Goal: Task Accomplishment & Management: Manage account settings

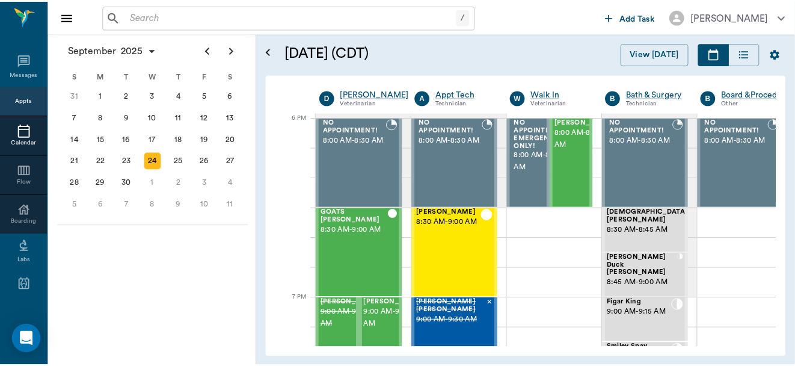
scroll to position [1803, 0]
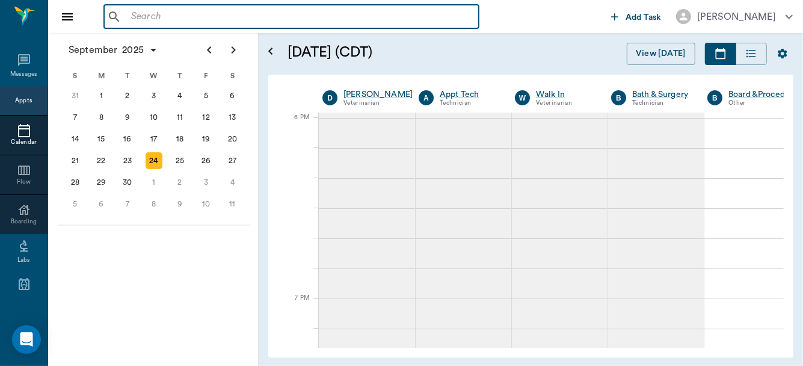
click at [198, 18] on input "text" at bounding box center [300, 16] width 348 height 17
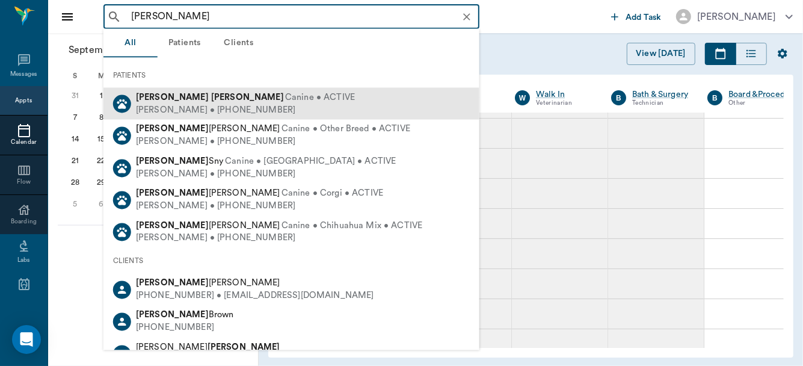
click at [211, 99] on b "Gessell" at bounding box center [247, 97] width 73 height 9
type input "rusty gesse"
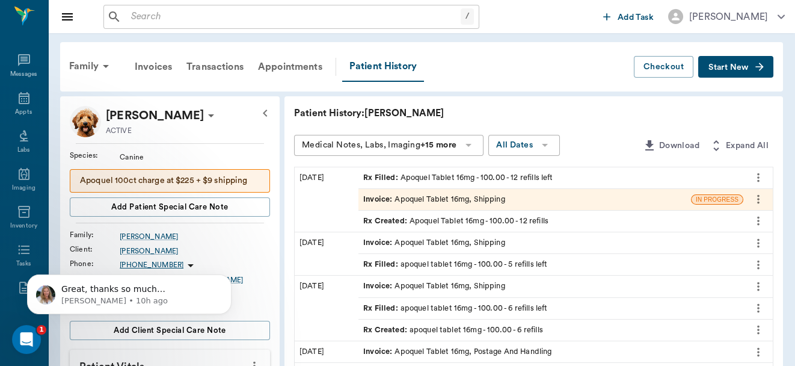
click at [758, 200] on icon "more" at bounding box center [758, 199] width 2 height 9
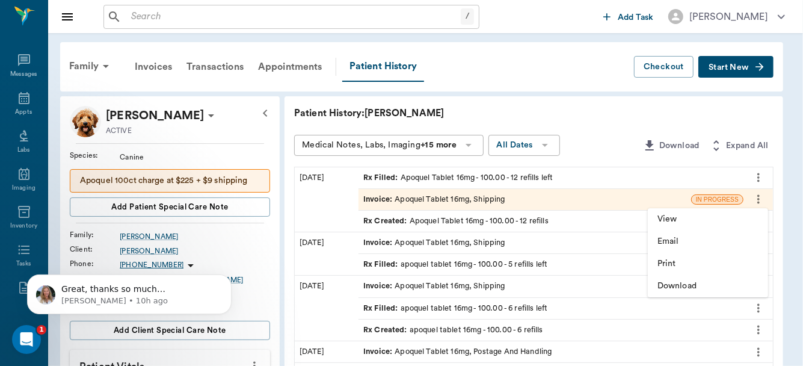
click at [580, 194] on div at bounding box center [401, 183] width 803 height 366
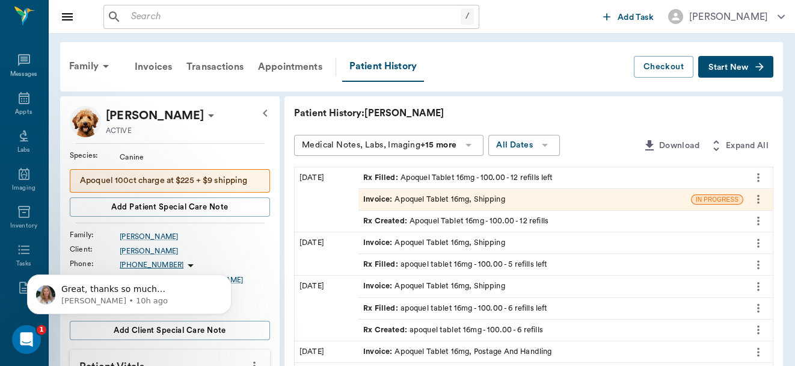
click at [580, 194] on div "View Email Print Download" at bounding box center [397, 193] width 795 height 346
click at [580, 196] on div "Invoice : Apoquel Tablet 16mg, Shipping" at bounding box center [524, 199] width 333 height 21
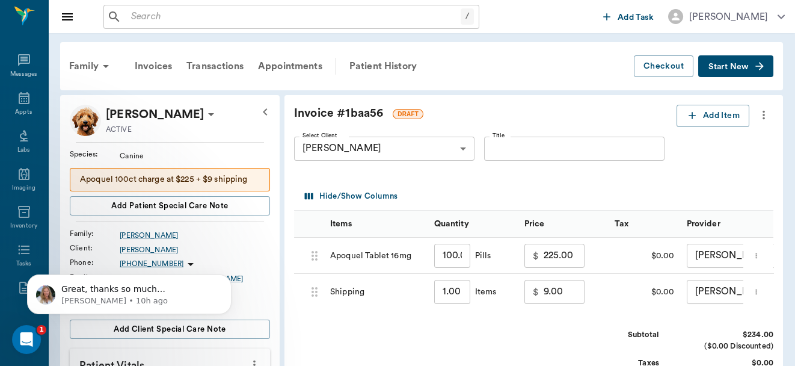
click at [762, 109] on icon "more" at bounding box center [763, 115] width 13 height 14
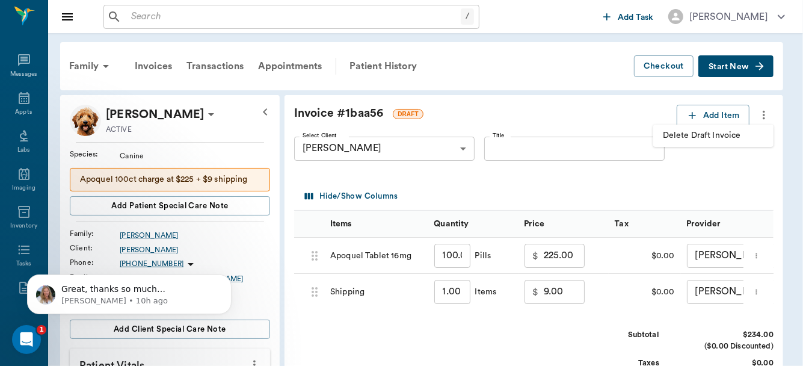
click at [733, 135] on span "Delete Draft Invoice" at bounding box center [713, 135] width 101 height 13
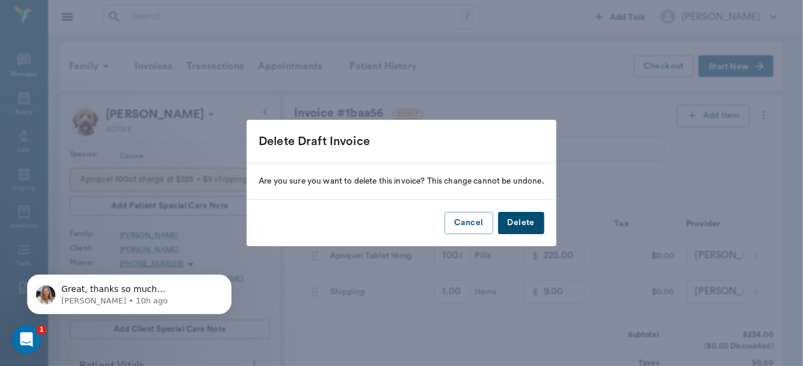
click at [516, 227] on button "Delete" at bounding box center [521, 223] width 46 height 22
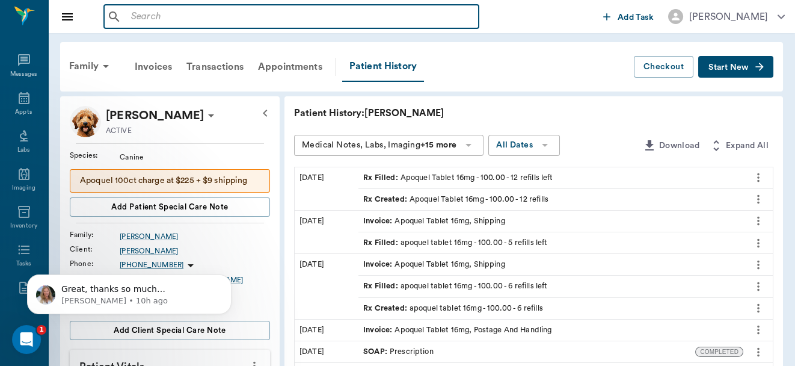
click at [164, 18] on input "text" at bounding box center [300, 16] width 348 height 17
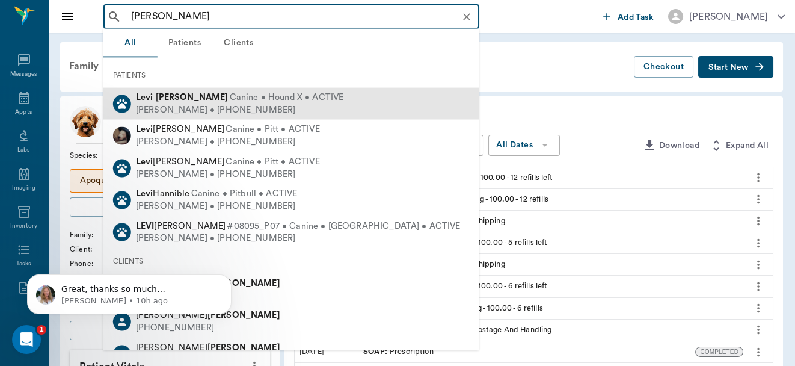
click at [230, 99] on span "Canine • Hound X • ACTIVE" at bounding box center [287, 97] width 114 height 13
type input "levi perkins"
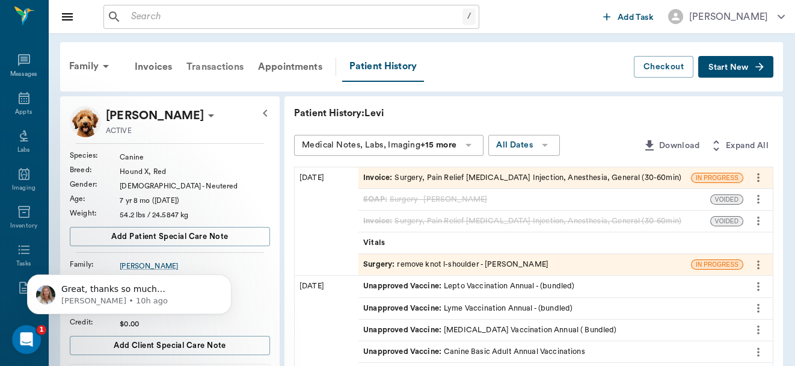
click at [216, 63] on div "Transactions" at bounding box center [215, 66] width 72 height 29
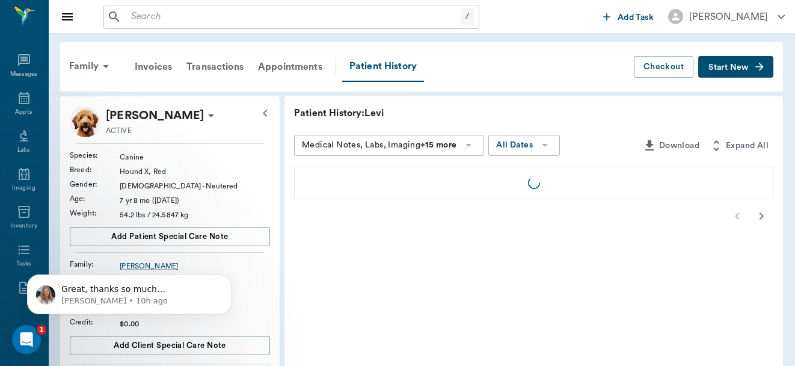
click at [616, 221] on div at bounding box center [533, 216] width 479 height 24
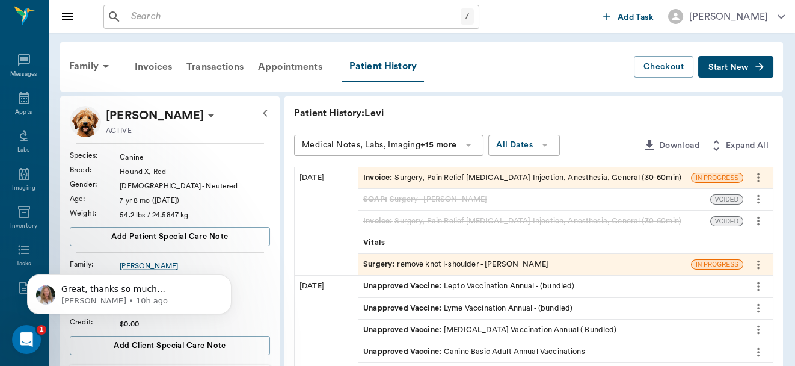
click at [625, 173] on div "Invoice : Surgery, Pain Relief Injection, Antibiotic Injection, Anesthesia, Gen…" at bounding box center [522, 177] width 318 height 11
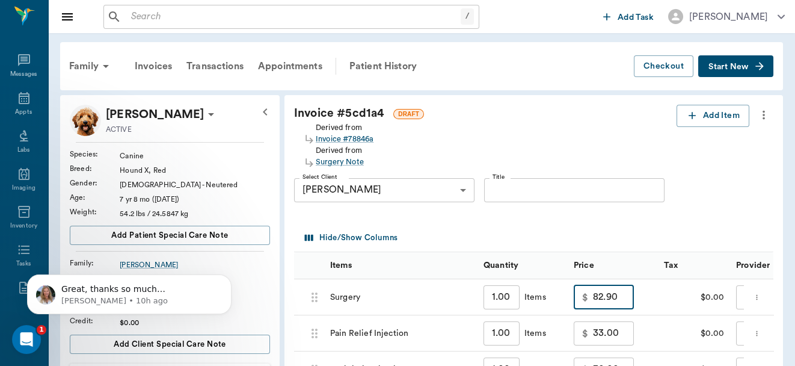
click at [624, 303] on input "82.90" at bounding box center [613, 297] width 41 height 24
type input "0.00"
click at [616, 336] on input "33.00" at bounding box center [613, 333] width 41 height 24
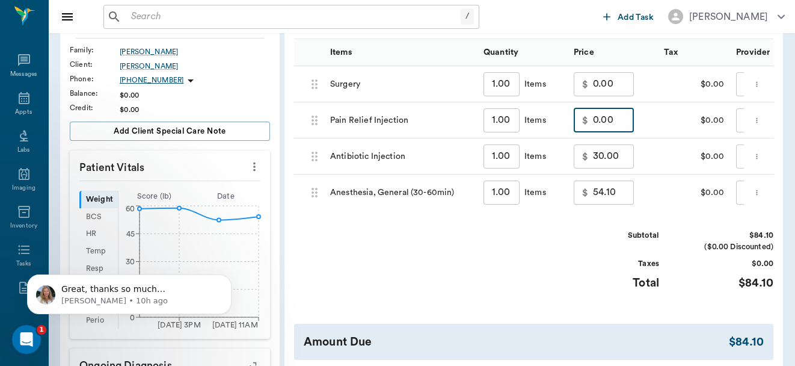
scroll to position [210, 0]
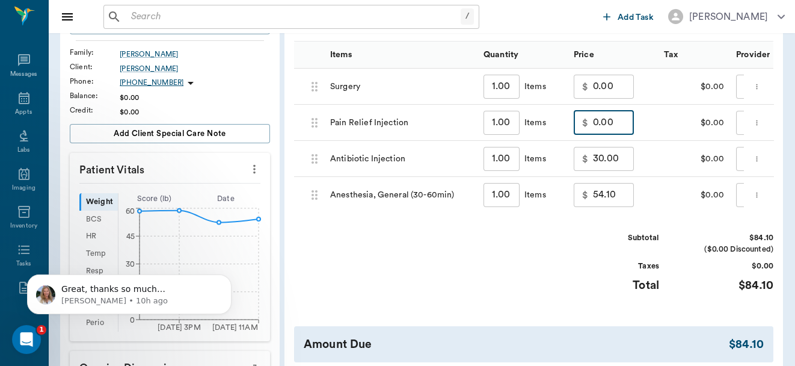
type input "0.00"
click at [623, 165] on input "30.00" at bounding box center [613, 159] width 41 height 24
type input "0.00"
click at [623, 198] on input "54.10" at bounding box center [613, 195] width 41 height 24
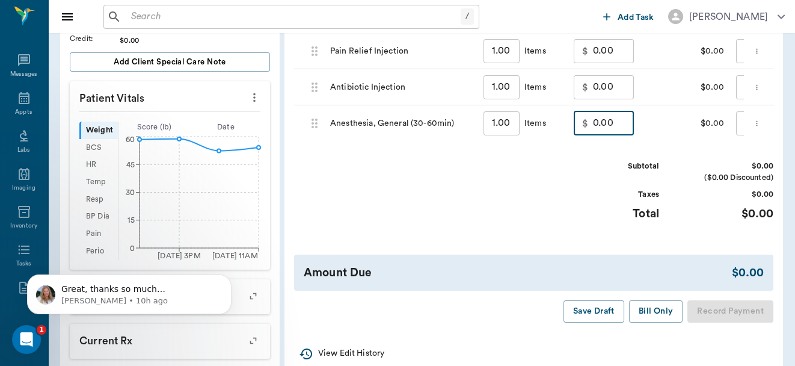
scroll to position [310, 0]
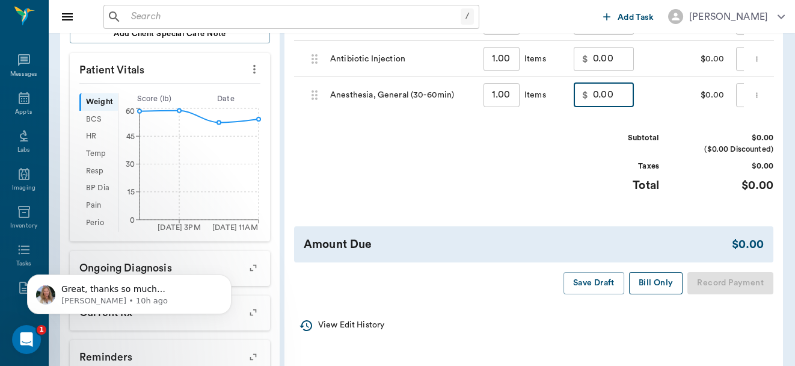
type input "0.00"
click at [652, 289] on button "Bill Only" at bounding box center [656, 283] width 54 height 22
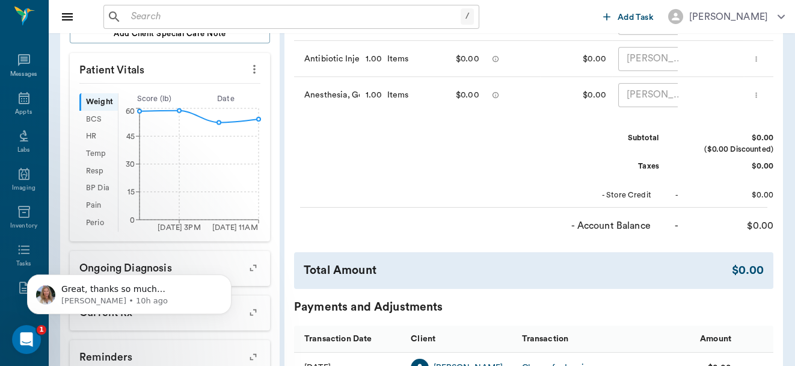
click at [216, 20] on input "text" at bounding box center [293, 16] width 334 height 17
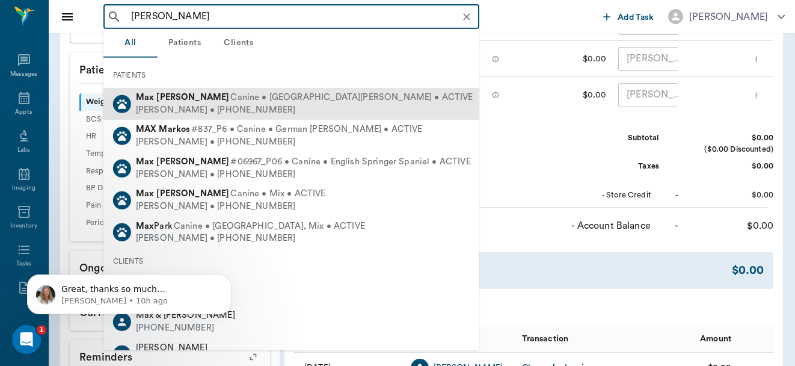
click at [215, 106] on div "Paeton Ferrell • (719) 491-2927" at bounding box center [304, 110] width 337 height 13
type input "max ferrel"
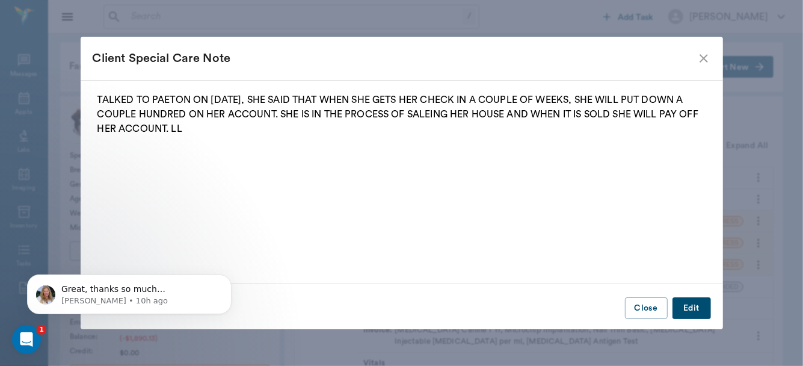
click at [702, 56] on icon "close" at bounding box center [703, 58] width 8 height 8
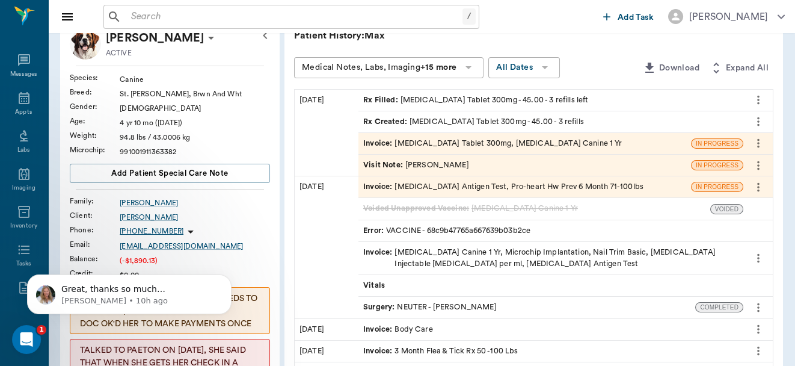
scroll to position [84, 0]
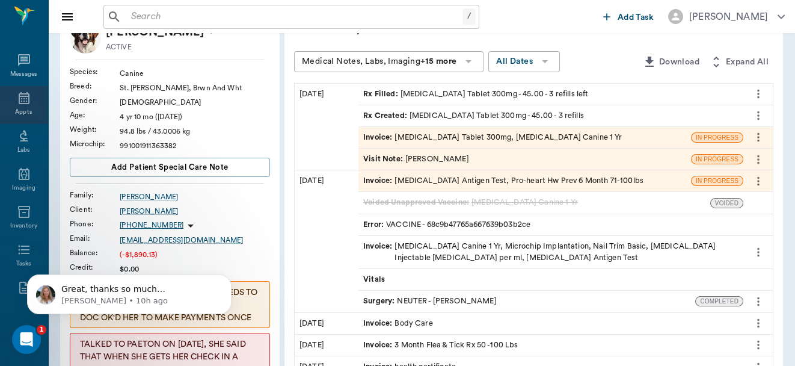
click at [20, 104] on icon at bounding box center [24, 98] width 14 height 14
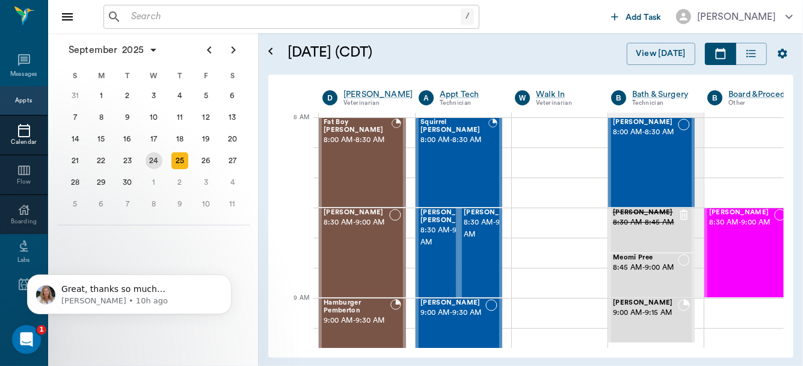
click at [152, 156] on div "24" at bounding box center [154, 160] width 17 height 17
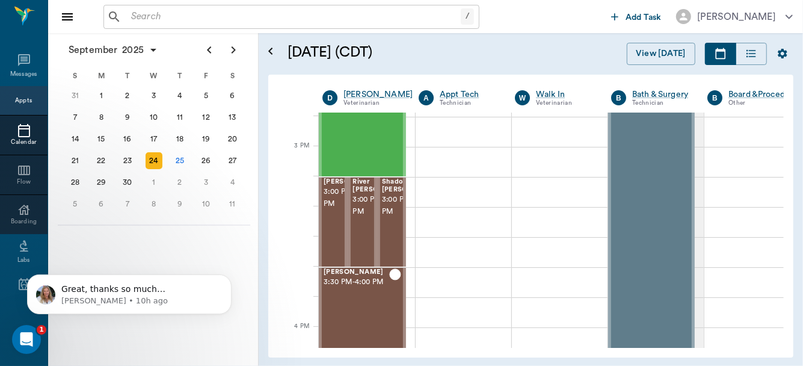
scroll to position [1234, 0]
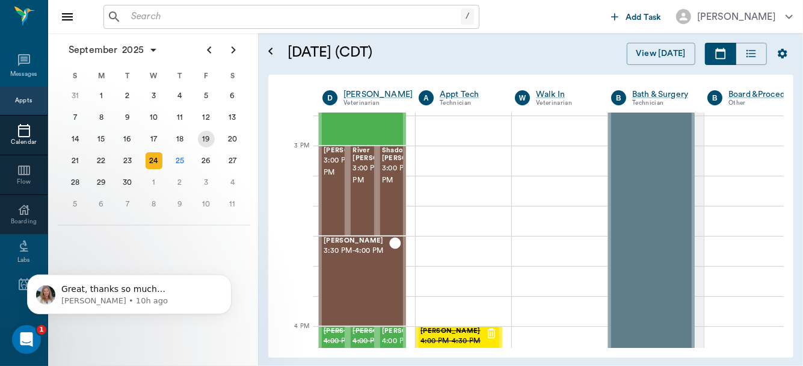
click at [203, 136] on div "19" at bounding box center [206, 138] width 17 height 17
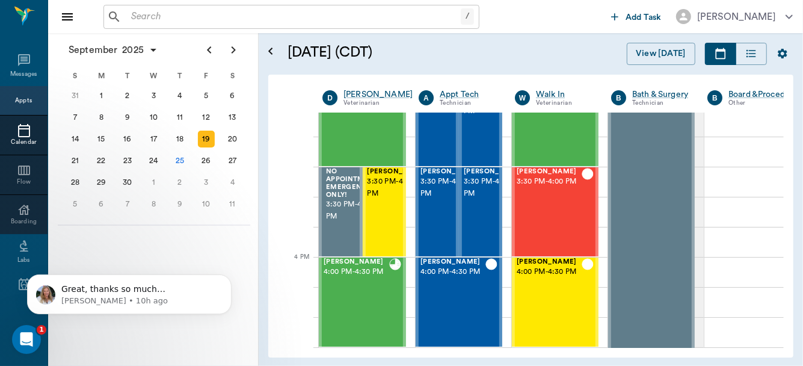
scroll to position [1214, 0]
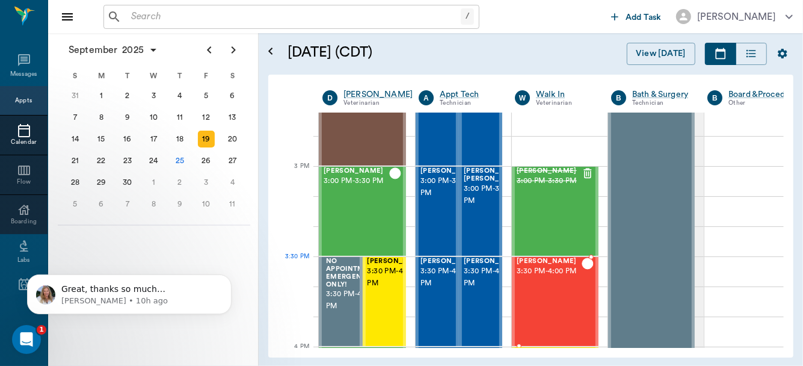
click at [552, 274] on span "3:30 PM - 4:00 PM" at bounding box center [548, 271] width 65 height 12
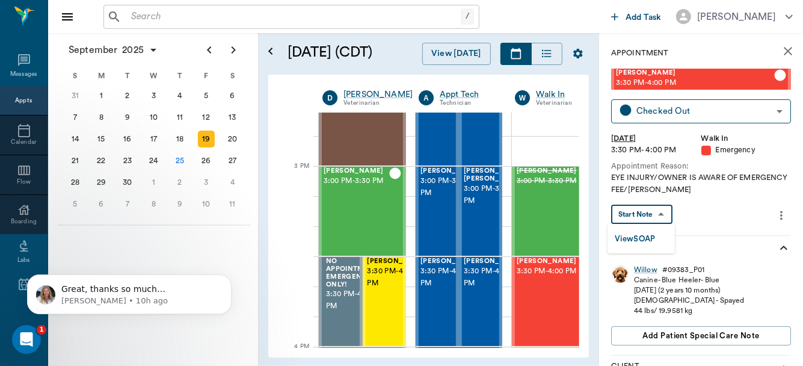
click at [654, 210] on body "/ ​ Add Task Dr. Bert Ellsworth Nectar Messages Appts Calendar Flow Boarding La…" at bounding box center [401, 183] width 803 height 366
click at [640, 234] on button "View SOAP" at bounding box center [635, 239] width 41 height 14
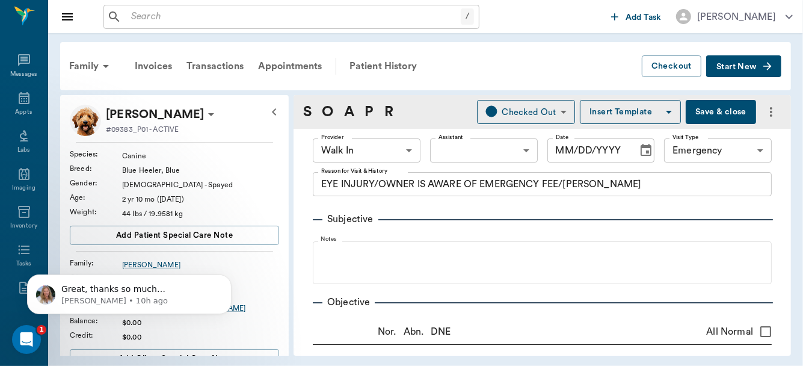
type input "63ee68728bdb516679580557"
type input "65d2be4f46e3a538d89b8c1c"
type textarea "EYE INJURY/OWNER IS AWARE OF EMERGENCY FEE/LISA"
type input "09/19/2025"
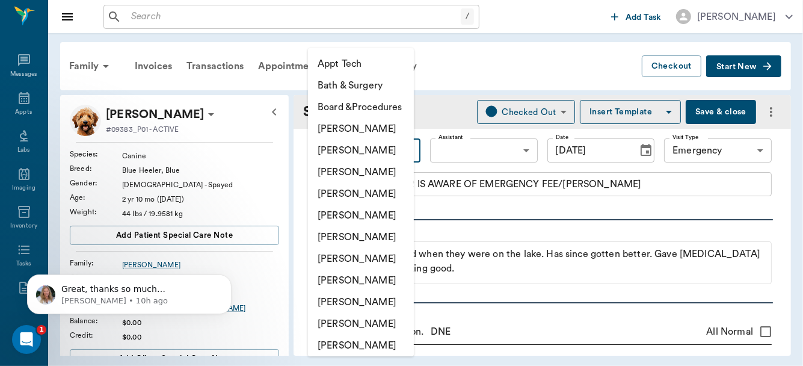
click at [405, 148] on body "/ ​ Add Task Dr. Bert Ellsworth Nectar Messages Appts Labs Imaging Inventory Ta…" at bounding box center [401, 183] width 803 height 366
click at [382, 171] on li "[PERSON_NAME]" at bounding box center [361, 173] width 106 height 22
type input "63ec2f075fda476ae8351a4d"
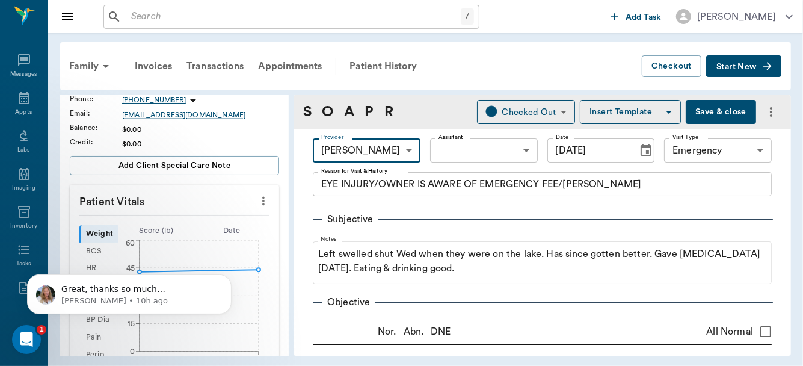
scroll to position [196, 0]
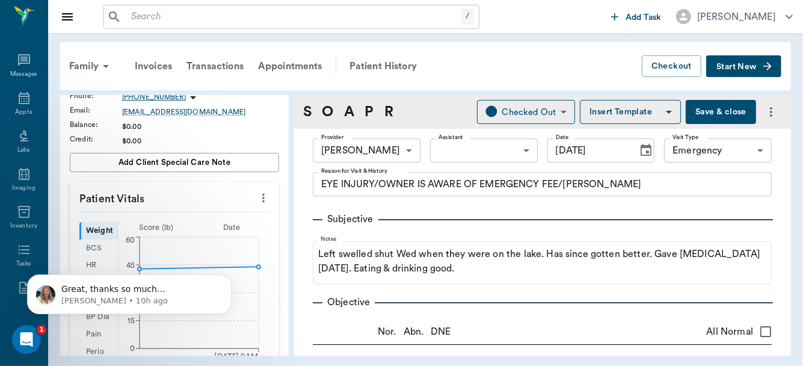
click at [262, 194] on icon "more" at bounding box center [263, 198] width 2 height 9
click at [208, 215] on span "Enter Vitals" at bounding box center [205, 217] width 101 height 13
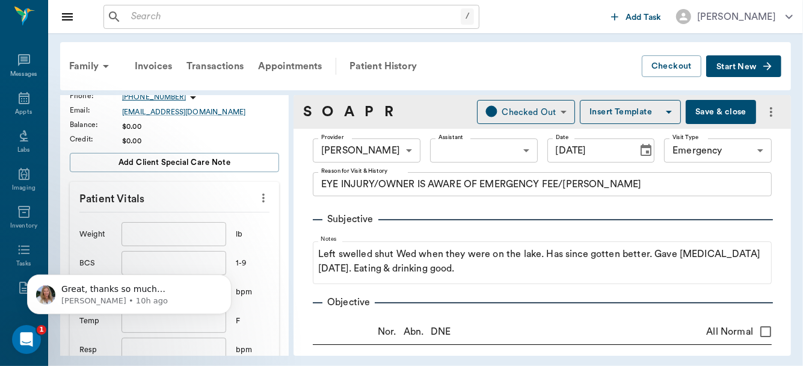
click at [179, 237] on input "text" at bounding box center [173, 234] width 105 height 24
type input "48.5"
click at [165, 322] on body "Great, thanks so much Lory! Alana • 10h ago" at bounding box center [129, 290] width 231 height 75
click at [227, 280] on icon "Dismiss notification" at bounding box center [228, 277] width 7 height 7
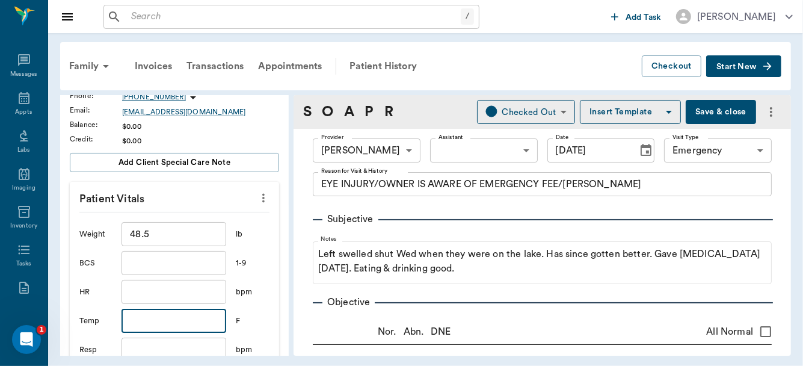
click at [154, 316] on input "text" at bounding box center [173, 320] width 105 height 24
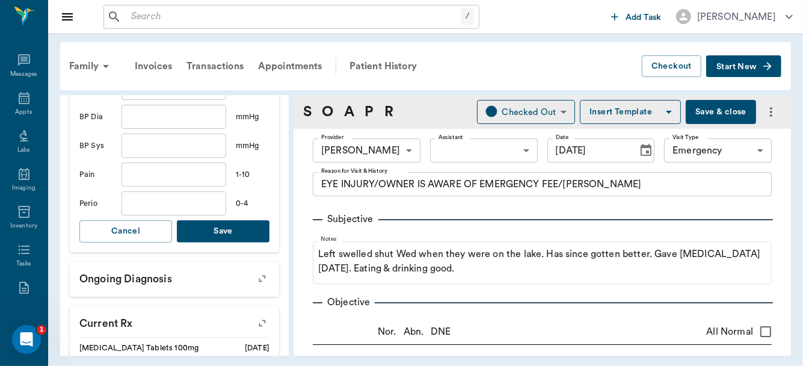
scroll to position [459, 0]
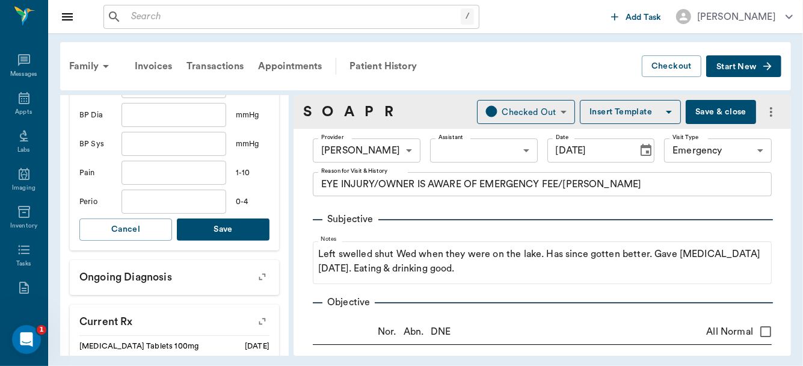
type input "102"
click at [222, 227] on button "Save" at bounding box center [223, 229] width 93 height 22
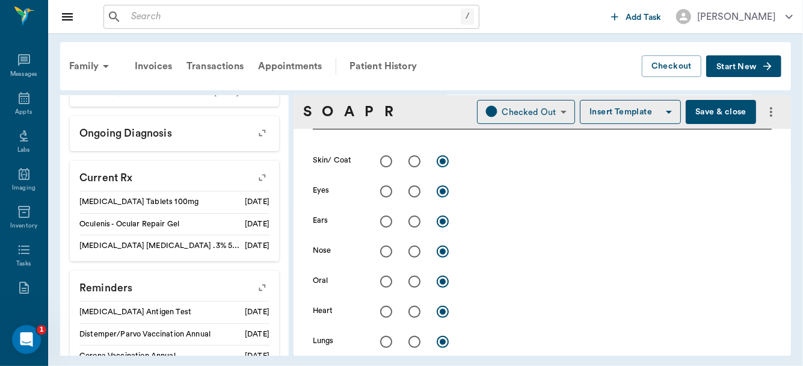
scroll to position [212, 0]
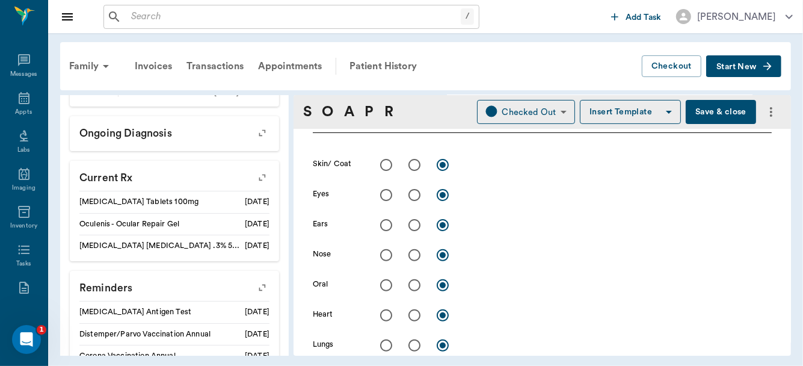
click at [412, 194] on input "radio" at bounding box center [414, 194] width 25 height 25
radio input "true"
click at [485, 200] on div "x" at bounding box center [618, 195] width 307 height 17
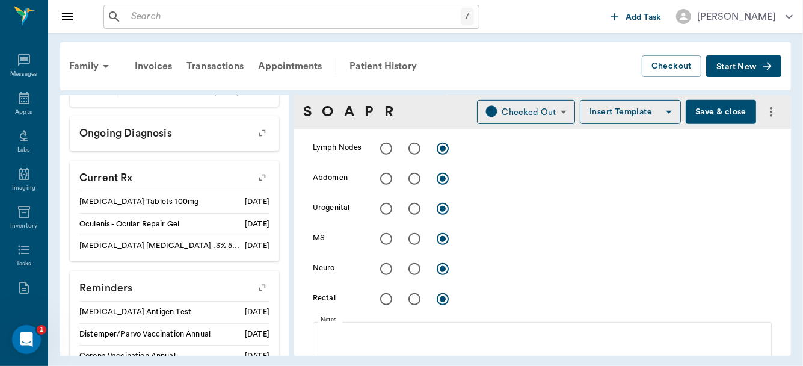
scroll to position [700, 0]
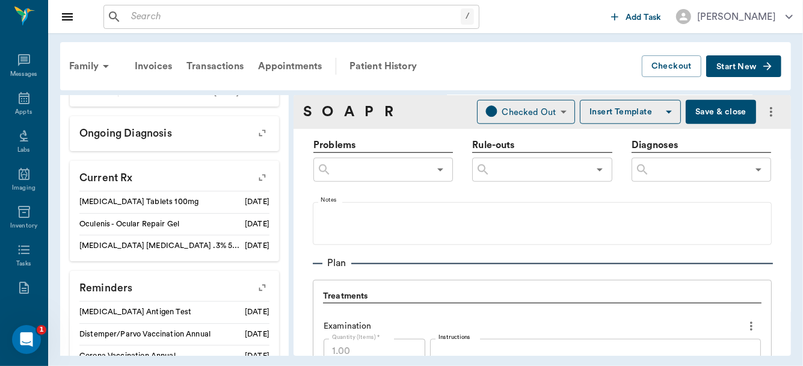
type textarea "some stain uptake, appears to be a puncture."
click at [696, 175] on input "text" at bounding box center [698, 169] width 98 height 17
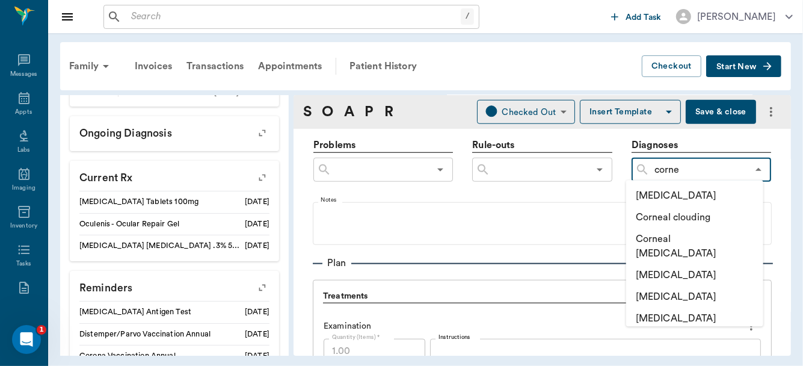
type input "cornea"
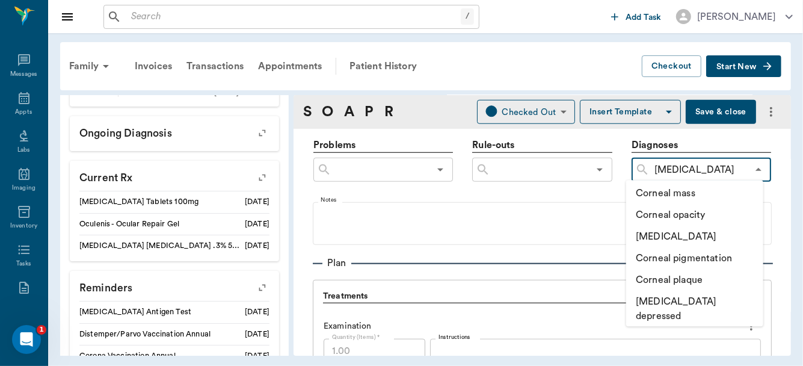
scroll to position [402, 0]
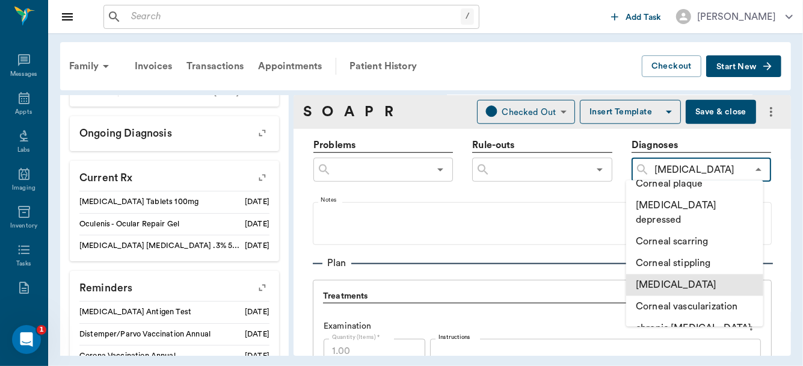
click at [679, 274] on li "[MEDICAL_DATA]" at bounding box center [694, 285] width 137 height 22
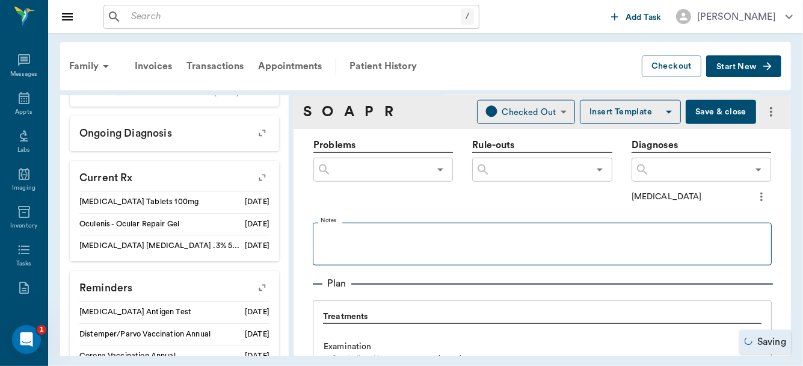
click at [736, 257] on fieldset "Notes" at bounding box center [542, 241] width 459 height 48
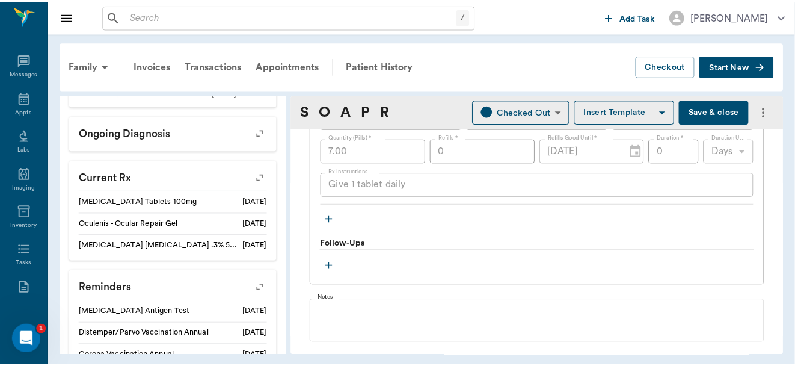
scroll to position [1435, 0]
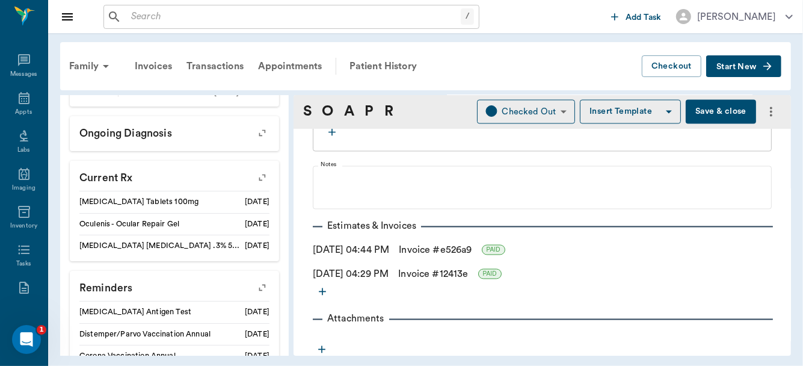
click at [708, 105] on button "Save & close" at bounding box center [720, 112] width 70 height 24
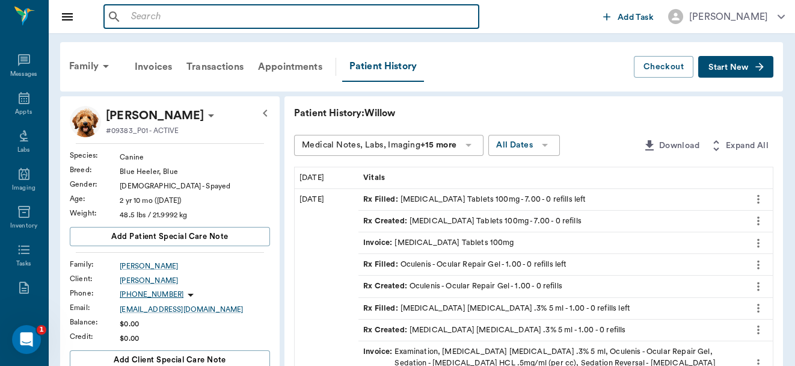
click at [256, 15] on input "text" at bounding box center [300, 16] width 348 height 17
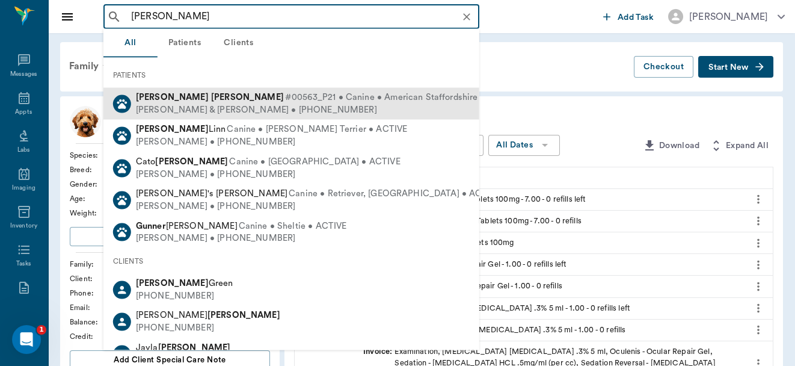
click at [285, 99] on span "#00563_P21 • Canine • American Staffordshire Terrier • ACTIVE" at bounding box center [416, 97] width 263 height 13
type input "russel Gunn"
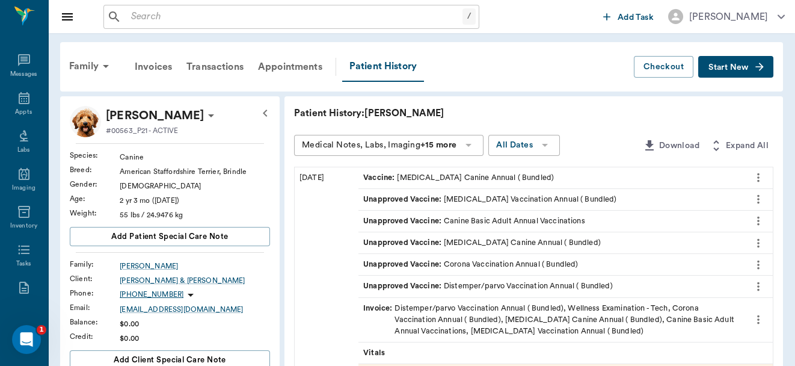
click at [719, 67] on span "Start New" at bounding box center [728, 67] width 40 height 0
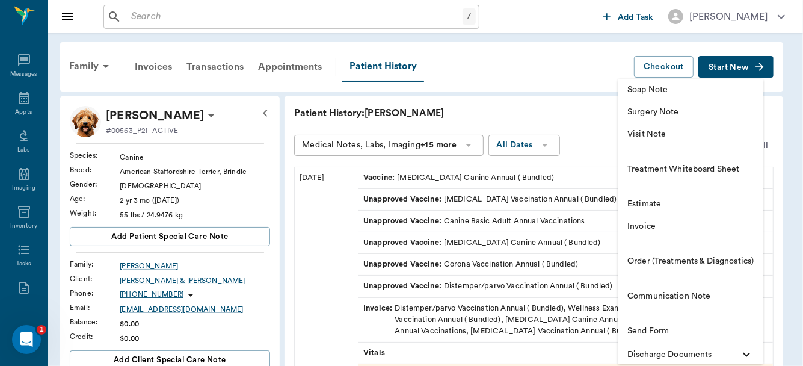
click at [664, 296] on span "Communication Note" at bounding box center [690, 296] width 126 height 13
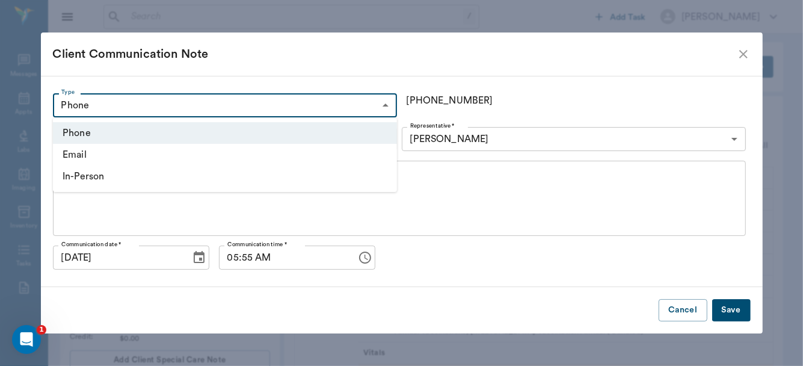
click at [346, 174] on li "In-Person" at bounding box center [225, 176] width 344 height 22
type input "IN_PERSON"
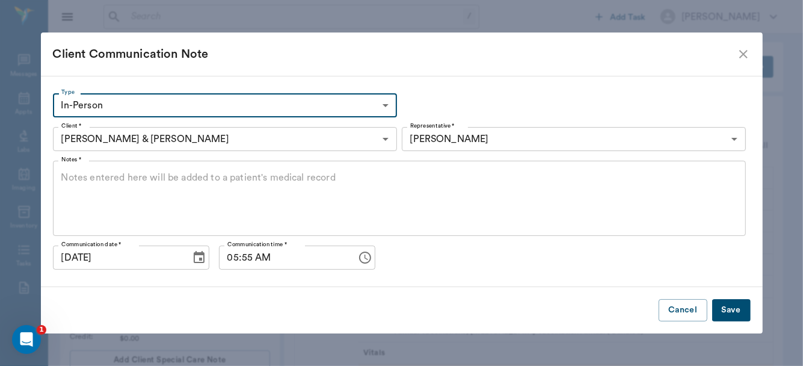
click at [192, 256] on icon "Choose date, selected date is Sep 25, 2025" at bounding box center [199, 257] width 14 height 14
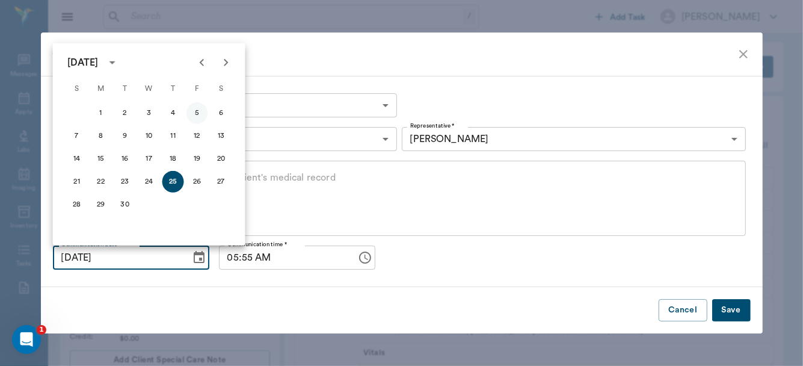
click at [195, 110] on button "5" at bounding box center [197, 113] width 22 height 22
type input "09/05/2025"
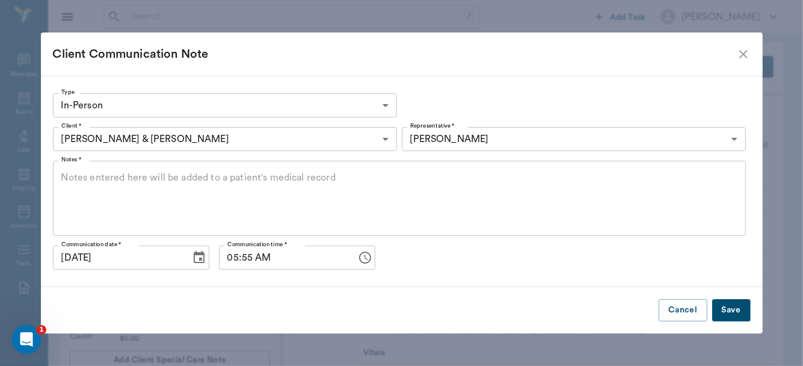
click at [358, 257] on icon "Choose time, selected time is 5:55 AM" at bounding box center [365, 257] width 14 height 14
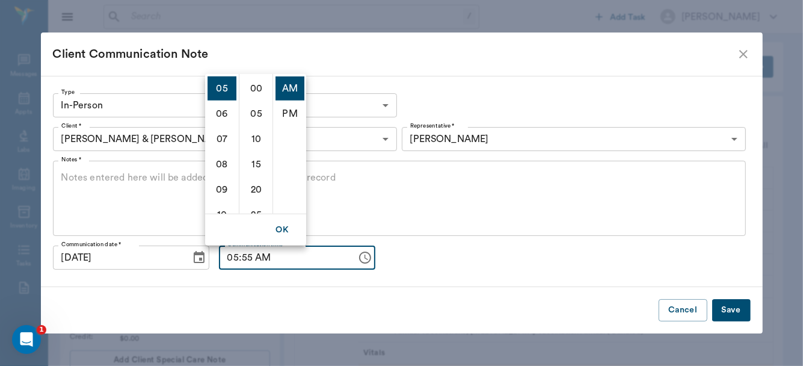
scroll to position [278, 0]
click at [287, 111] on li "PM" at bounding box center [289, 113] width 29 height 24
type input "05:55 PM"
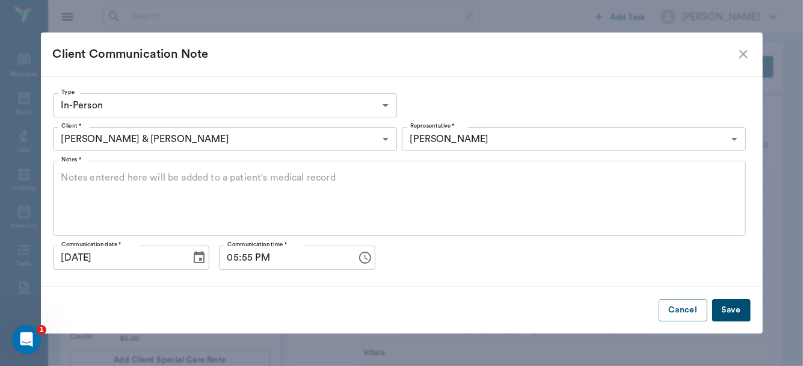
scroll to position [25, 0]
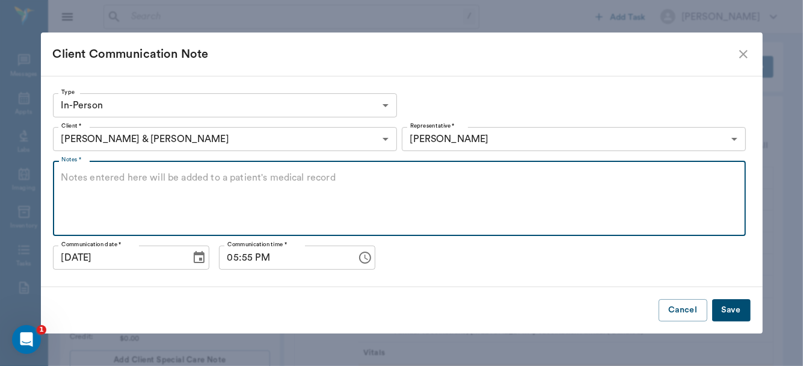
click at [85, 177] on textarea "Notes *" at bounding box center [399, 198] width 676 height 55
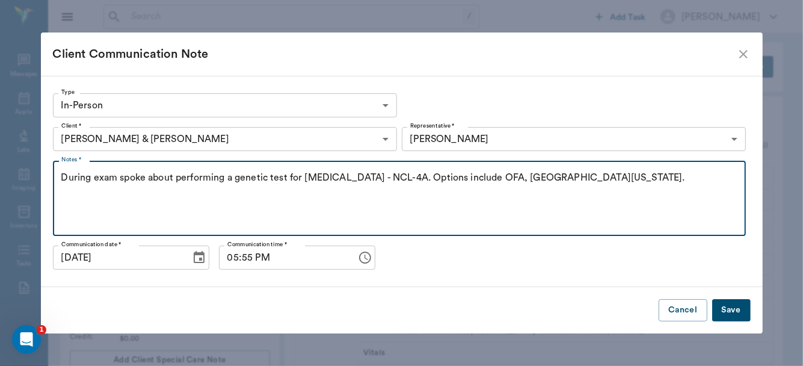
click at [529, 179] on textarea "During exam spoke about performing a genetic test for Hereditary Ataxia - NCL-4…" at bounding box center [399, 198] width 676 height 55
type textarea "During exam spoke about performing a genetic test for Hereditary Ataxia - NCL-4…"
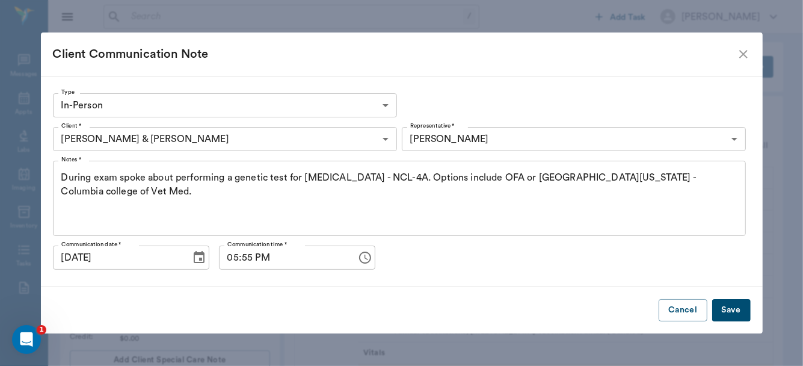
click at [734, 305] on button "Save" at bounding box center [731, 310] width 38 height 22
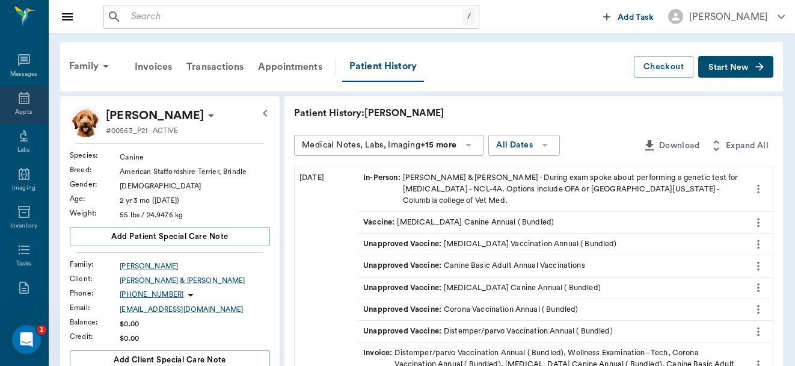
click at [19, 99] on icon at bounding box center [24, 98] width 11 height 12
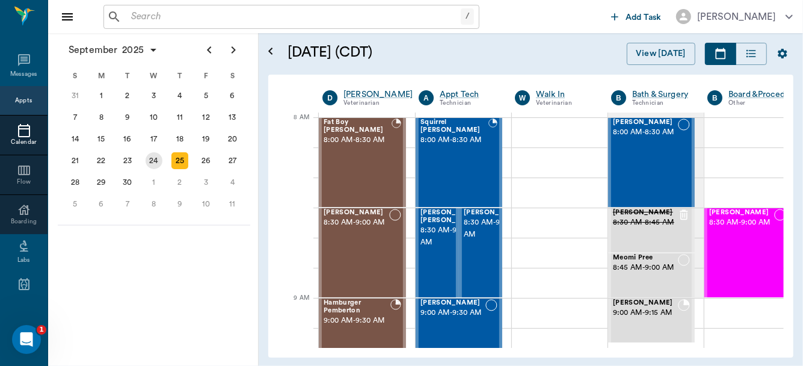
click at [155, 156] on div "24" at bounding box center [154, 160] width 17 height 17
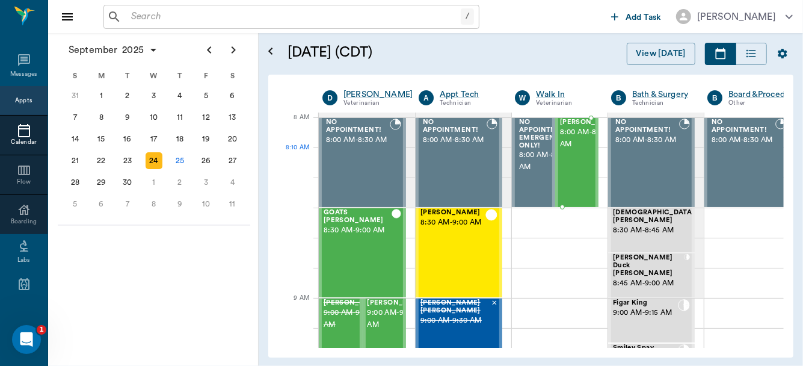
click at [571, 150] on span "8:00 AM - 8:30 AM" at bounding box center [590, 138] width 60 height 24
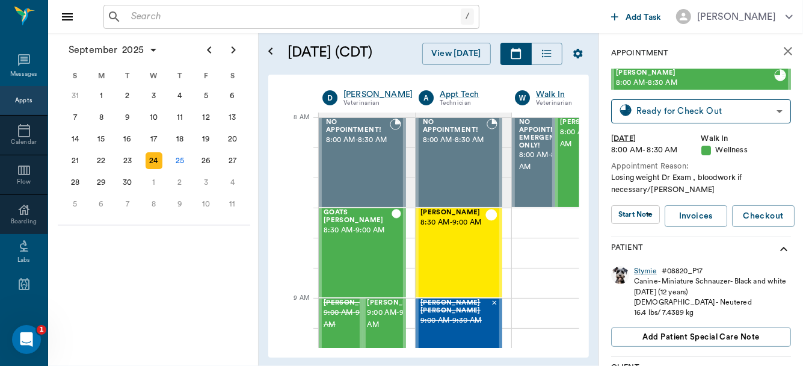
drag, startPoint x: 571, startPoint y: 165, endPoint x: 723, endPoint y: 180, distance: 152.9
click at [723, 180] on div "September 2025 S M T W T F S 27 28 29 30 31 Aug 1 2 3 4 5 6 7 8 9 10 11 12 13 1…" at bounding box center [425, 199] width 755 height 333
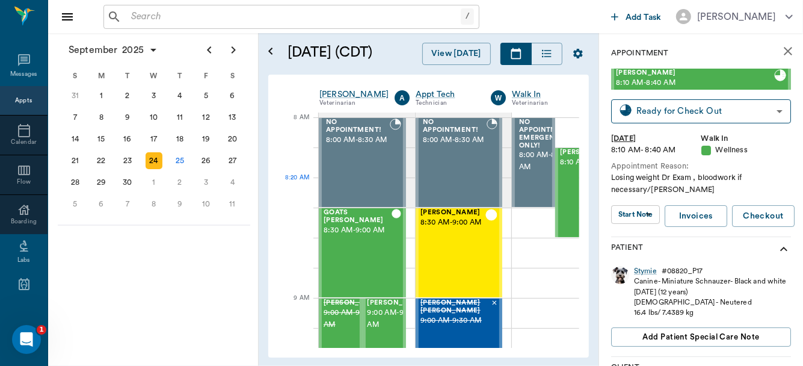
scroll to position [0, 24]
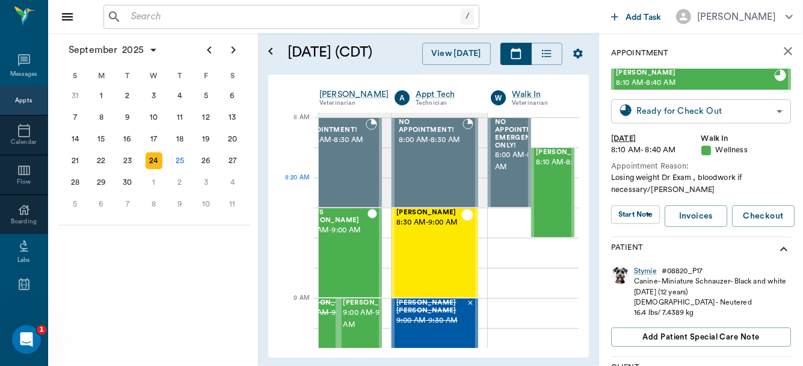
drag, startPoint x: 723, startPoint y: 180, endPoint x: 725, endPoint y: 123, distance: 57.8
click at [725, 123] on div "Stymie Taylor 8:10 AM - 8:40 AM Ready for Check Out READY_TO_CHECKOUT ​ Wed, Se…" at bounding box center [701, 153] width 180 height 168
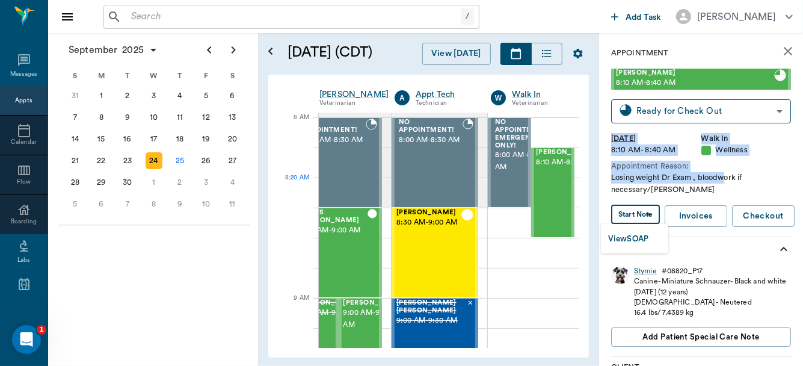
click at [634, 214] on body "/ ​ Add Task Dr. Bert Ellsworth Nectar Messages Appts Calendar Flow Boarding La…" at bounding box center [401, 183] width 803 height 366
click at [637, 239] on button "View SOAP" at bounding box center [628, 239] width 41 height 14
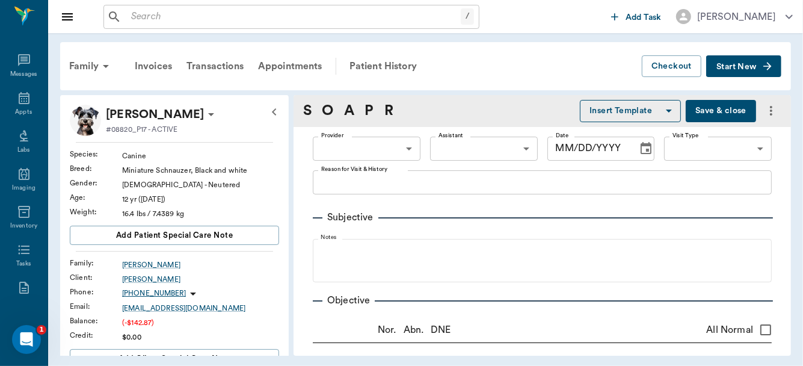
type input "63ec2f075fda476ae8351a4d"
type input "65d2be4f46e3a538d89b8c14"
type textarea "Losing weight Dr Exam , bloodwork if necessary/Lisa"
radio input "true"
type textarea "Grade 4 heart murmur"
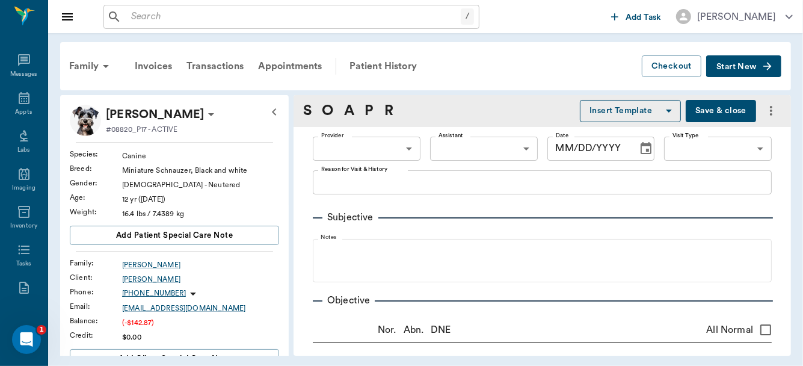
radio input "true"
type textarea "pulmonary edema"
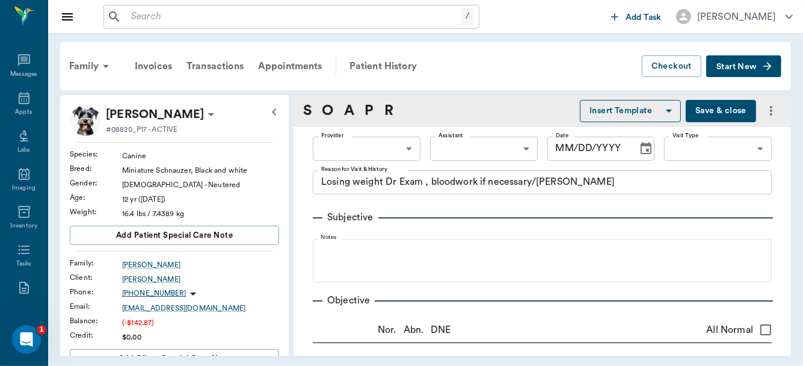
radio input "true"
type textarea "Ascites present"
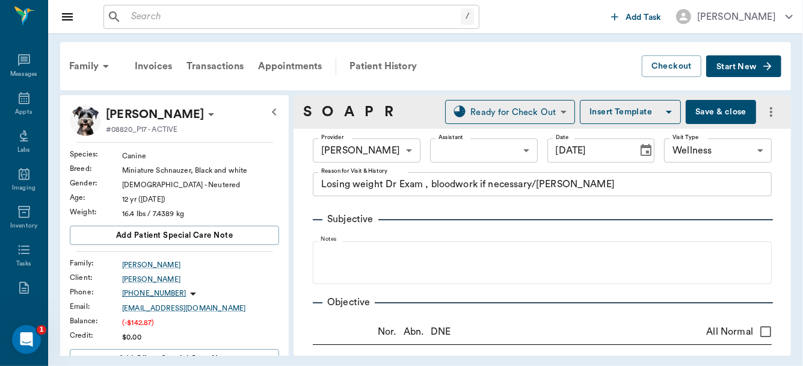
type input "[DATE]"
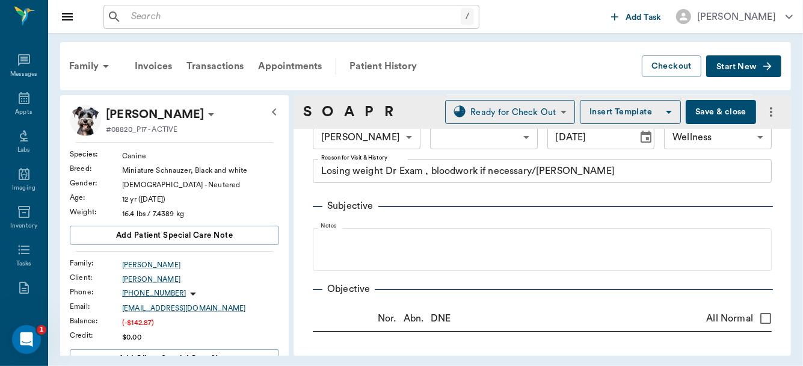
scroll to position [10, 0]
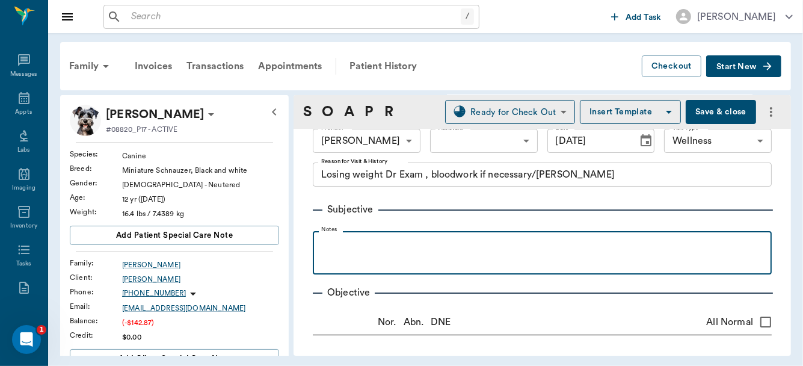
click at [361, 256] on div at bounding box center [542, 252] width 447 height 30
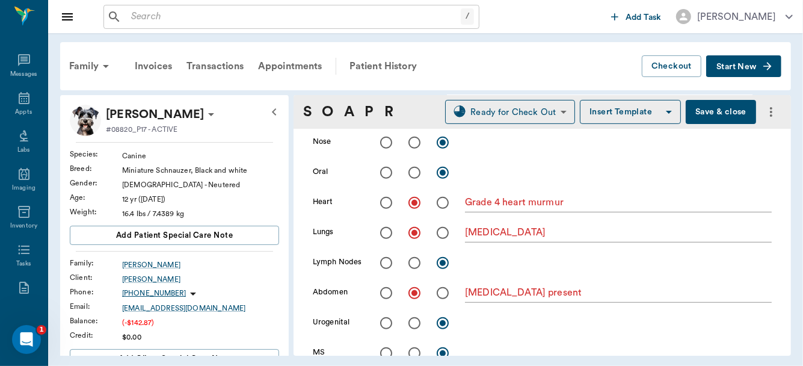
scroll to position [40, 0]
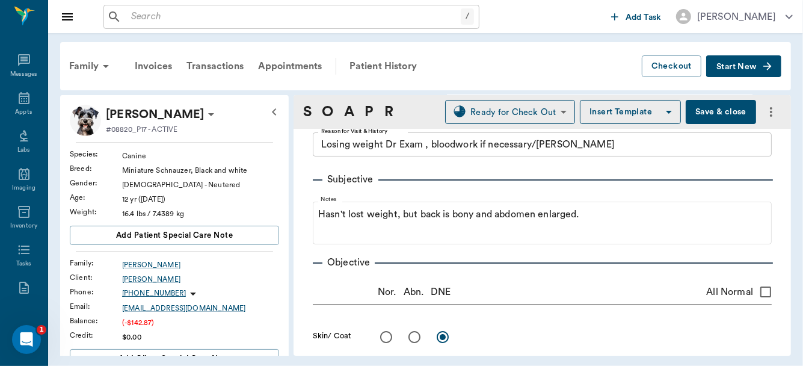
click at [714, 114] on button "Save & close" at bounding box center [720, 112] width 70 height 24
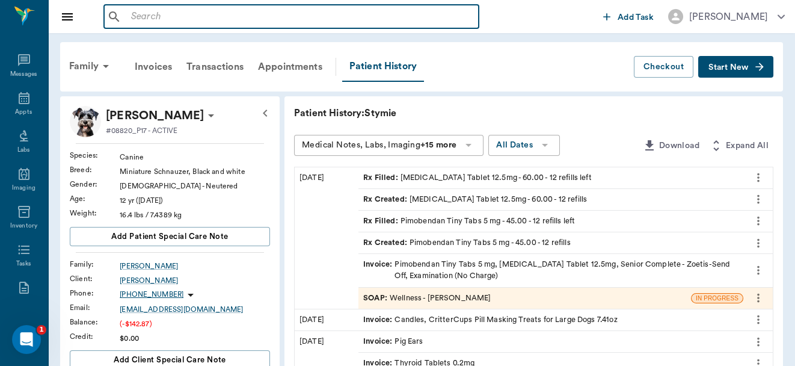
click at [163, 13] on input "text" at bounding box center [300, 16] width 348 height 17
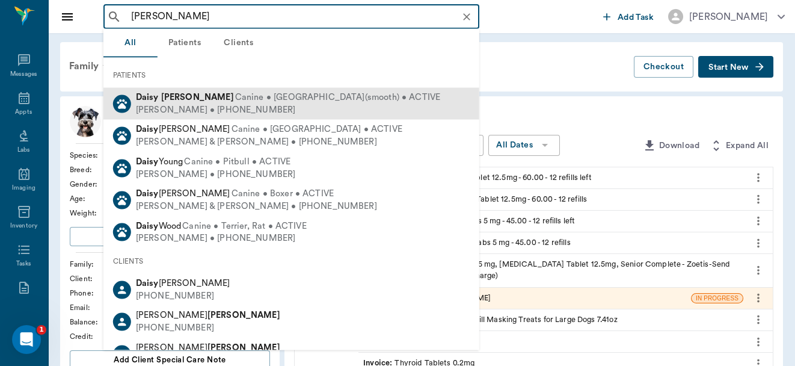
click at [201, 106] on div "Kenneth Icenhower • (903) 293-4209" at bounding box center [288, 109] width 304 height 13
type input "daisy icen"
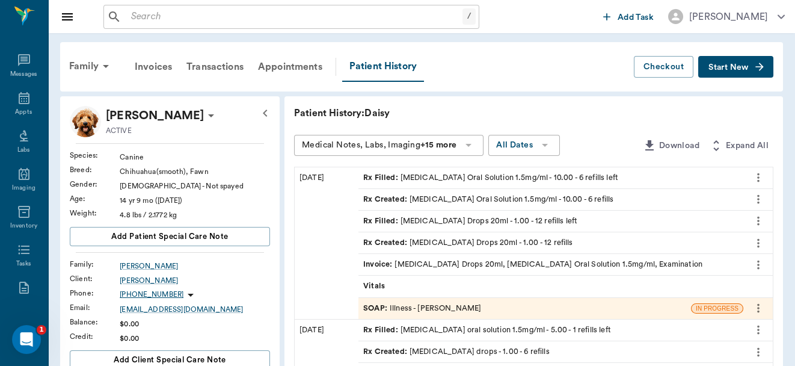
click at [425, 309] on div "SOAP : Illness - Dr. Bert Ellsworth" at bounding box center [422, 307] width 118 height 11
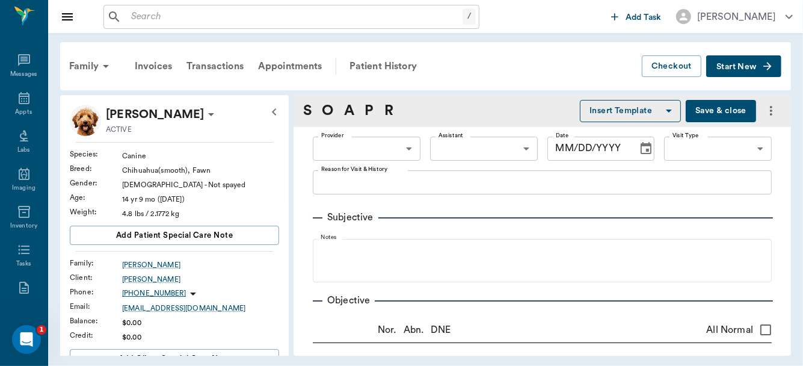
type input "63ec2f075fda476ae8351a4d"
type input "63ec2e7e52e12b0ba117b124"
type input "65d2be4f46e3a538d89b8c15"
type textarea "Not eating for about a week, is drinking water Caryn Owner tried to get in 9/23…"
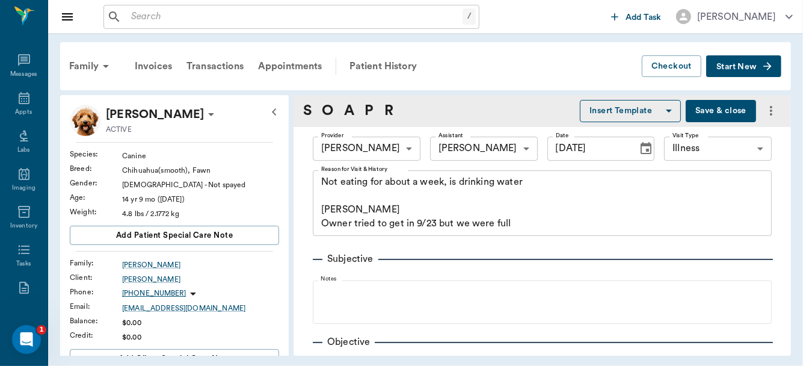
type input "[DATE]"
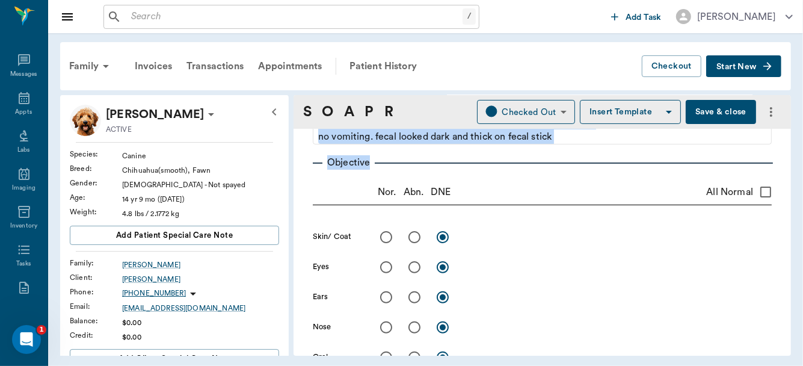
scroll to position [221, 0]
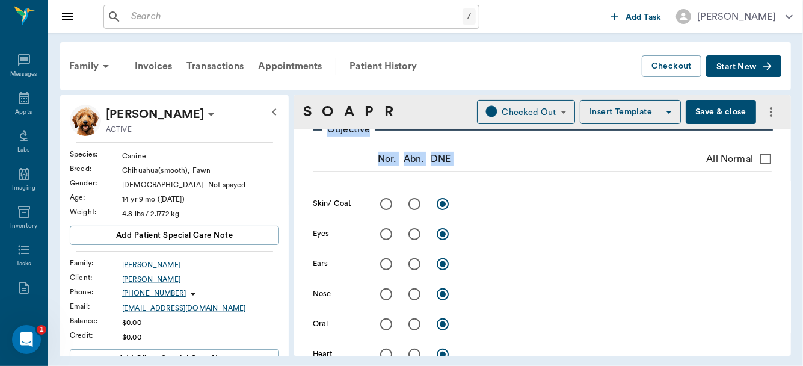
drag, startPoint x: 782, startPoint y: 118, endPoint x: 788, endPoint y: 152, distance: 34.2
click at [788, 152] on div "S O A P R Checked Out CHECKED_OUT ​ Insert Template Save & close Provider Dr. B…" at bounding box center [541, 225] width 497 height 260
click at [383, 204] on input "radio" at bounding box center [385, 203] width 25 height 25
radio input "true"
click at [387, 231] on input "radio" at bounding box center [385, 233] width 25 height 25
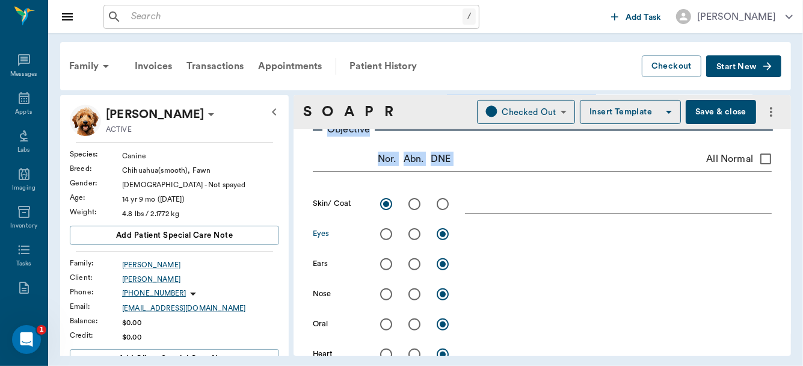
radio input "true"
click at [387, 295] on input "radio" at bounding box center [385, 293] width 25 height 25
radio input "true"
click at [412, 320] on input "radio" at bounding box center [414, 323] width 25 height 25
radio input "true"
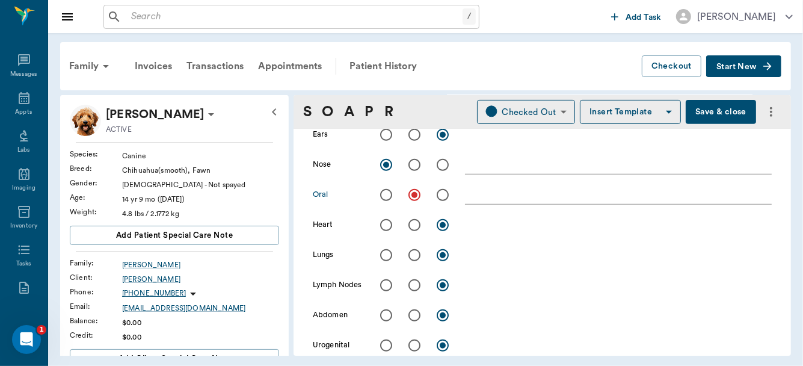
scroll to position [363, 0]
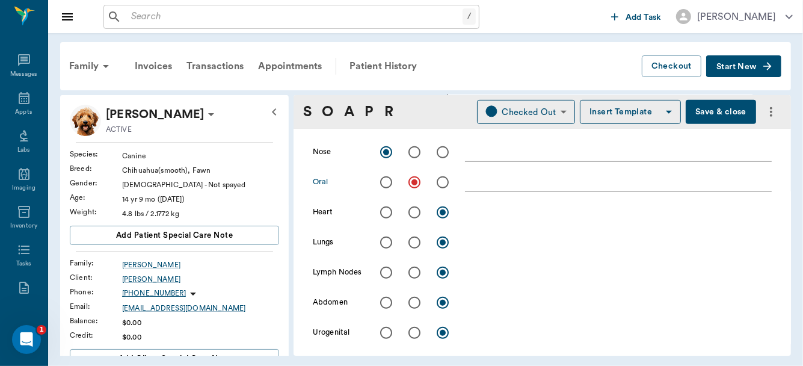
click at [384, 215] on input "radio" at bounding box center [385, 212] width 25 height 25
radio input "true"
click at [384, 236] on input "radio" at bounding box center [385, 242] width 25 height 25
radio input "true"
click at [415, 272] on input "radio" at bounding box center [414, 272] width 25 height 25
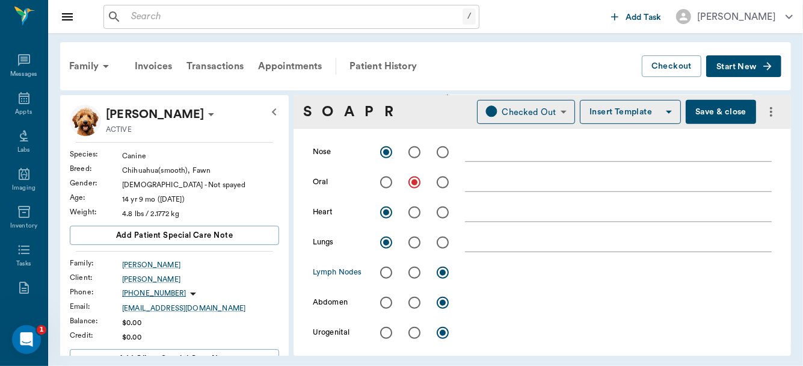
radio input "true"
click at [385, 301] on input "radio" at bounding box center [385, 302] width 25 height 25
radio input "true"
click at [384, 329] on input "radio" at bounding box center [385, 332] width 25 height 25
radio input "true"
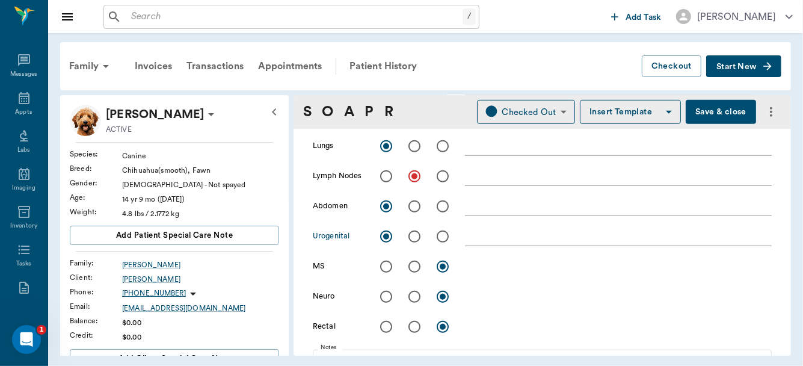
scroll to position [488, 0]
click at [386, 234] on input "radio" at bounding box center [385, 236] width 25 height 25
radio input "true"
click at [386, 265] on input "radio" at bounding box center [385, 266] width 25 height 25
radio input "true"
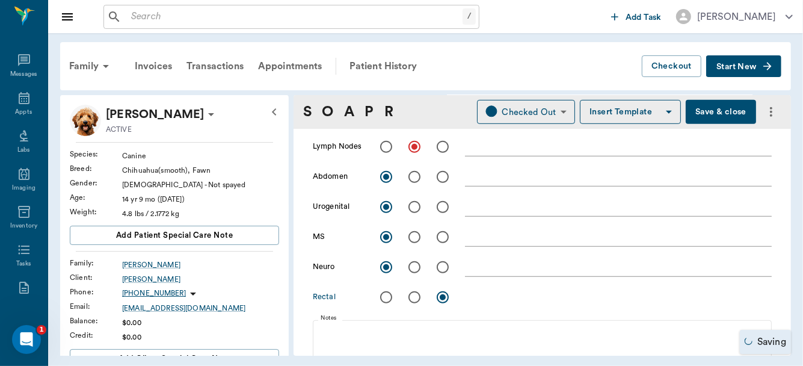
click at [384, 295] on input "radio" at bounding box center [385, 296] width 25 height 25
radio input "true"
click at [741, 221] on div "Skin/ Coat x Eyes x Ears x Nose x Oral x Heart x Lungs x Lymph Nodes x Abdomen …" at bounding box center [542, 119] width 459 height 391
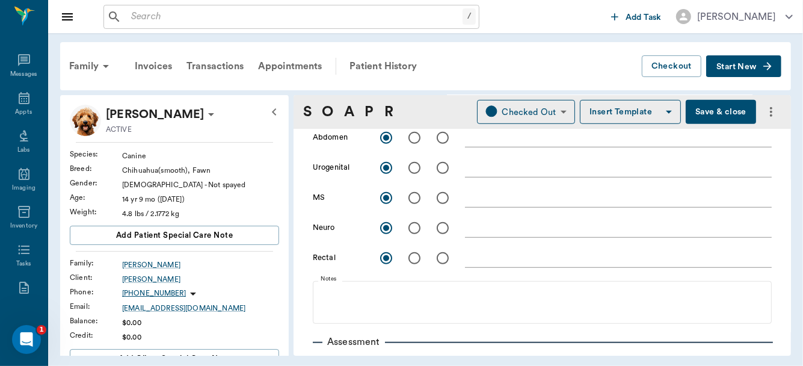
scroll to position [521, 0]
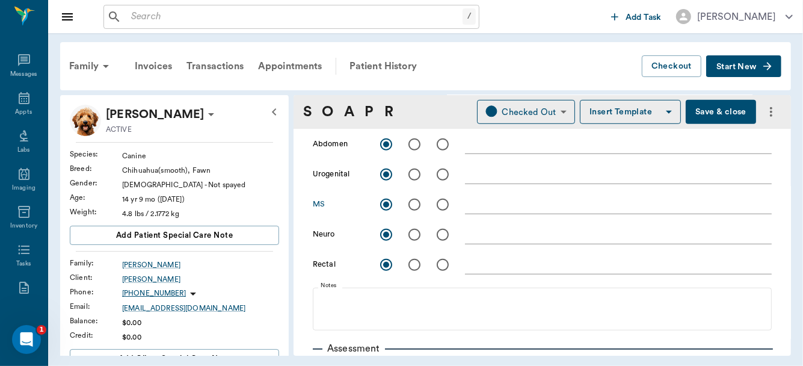
click at [414, 207] on input "radio" at bounding box center [414, 204] width 25 height 25
radio input "true"
click at [482, 210] on textarea at bounding box center [618, 204] width 307 height 14
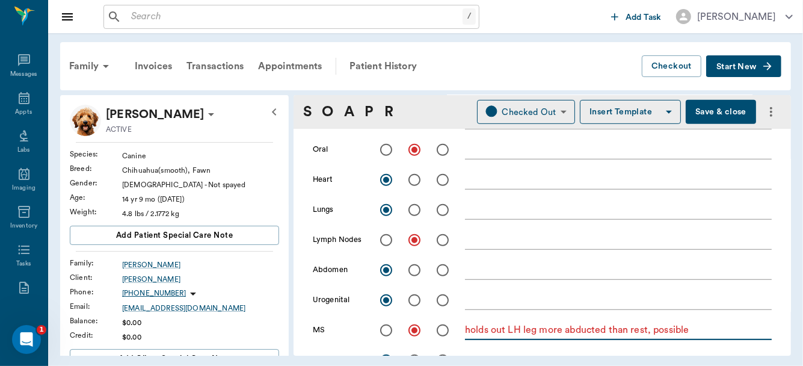
scroll to position [302, 0]
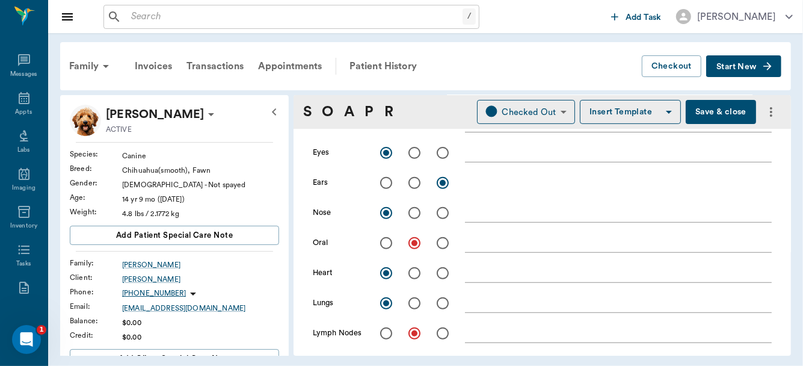
type textarea "holds out LH leg more abducted than rest, possible arthritis"
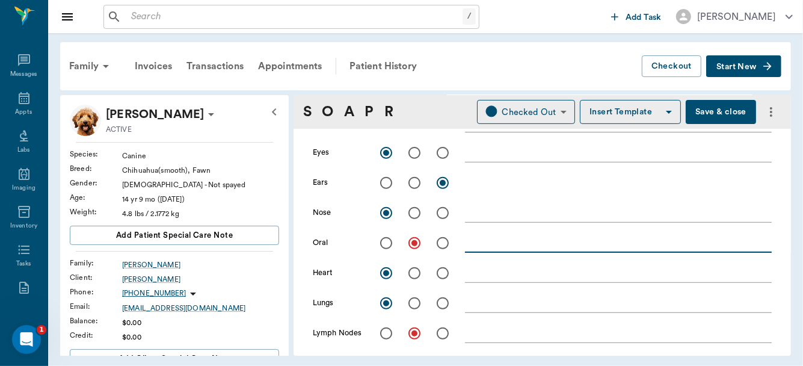
click at [486, 238] on textarea at bounding box center [618, 243] width 307 height 14
click at [552, 242] on textarea "Hard to examine, trys to bite you, few teeth but possible" at bounding box center [618, 243] width 307 height 14
click at [734, 245] on textarea "Hard to examine, tries to bite you, few teeth but possible" at bounding box center [618, 243] width 307 height 14
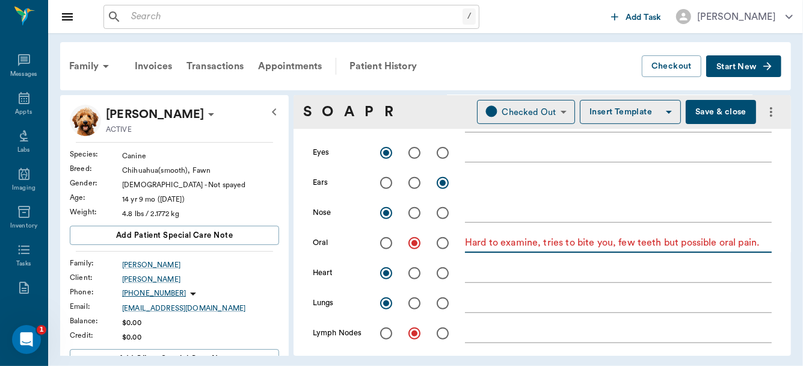
type textarea "Hard to examine, tries to bite you, few teeth but possible oral pain."
click at [535, 335] on textarea at bounding box center [618, 333] width 307 height 14
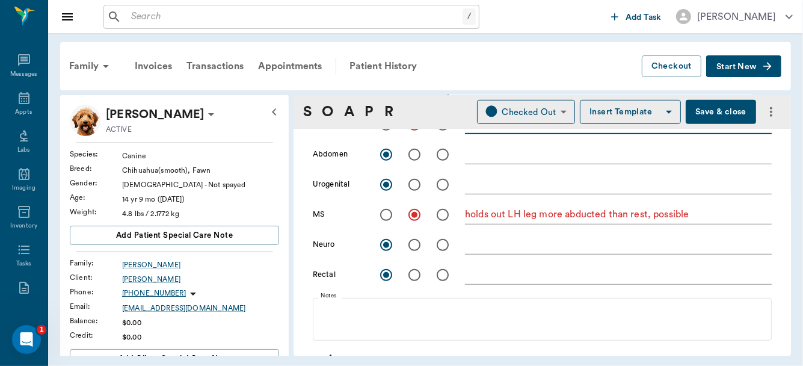
scroll to position [523, 0]
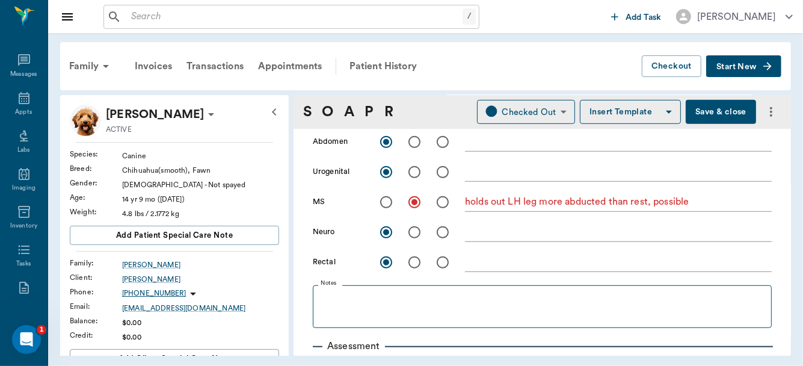
type textarea "some submandibular LN enlargement"
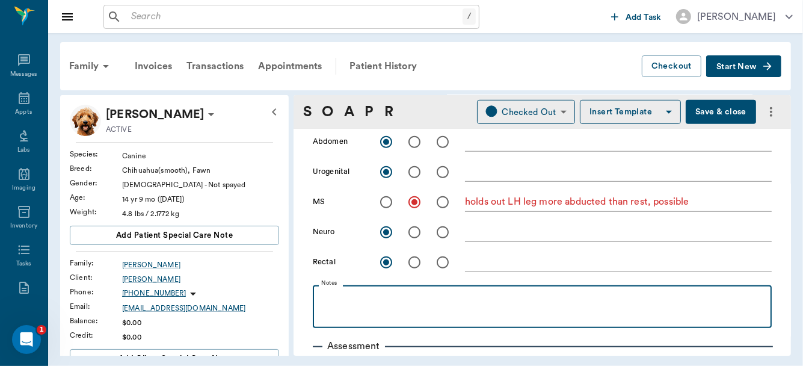
click at [342, 294] on p at bounding box center [542, 298] width 447 height 14
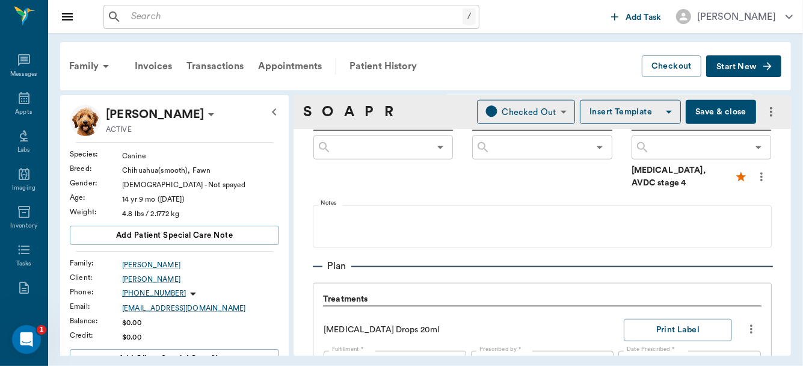
scroll to position [755, 0]
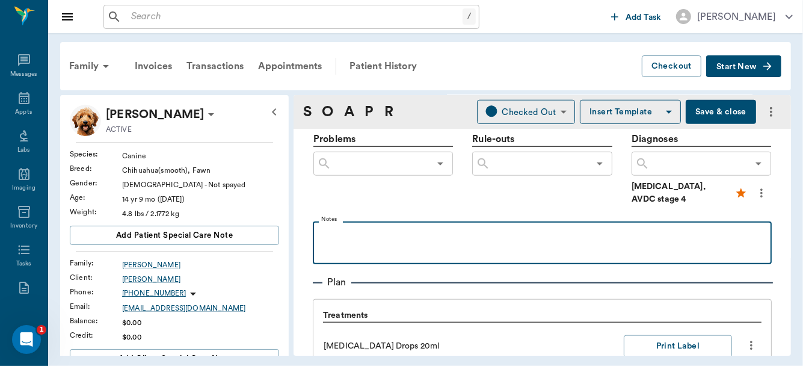
click at [414, 230] on p at bounding box center [542, 234] width 447 height 14
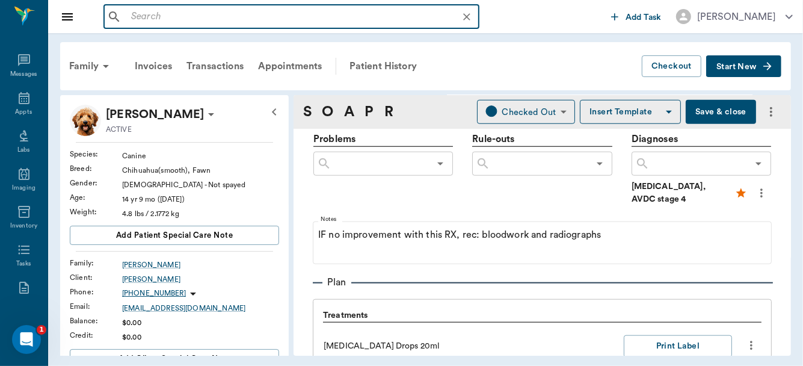
click at [185, 17] on input "text" at bounding box center [300, 16] width 349 height 17
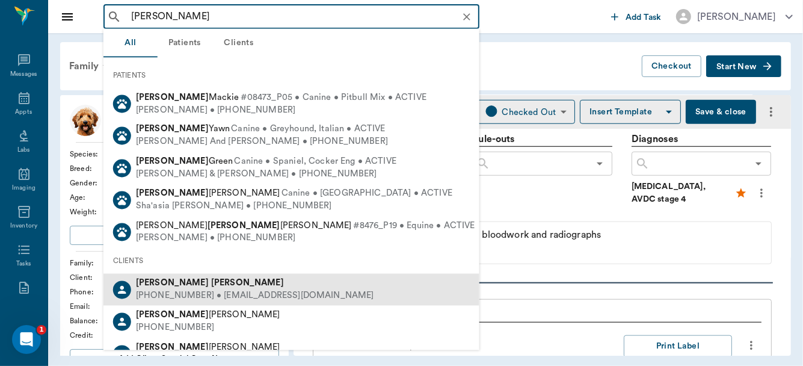
click at [198, 284] on div "Tyler Woods" at bounding box center [255, 283] width 238 height 13
type input "tyler woods"
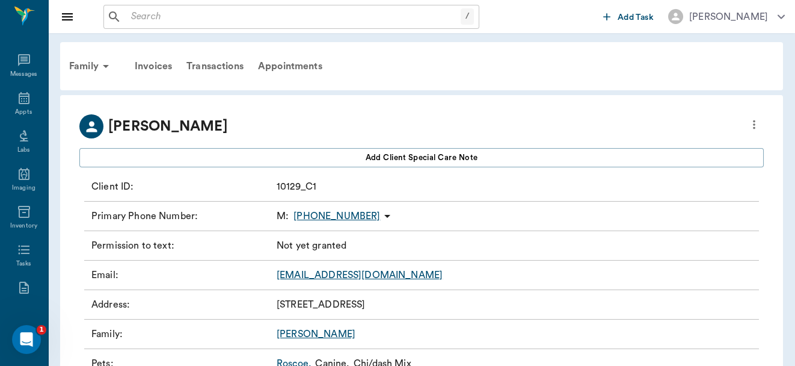
click at [195, 203] on div "Primary Phone Number : M : (361) 230-9279" at bounding box center [421, 215] width 675 height 29
click at [289, 363] on link "Roscoe ," at bounding box center [294, 363] width 35 height 14
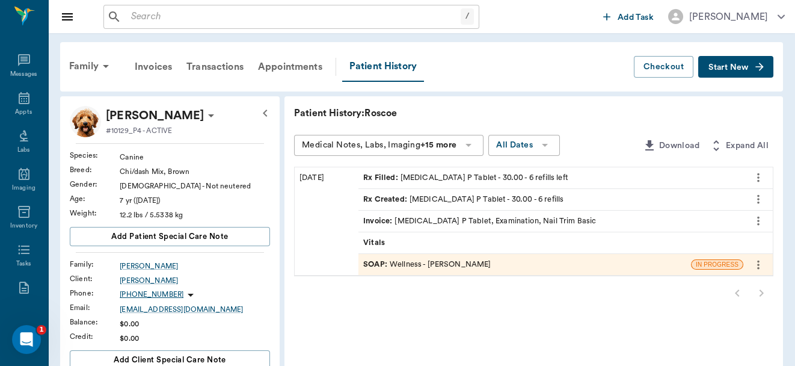
click at [427, 261] on div "SOAP : Wellness - Dr. Bert Ellsworth" at bounding box center [426, 264] width 127 height 11
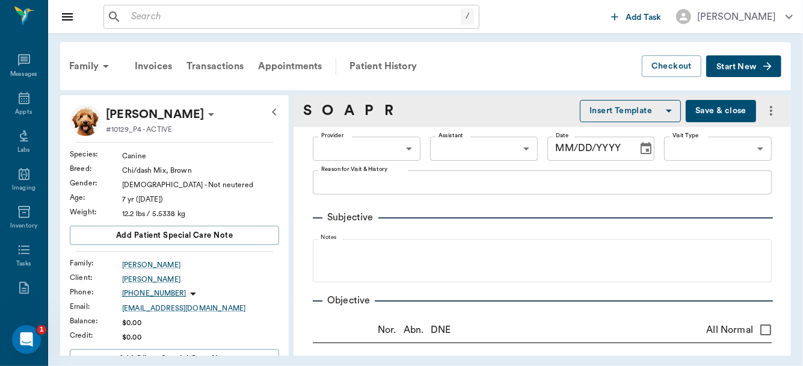
type input "63ec2f075fda476ae8351a4d"
type input "642ef10e332a41444de2bad1"
type input "65d2be4f46e3a538d89b8c14"
type textarea "Eye matted up, sneezing [PERSON_NAME]"
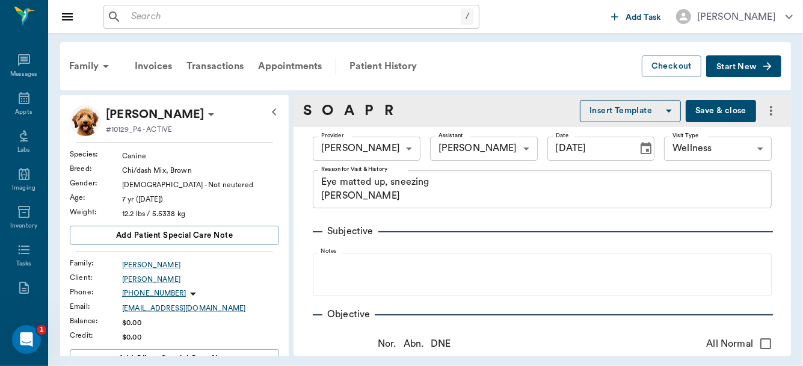
type input "[DATE]"
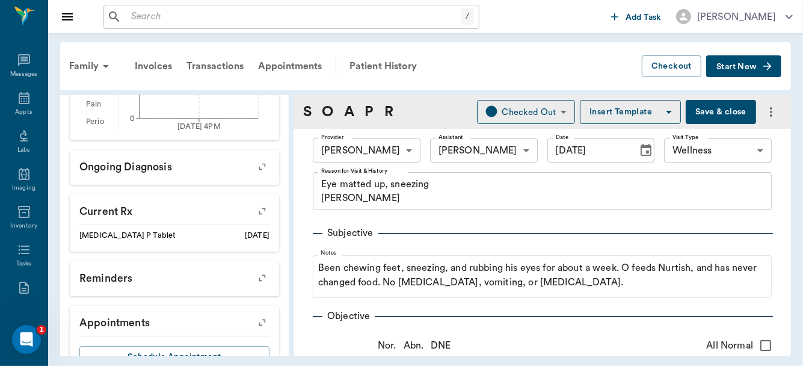
scroll to position [461, 0]
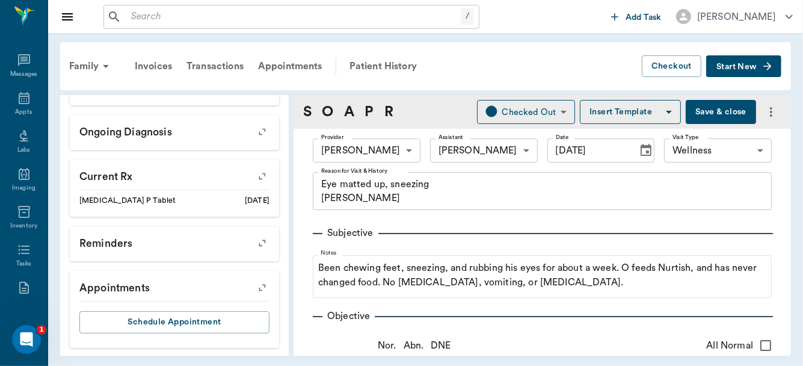
drag, startPoint x: 298, startPoint y: 338, endPoint x: 299, endPoint y: 345, distance: 6.9
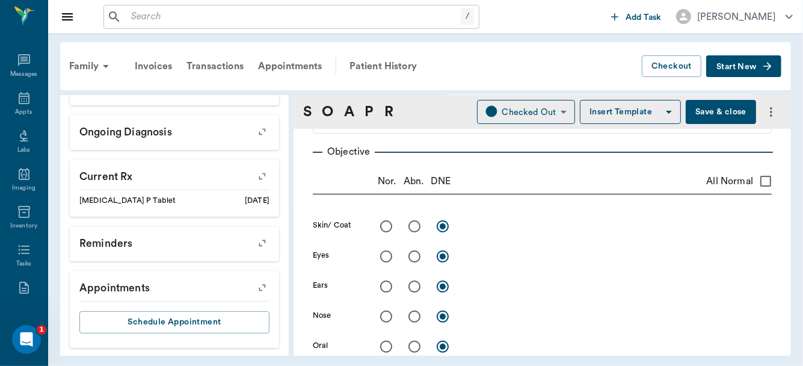
scroll to position [185, 0]
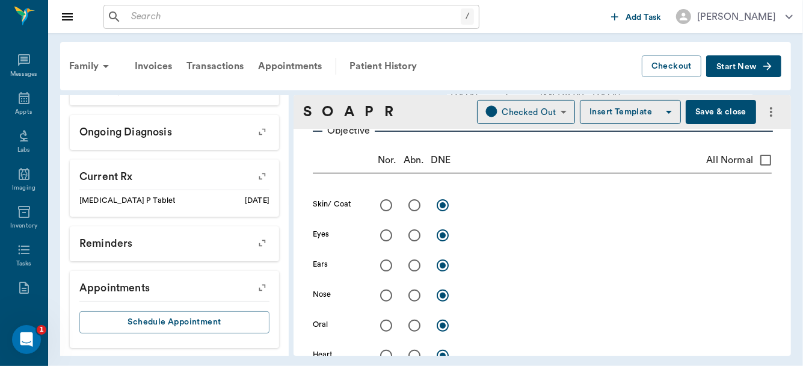
click at [755, 159] on input "All Normal" at bounding box center [765, 159] width 25 height 25
checkbox input "true"
radio input "true"
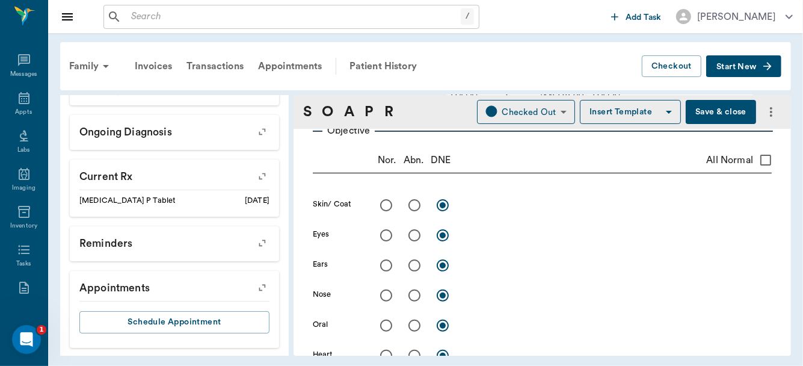
radio input "true"
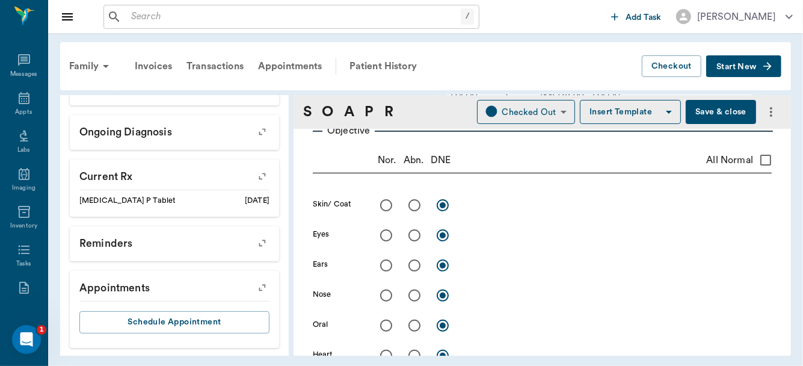
radio input "true"
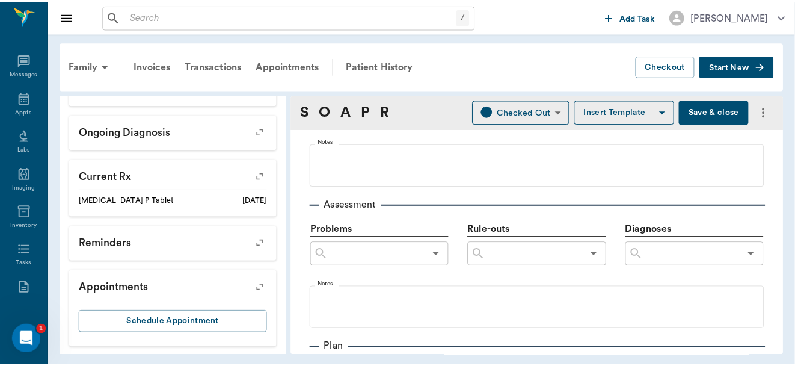
scroll to position [661, 0]
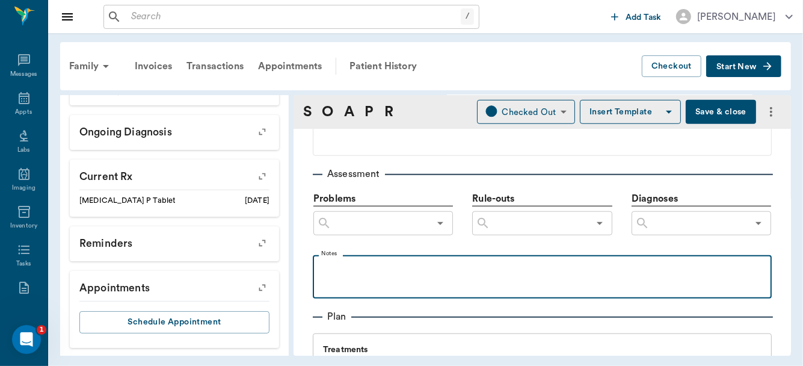
click at [358, 269] on p at bounding box center [542, 268] width 447 height 14
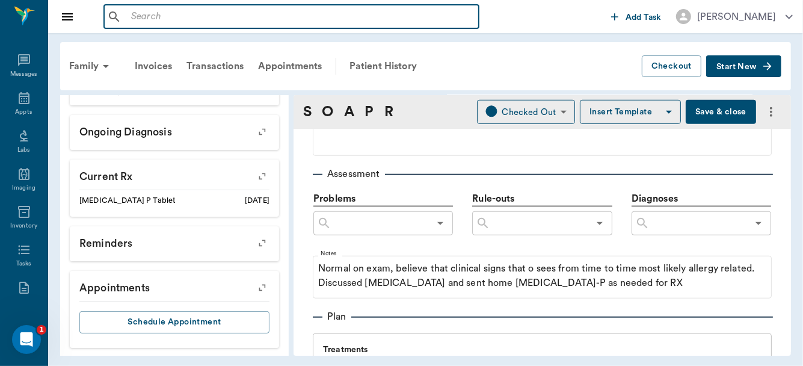
click at [176, 17] on input "text" at bounding box center [300, 16] width 348 height 17
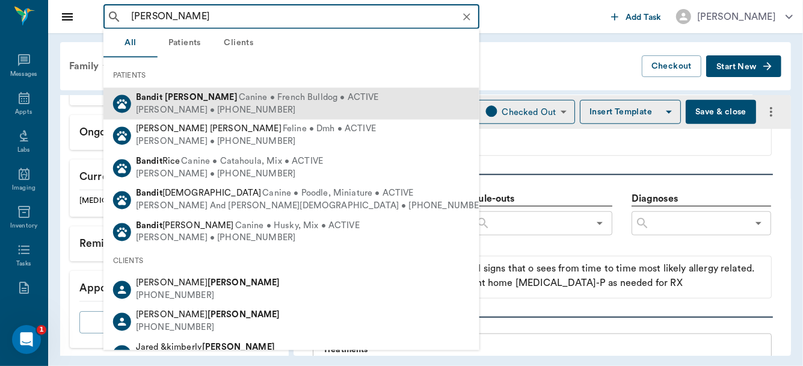
click at [239, 100] on span "Canine • French Bulldog • ACTIVE" at bounding box center [309, 97] width 140 height 13
type input "[PERSON_NAME]"
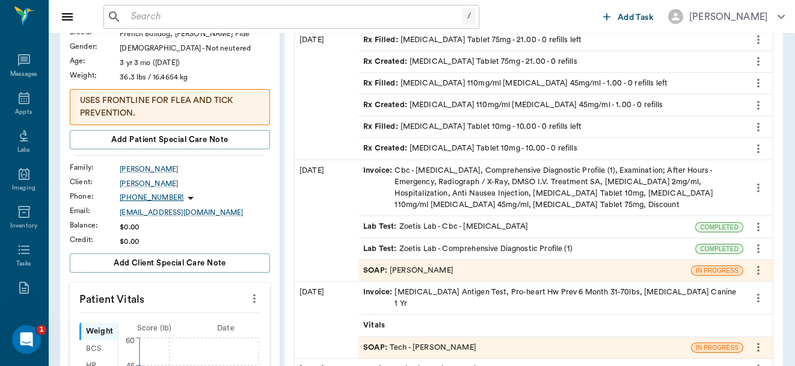
scroll to position [141, 0]
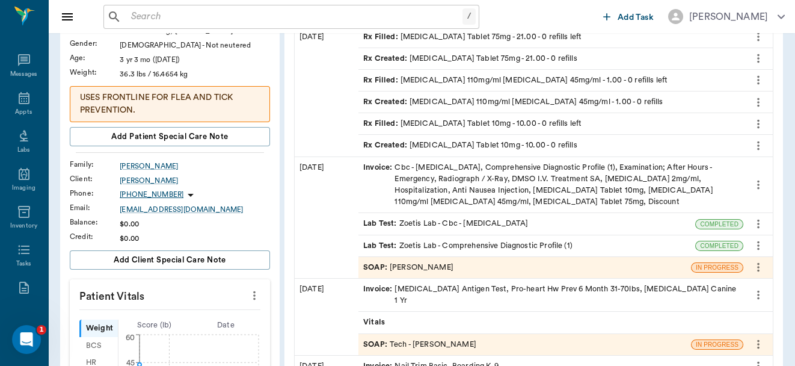
click at [416, 266] on div "SOAP : [PERSON_NAME]" at bounding box center [408, 267] width 90 height 11
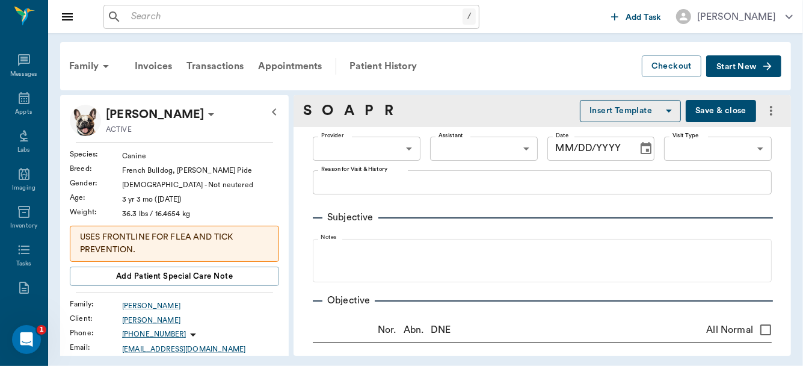
type input "63ec2f075fda476ae8351a4d"
type input "63ec2f075fda476ae8351a4c"
type input "[DATE]"
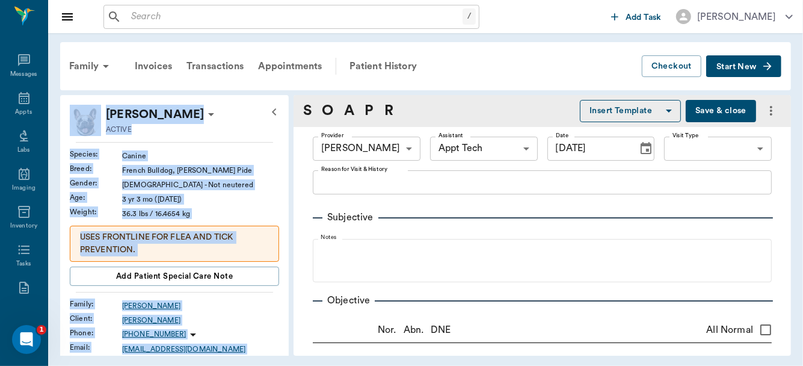
drag, startPoint x: 782, startPoint y: 109, endPoint x: 800, endPoint y: 61, distance: 51.4
click at [800, 61] on div "Family Invoices Transactions Appointments Patient History Checkout Start New Ba…" at bounding box center [425, 198] width 755 height 331
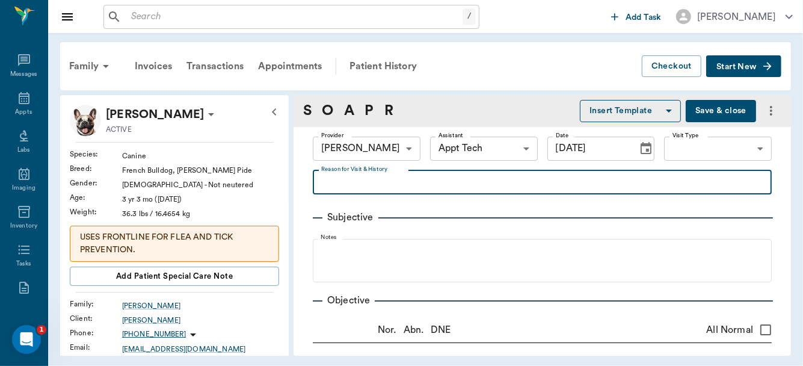
click at [375, 187] on textarea "Reason for Visit & History" at bounding box center [542, 182] width 442 height 14
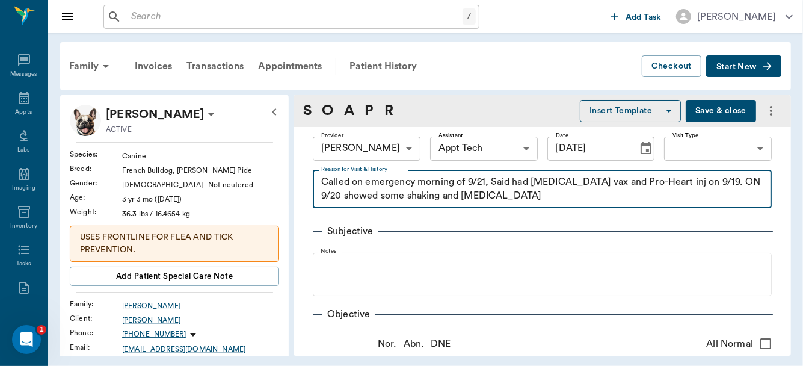
click at [438, 200] on textarea "Called on emergency morning of 9/21, Said had [MEDICAL_DATA] vax and Pro-Heart …" at bounding box center [542, 189] width 442 height 28
click at [533, 197] on textarea "Called on emergency morning of 9/21, Said had [MEDICAL_DATA] vax and Pro-Heart …" at bounding box center [542, 189] width 442 height 28
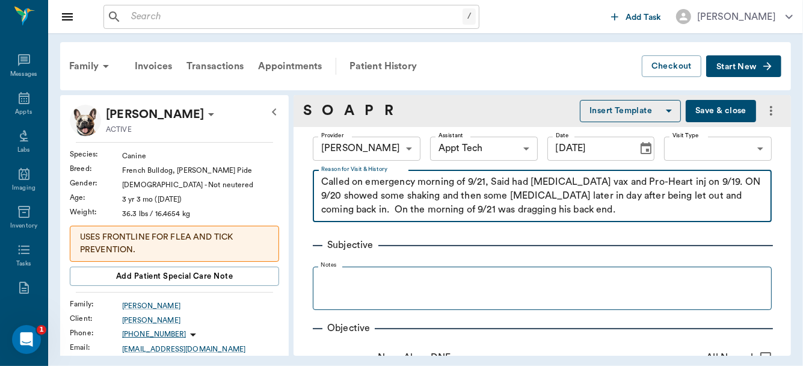
type textarea "Called on emergency morning of 9/21, Said had [MEDICAL_DATA] vax and Pro-Heart …"
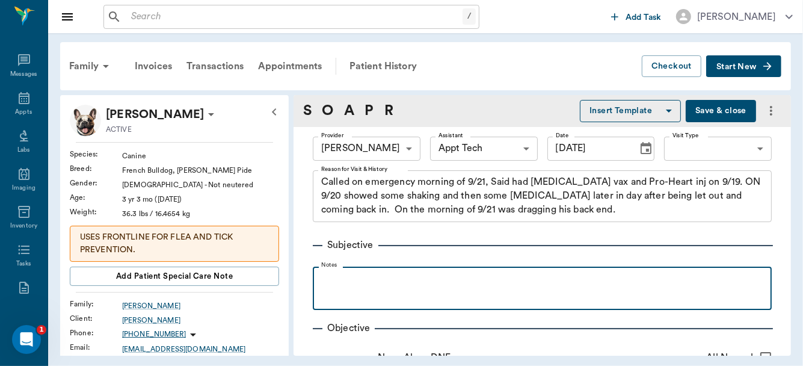
click at [418, 279] on p at bounding box center [542, 279] width 447 height 14
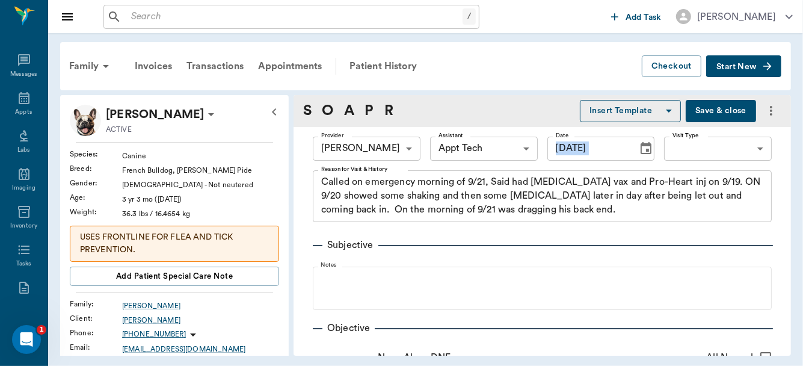
drag, startPoint x: 779, startPoint y: 97, endPoint x: 618, endPoint y: 174, distance: 178.0
click at [618, 174] on div "S O A P R Insert Template Save & close Provider [PERSON_NAME] 63ec2f075fda476ae…" at bounding box center [541, 225] width 497 height 260
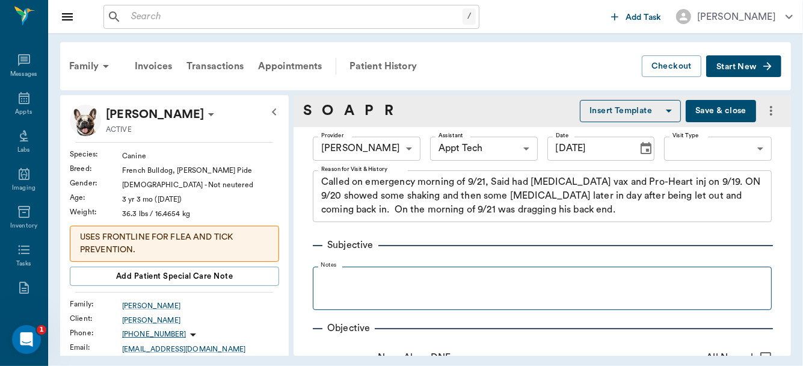
click at [369, 267] on fieldset "Notes" at bounding box center [542, 286] width 459 height 48
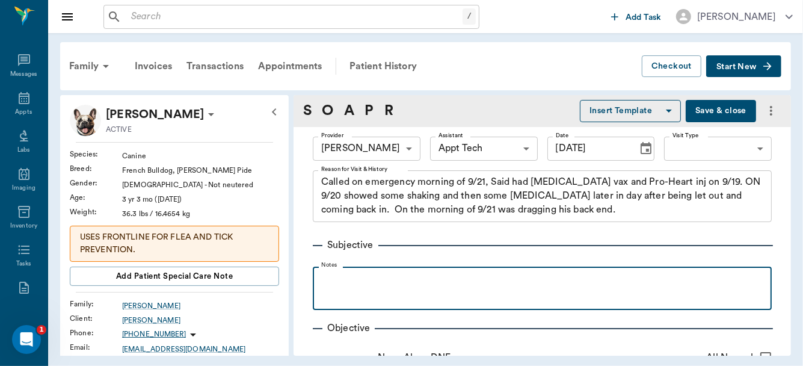
click at [358, 275] on p at bounding box center [542, 279] width 447 height 14
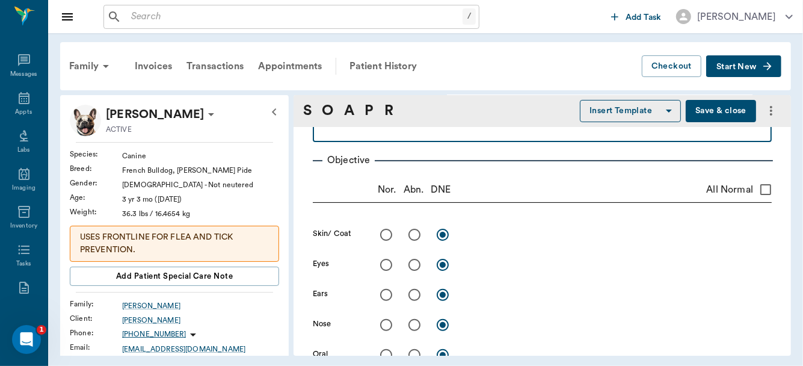
scroll to position [177, 0]
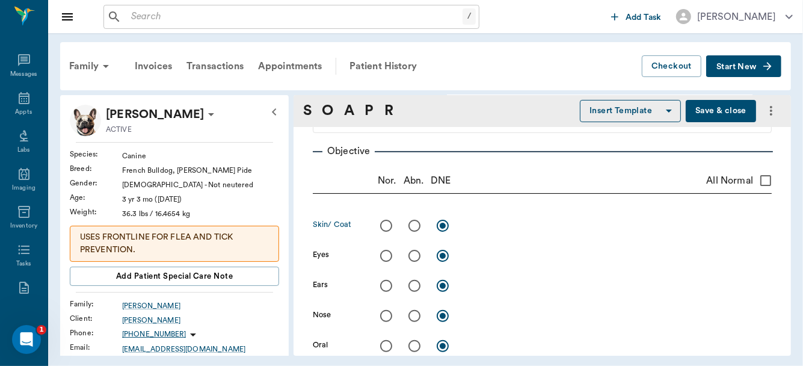
click at [385, 224] on input "radio" at bounding box center [385, 225] width 25 height 25
radio input "true"
click at [385, 254] on input "radio" at bounding box center [385, 255] width 25 height 25
radio input "true"
click at [386, 285] on input "radio" at bounding box center [385, 285] width 25 height 25
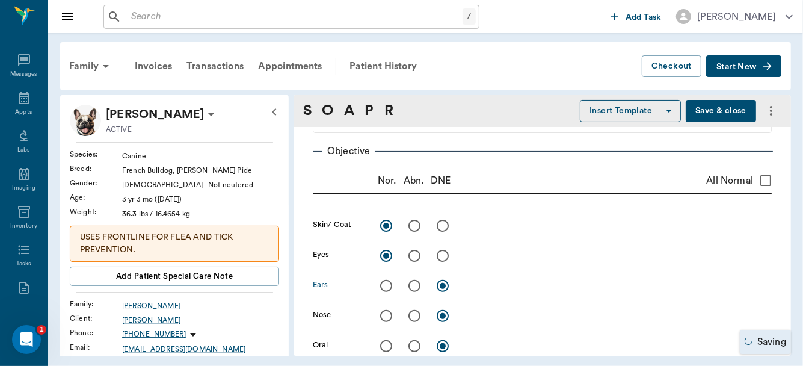
radio input "true"
drag, startPoint x: 386, startPoint y: 285, endPoint x: 385, endPoint y: 314, distance: 29.5
click at [385, 314] on input "radio" at bounding box center [385, 315] width 25 height 25
radio input "true"
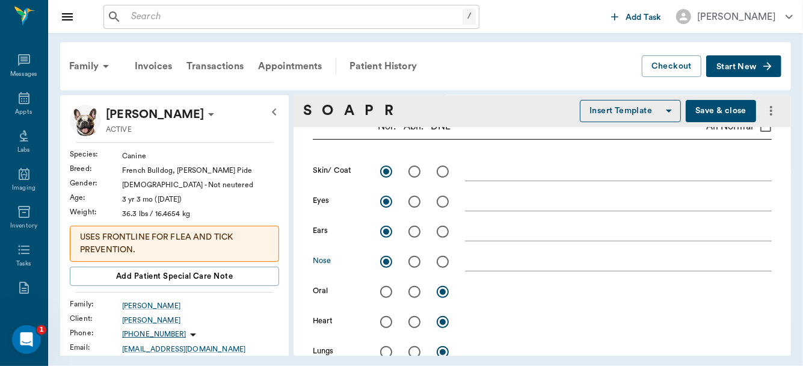
scroll to position [272, 0]
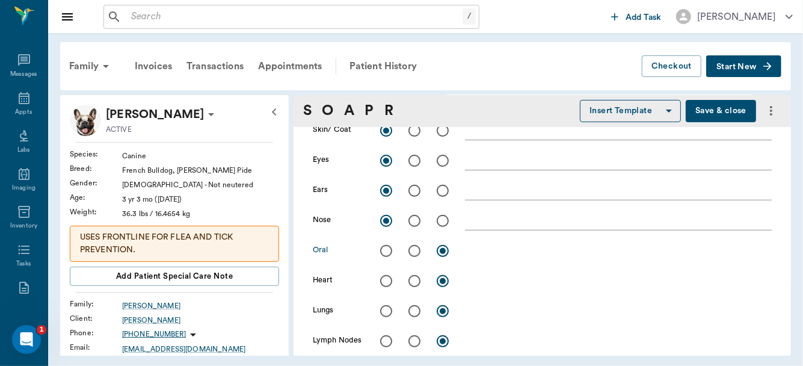
click at [385, 248] on input "radio" at bounding box center [385, 250] width 25 height 25
radio input "true"
click at [384, 276] on input "radio" at bounding box center [385, 280] width 25 height 25
radio input "true"
click at [384, 308] on input "radio" at bounding box center [385, 310] width 25 height 25
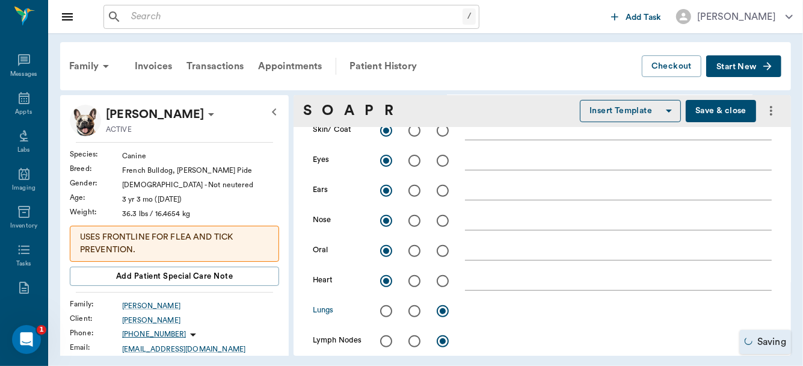
radio input "true"
click at [386, 339] on input "radio" at bounding box center [385, 340] width 25 height 25
radio input "true"
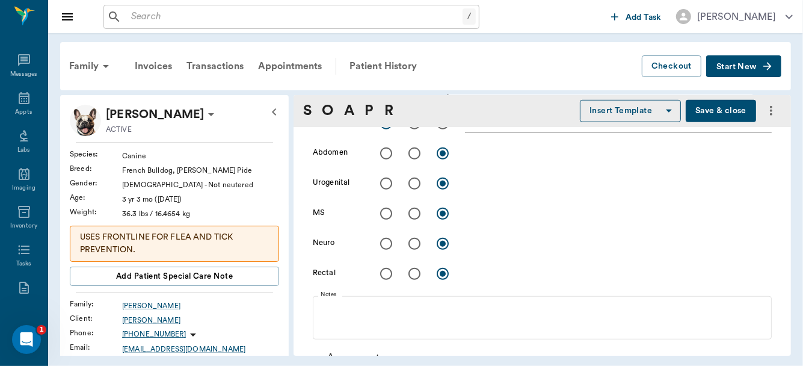
scroll to position [467, 0]
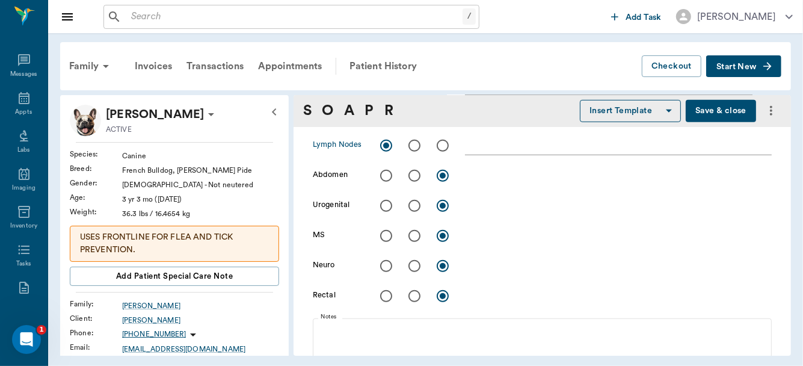
click at [385, 175] on input "radio" at bounding box center [385, 175] width 25 height 25
radio input "true"
click at [385, 175] on input "radio" at bounding box center [385, 175] width 25 height 25
click at [387, 206] on input "radio" at bounding box center [385, 205] width 25 height 25
radio input "true"
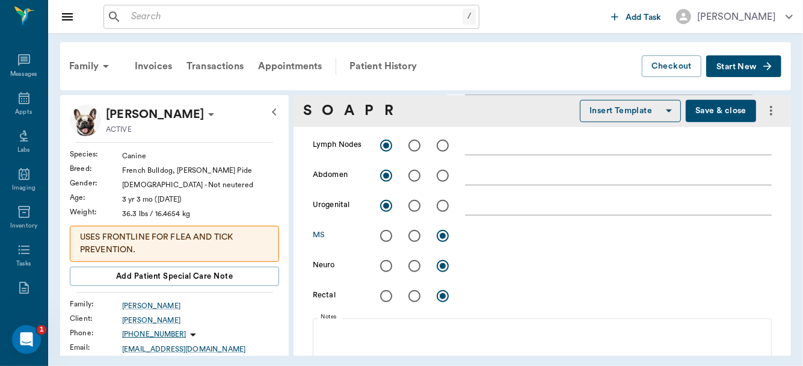
click at [386, 234] on input "radio" at bounding box center [385, 235] width 25 height 25
radio input "true"
click at [411, 265] on input "radio" at bounding box center [414, 265] width 25 height 25
radio input "true"
click at [385, 296] on input "radio" at bounding box center [385, 295] width 25 height 25
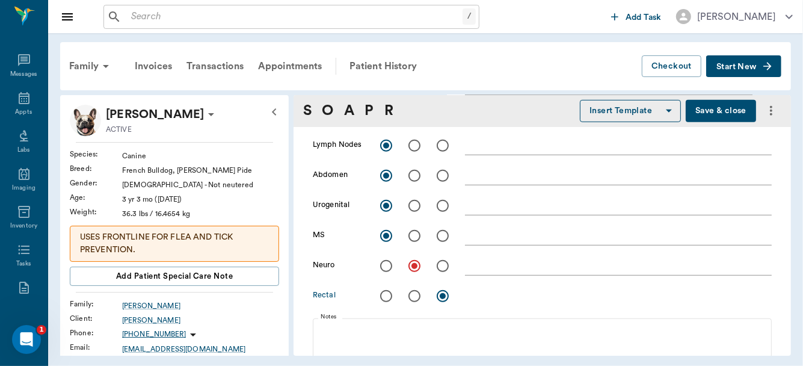
radio input "true"
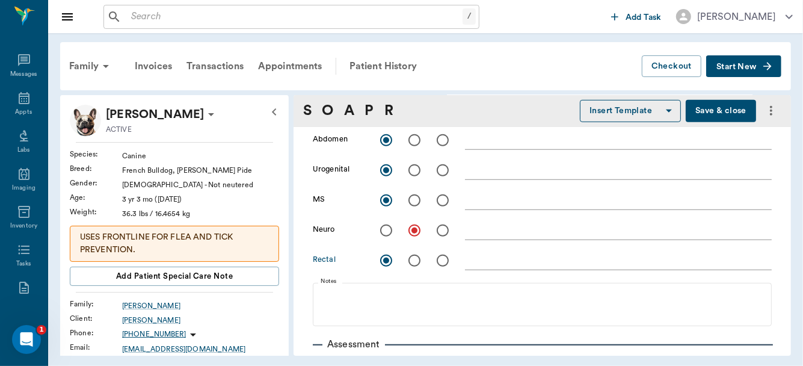
scroll to position [580, 0]
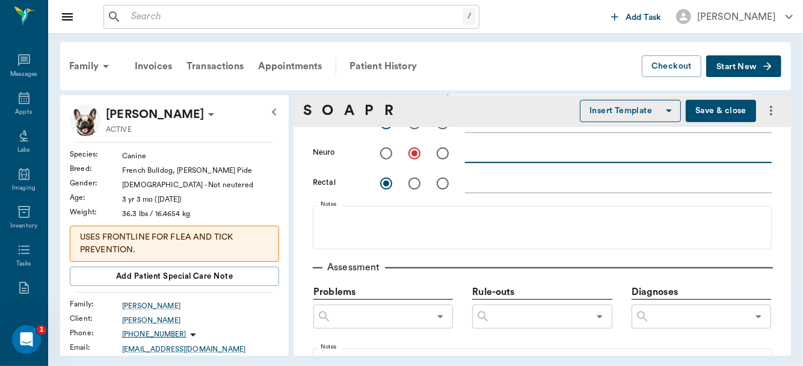
click at [473, 152] on textarea at bounding box center [618, 153] width 307 height 14
click at [630, 147] on textarea "Normal neuro till mid thorax" at bounding box center [618, 153] width 307 height 14
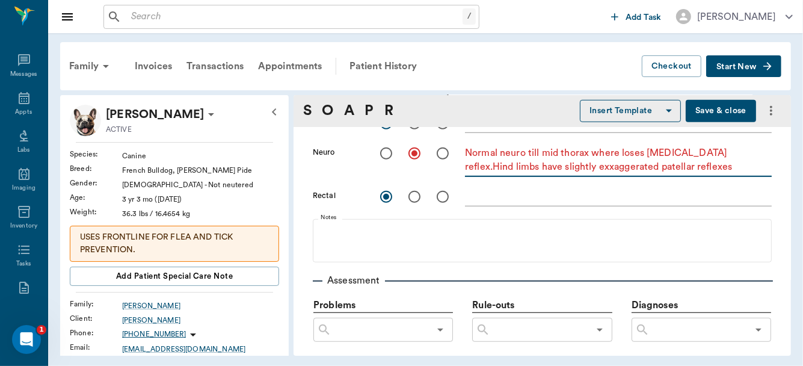
click at [562, 166] on textarea "Normal neuro till mid thorax where loses [MEDICAL_DATA] reflex.Hind limbs have …" at bounding box center [618, 160] width 307 height 28
click at [697, 164] on textarea "Normal neuro till mid thorax where loses [MEDICAL_DATA] reflex.Hind limbs have …" at bounding box center [618, 160] width 307 height 28
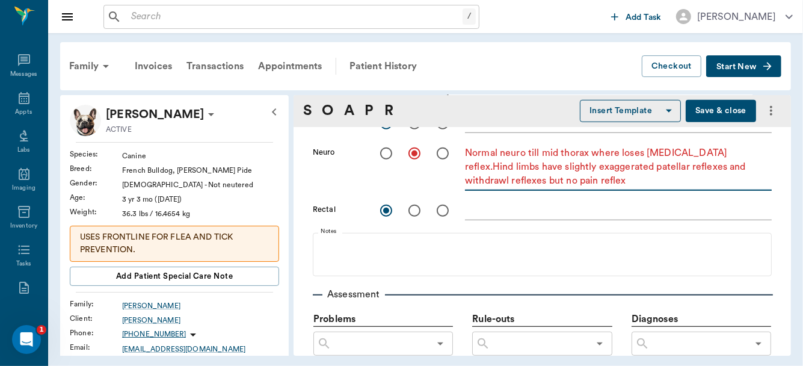
click at [726, 155] on textarea "Normal neuro till mid thorax where loses [MEDICAL_DATA] reflex.Hind limbs have …" at bounding box center [618, 166] width 307 height 41
click at [726, 155] on textarea "Normal neuro till mid thorax where loses [MEDICAL_DATA] reflex.Both Hind limbs …" at bounding box center [618, 166] width 307 height 41
click at [665, 179] on textarea "Normal neuro till mid thorax where loses [MEDICAL_DATA] reflex. Both Hind limbs…" at bounding box center [618, 166] width 307 height 41
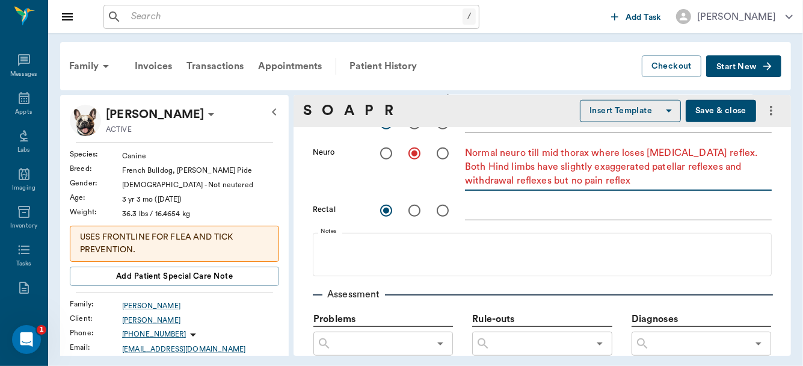
click at [583, 182] on textarea "Normal neuro till mid thorax where loses [MEDICAL_DATA] reflex. Both Hind limbs…" at bounding box center [618, 166] width 307 height 41
click at [676, 183] on textarea "Normal neuro till mid thorax where loses [MEDICAL_DATA] reflex. Both Hind limbs…" at bounding box center [618, 166] width 307 height 41
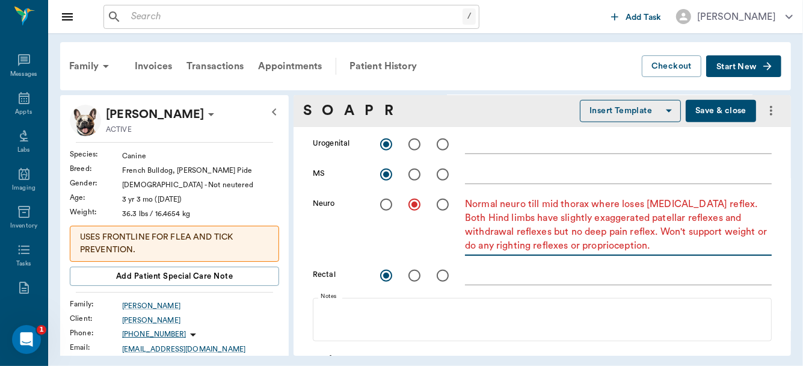
scroll to position [496, 0]
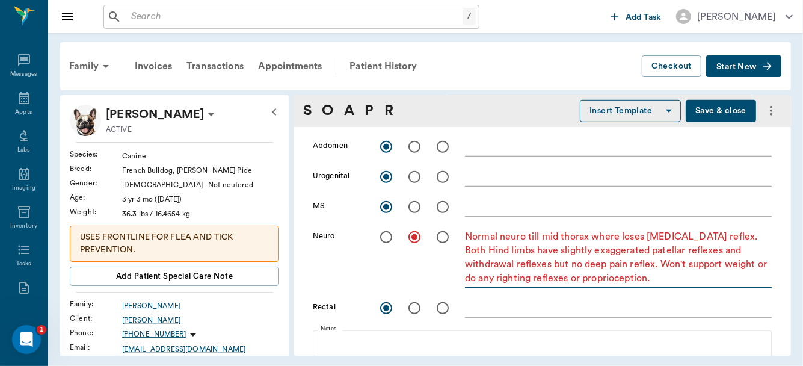
type textarea "Normal neuro till mid thorax where loses [MEDICAL_DATA] reflex. Both Hind limbs…"
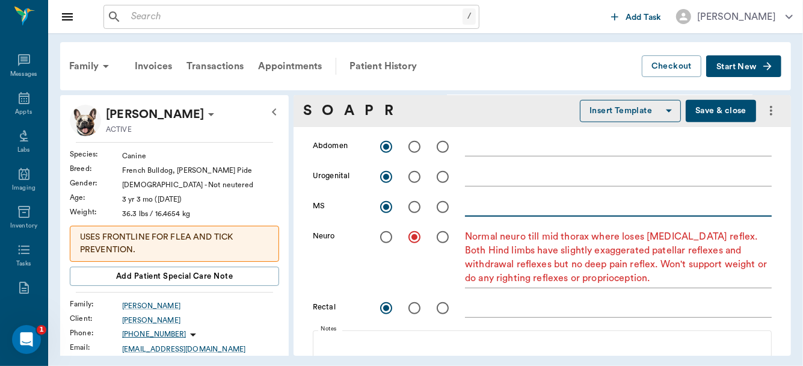
click at [481, 207] on textarea at bounding box center [618, 207] width 307 height 14
click at [553, 206] on textarea "Radiographs show awedge shaped" at bounding box center [618, 207] width 307 height 14
click at [642, 203] on textarea "Radiographs show a wedge shaped" at bounding box center [618, 207] width 307 height 14
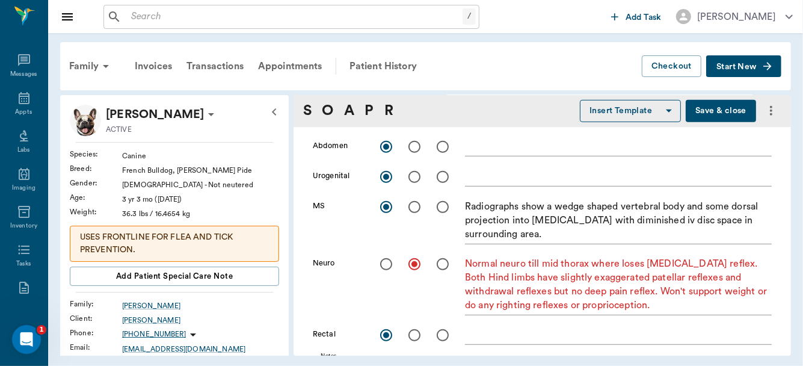
click at [687, 185] on div "x" at bounding box center [618, 177] width 307 height 17
click at [687, 206] on textarea "Radiographs show a wedge shaped vertebral body and some dorsal projection into …" at bounding box center [618, 220] width 307 height 41
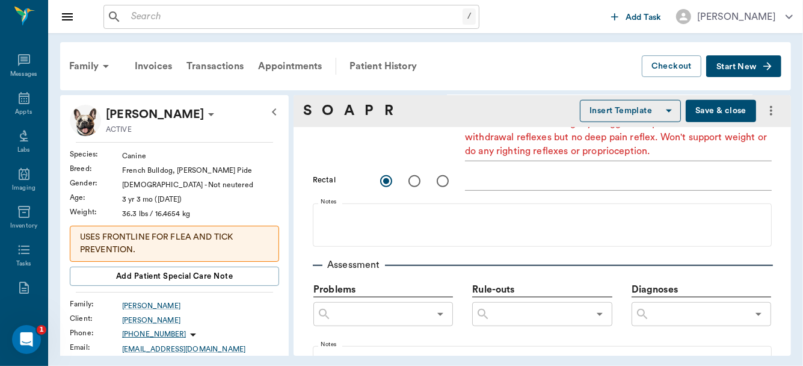
scroll to position [730, 0]
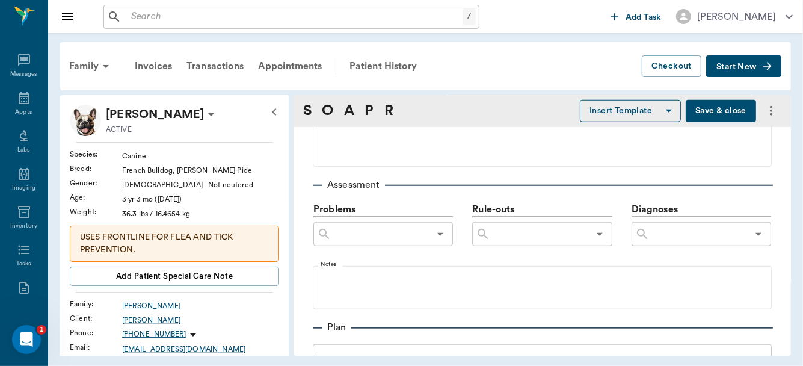
type textarea "Radiographs show a wedge shaped vertebral body at T10 and some dorsal projectio…"
click at [675, 239] on input "text" at bounding box center [698, 233] width 98 height 17
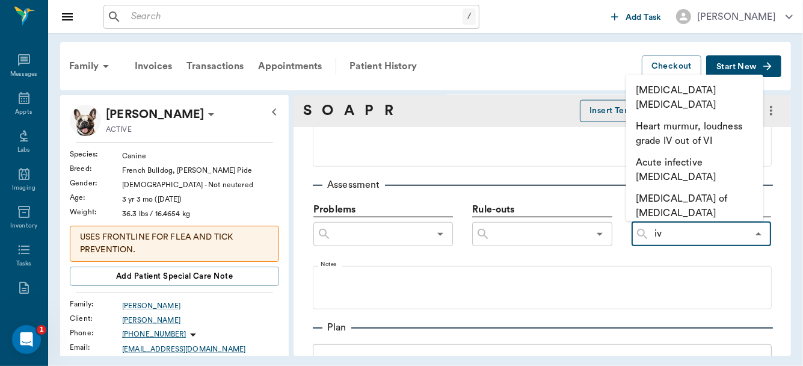
type input "i"
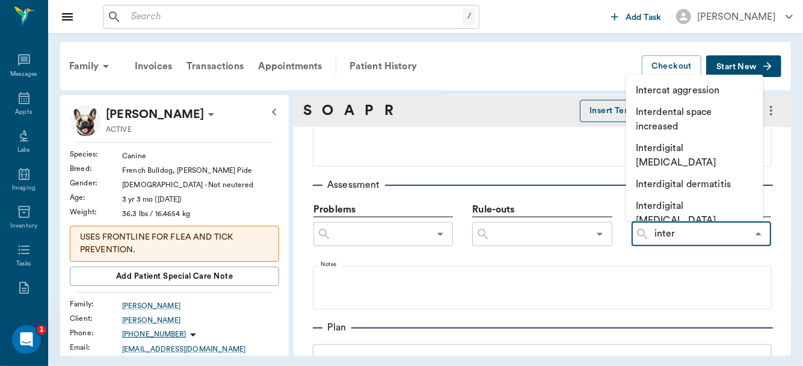
type input "interv"
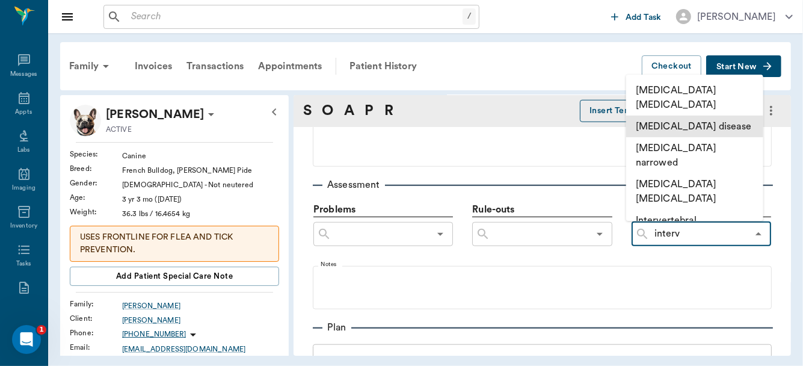
click at [681, 120] on li "[MEDICAL_DATA] disease" at bounding box center [694, 126] width 137 height 22
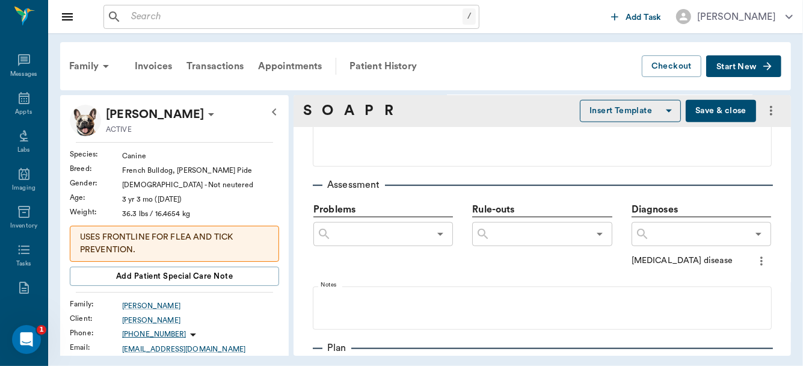
click at [670, 214] on p "Diagnoses" at bounding box center [700, 209] width 139 height 15
click at [667, 233] on input "text" at bounding box center [698, 233] width 98 height 17
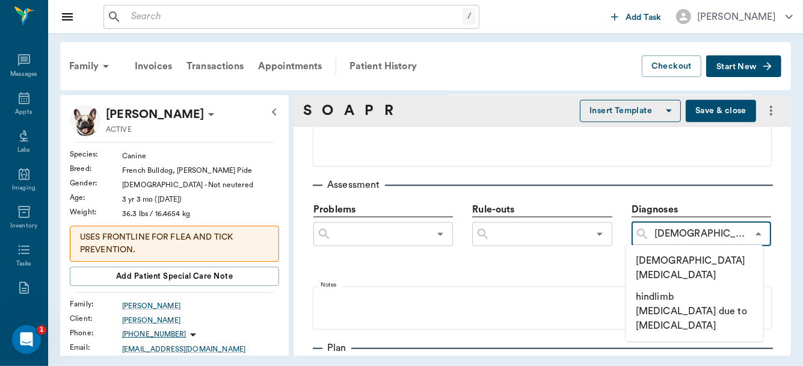
type input "[DEMOGRAPHIC_DATA] para"
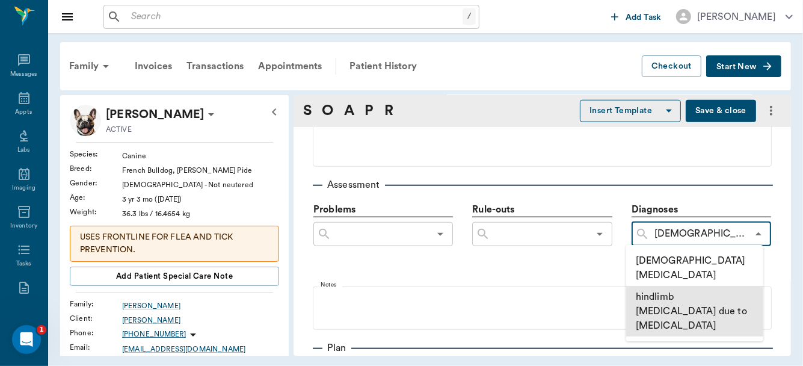
click at [676, 286] on li "hindlimb [MEDICAL_DATA] due to [MEDICAL_DATA]" at bounding box center [694, 311] width 137 height 51
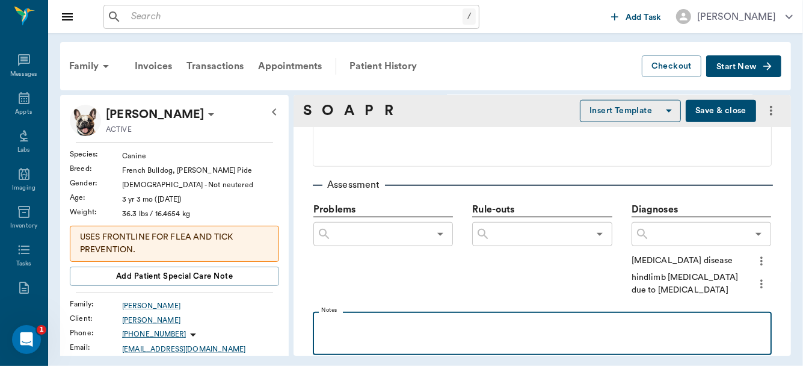
click at [338, 323] on p at bounding box center [542, 324] width 447 height 14
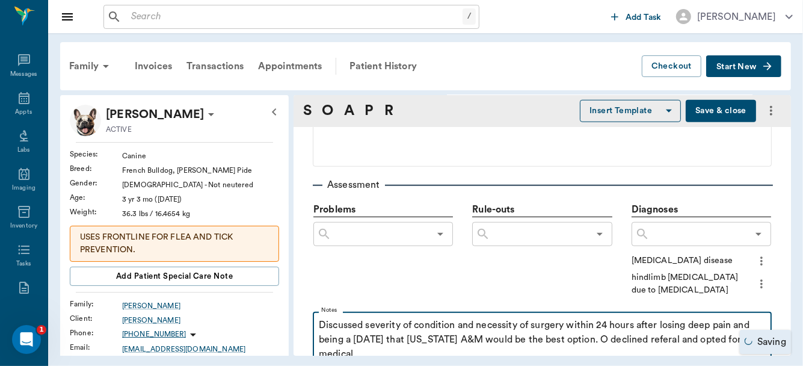
scroll to position [735, 0]
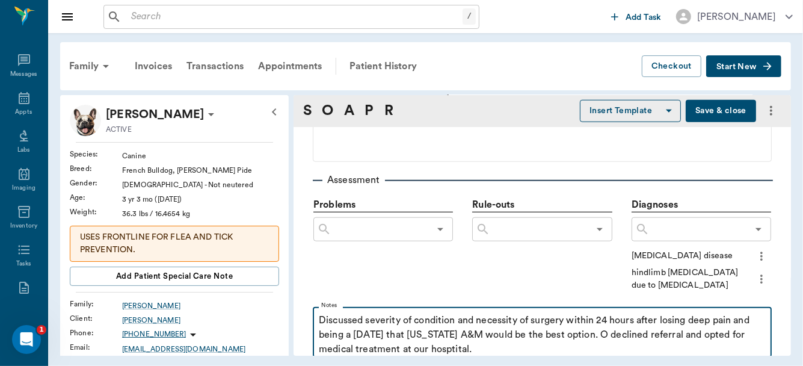
click at [576, 352] on p "Discussed severity of condition and necessity of surgery within 24 hours after …" at bounding box center [542, 334] width 447 height 43
click at [553, 349] on p "Discussed severity of condition and necessity of surgery within 24 hours after …" at bounding box center [542, 334] width 447 height 43
click at [600, 348] on p "Discussed severity of condition and necessity of surgery within 24 hours after …" at bounding box center [542, 334] width 447 height 43
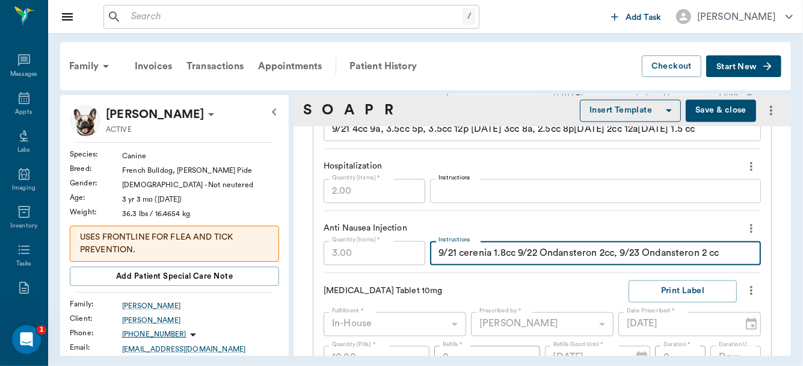
scroll to position [1496, 0]
click at [716, 254] on textarea "9/21 cerenia 1.8cc 9/22 Ondansteron 2cc, 9/23 Ondansteron 2 cc" at bounding box center [595, 254] width 314 height 14
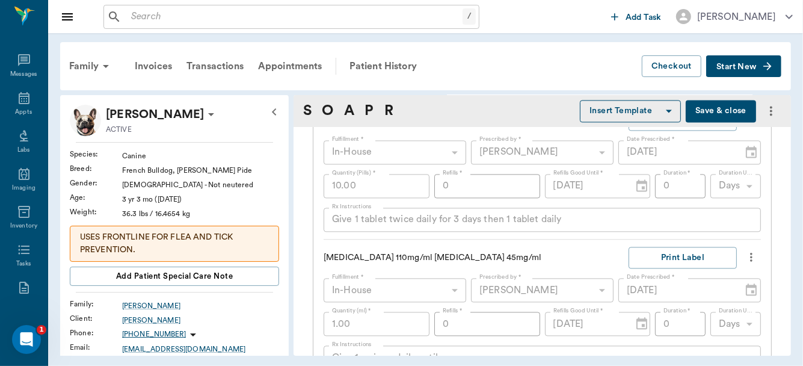
scroll to position [2102, 0]
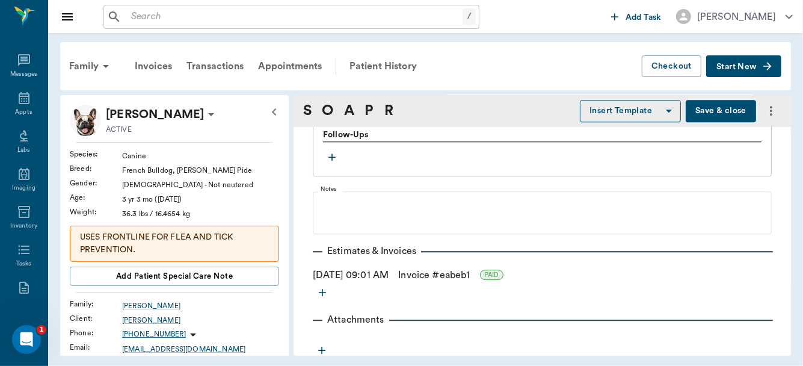
type textarea "9/21 cerenia 1.8cc 9/22 Ondansteron 2cc, 9/23 Ondansteron 2 cc, 9/24 Ondanstero…"
click at [802, 352] on div "Family Invoices Transactions Appointments Patient History Checkout Start New Ba…" at bounding box center [425, 198] width 755 height 331
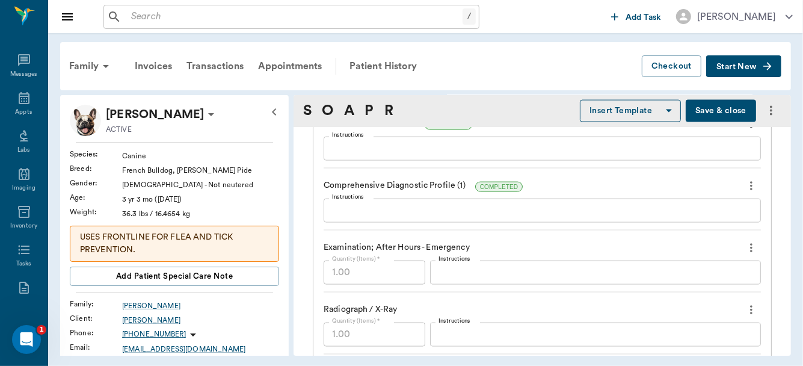
scroll to position [1053, 0]
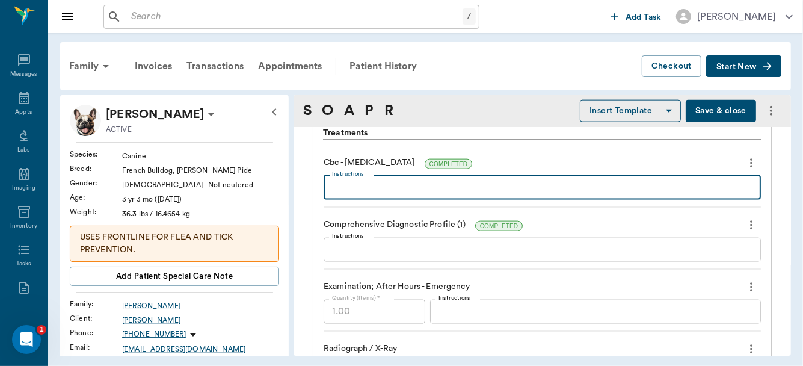
click at [394, 190] on textarea "Instructions" at bounding box center [542, 187] width 420 height 14
type textarea "stress leukogram"
click at [367, 247] on textarea "Instructions" at bounding box center [542, 249] width 420 height 14
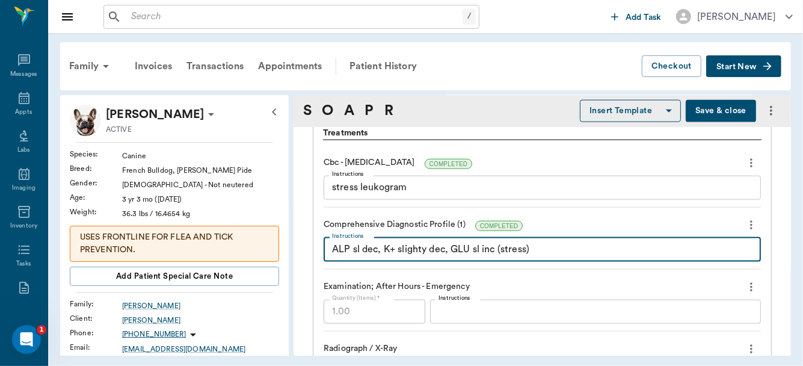
click at [423, 253] on textarea "ALP sl dec, K+ slighty dec, GLU sl inc (stress)" at bounding box center [542, 249] width 420 height 14
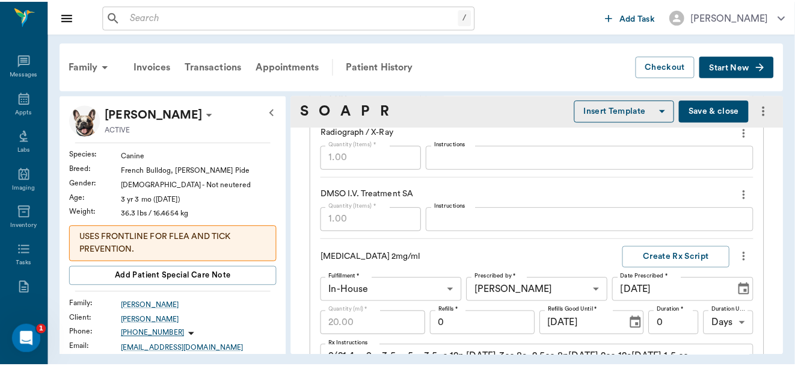
scroll to position [1274, 0]
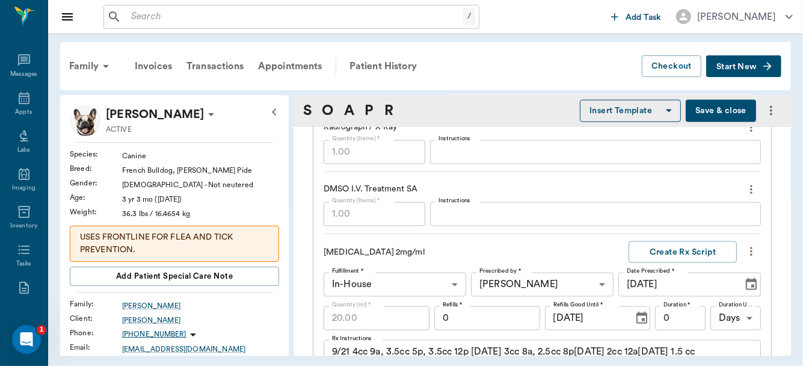
type textarea "ALP sl dec, K+ slightly dec, GLU sl inc (stress)"
click at [453, 220] on div "x Instructions" at bounding box center [595, 214] width 331 height 24
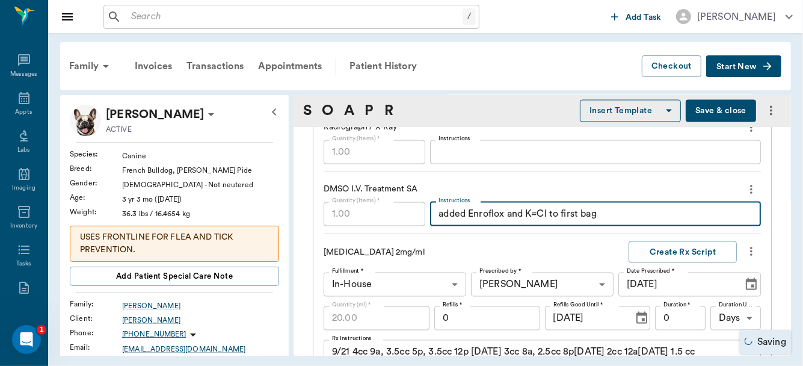
click at [528, 212] on textarea "added Enroflox and K=Cl to" at bounding box center [595, 214] width 314 height 14
type textarea "added Enroflox and K+Cl to first bag"
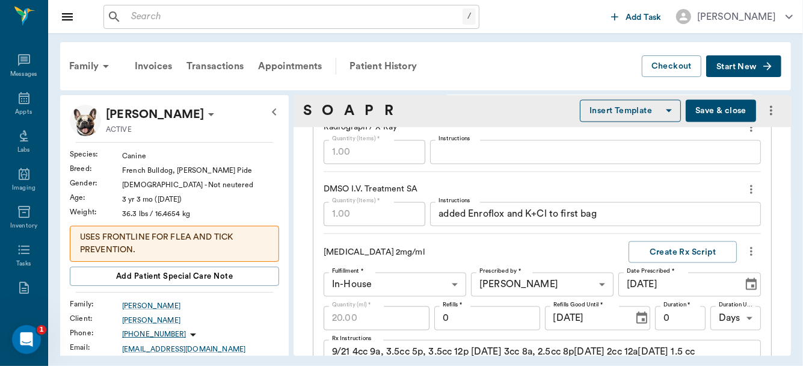
drag, startPoint x: 559, startPoint y: 64, endPoint x: 588, endPoint y: 98, distance: 44.3
click at [588, 98] on div "Family Invoices Transactions Appointments Patient History Checkout Start New Ba…" at bounding box center [425, 198] width 755 height 331
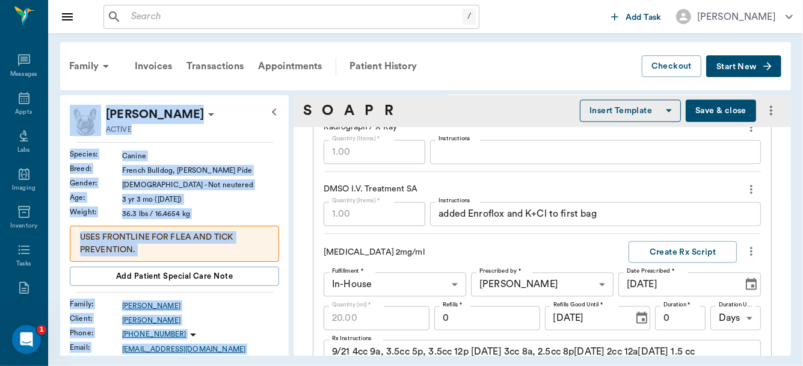
click at [728, 109] on button "Save & close" at bounding box center [720, 111] width 70 height 22
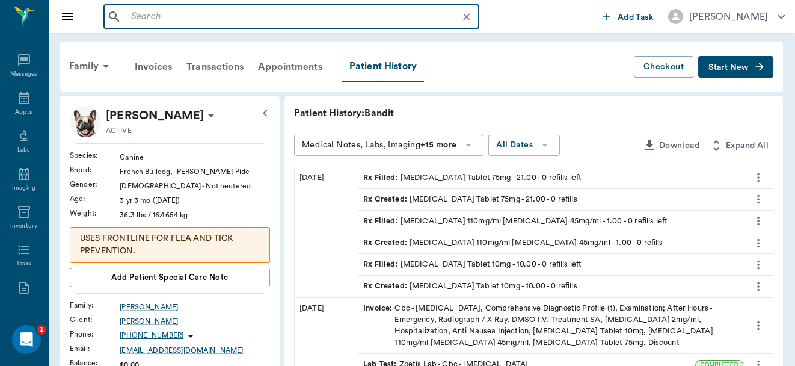
click at [239, 18] on input "text" at bounding box center [300, 16] width 349 height 17
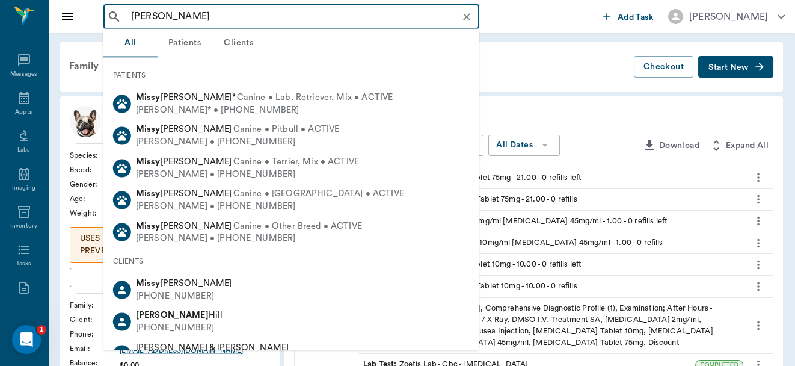
click at [159, 17] on input "[PERSON_NAME]" at bounding box center [300, 16] width 349 height 17
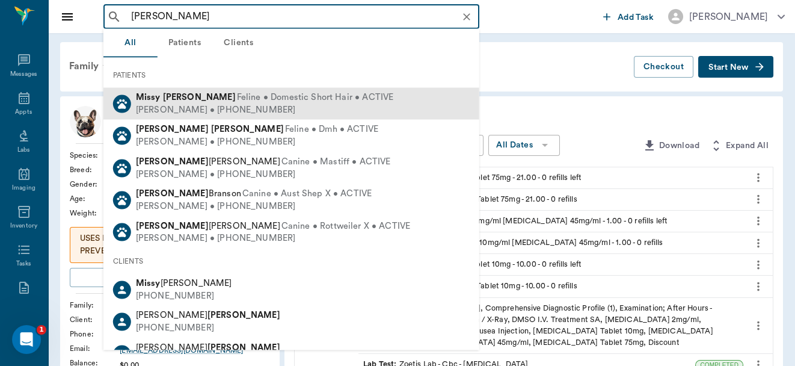
click at [237, 96] on span "Feline • Domestic Short Hair • ACTIVE" at bounding box center [315, 97] width 157 height 13
type input "[PERSON_NAME]"
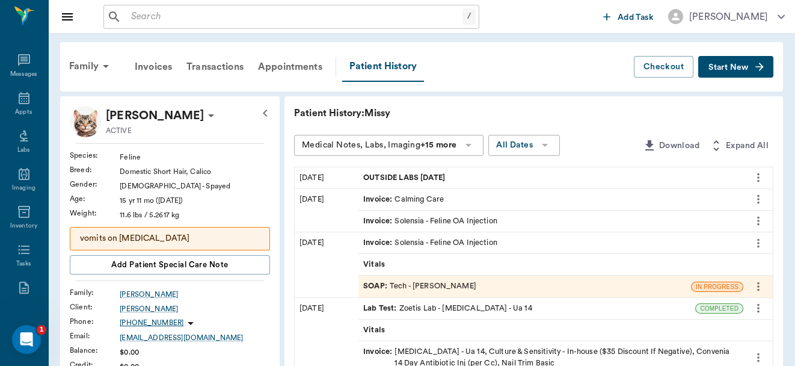
click at [447, 173] on span "OUTSIDE LABS [DATE]" at bounding box center [405, 177] width 84 height 11
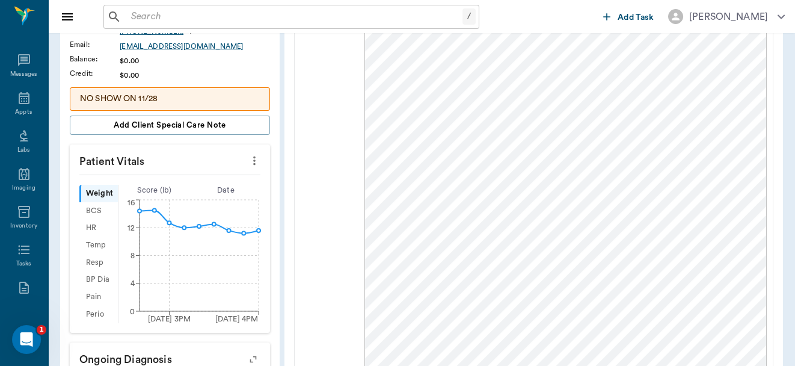
scroll to position [265, 0]
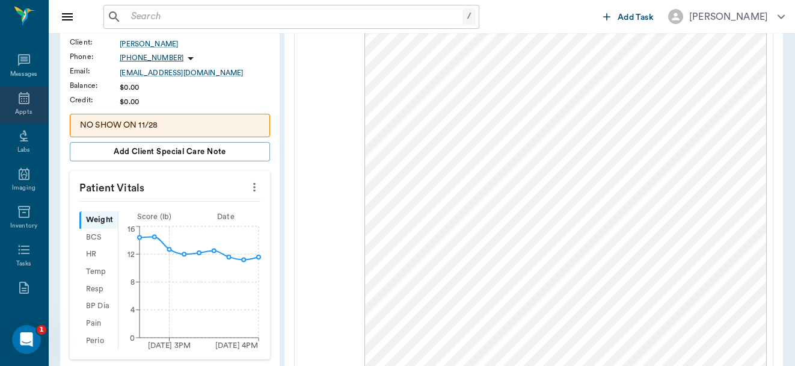
click at [19, 102] on icon at bounding box center [24, 98] width 11 height 12
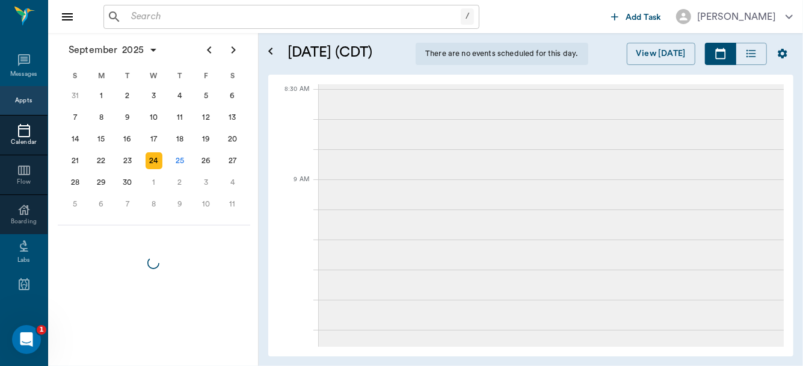
click at [207, 115] on div "12" at bounding box center [206, 117] width 17 height 17
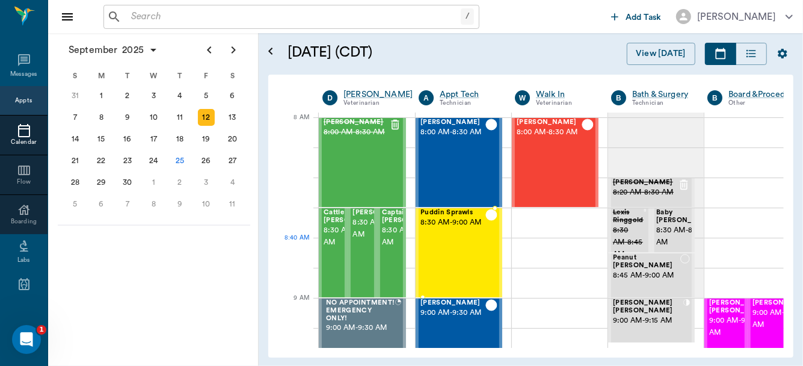
click at [450, 251] on div "Puddin Sprawls 8:30 AM - 9:00 AM" at bounding box center [452, 253] width 65 height 88
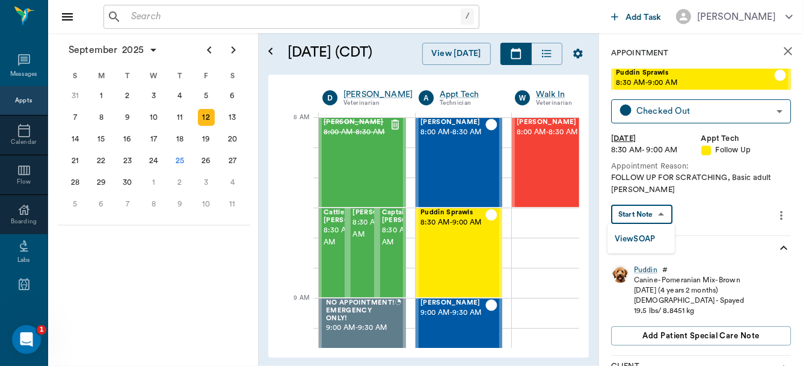
click at [660, 206] on body "/ ​ Add Task [PERSON_NAME] Nectar Messages Appts Calendar Flow Boarding Labs Im…" at bounding box center [401, 183] width 803 height 366
click at [643, 231] on div "View SOAP" at bounding box center [635, 238] width 41 height 15
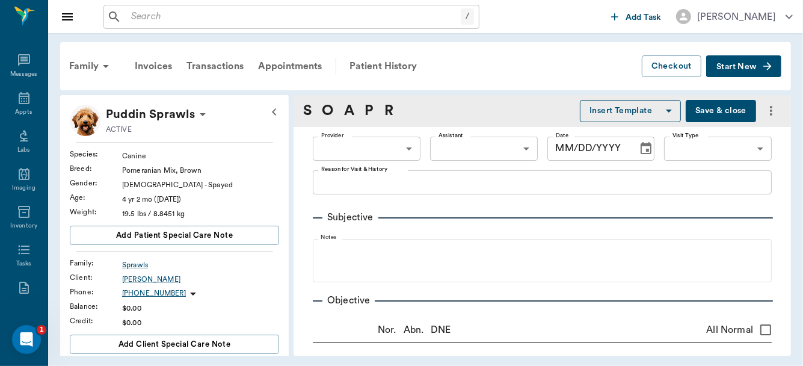
type input "63ec2f075fda476ae8351a4d"
type input "65d2be4f46e3a538d89b8c16"
type textarea "FOLLOW UP FOR SCRATCHING, Basic adult [PERSON_NAME]"
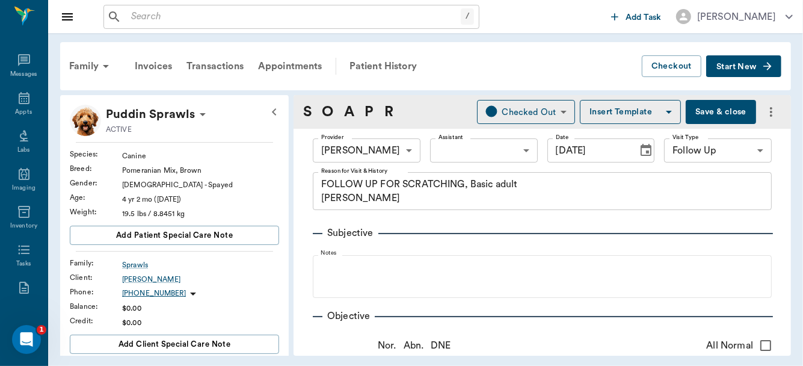
type input "[DATE]"
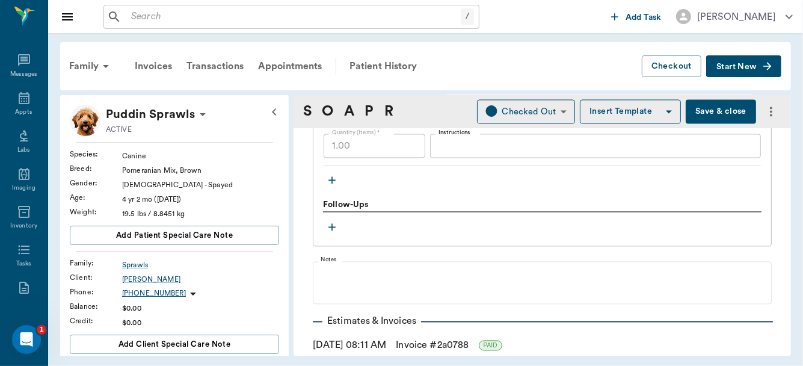
scroll to position [1596, 0]
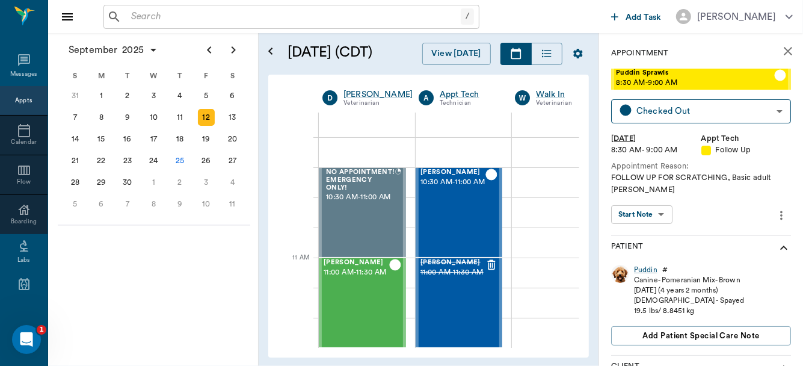
scroll to position [470, 0]
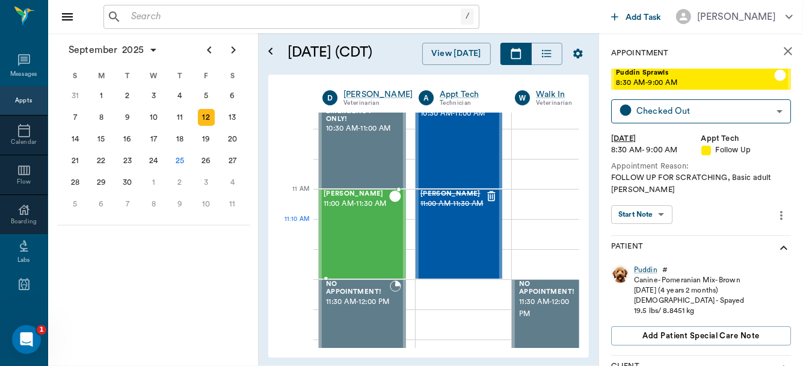
click at [357, 229] on div "[PERSON_NAME] 11:00 AM - 11:30 AM" at bounding box center [356, 234] width 66 height 88
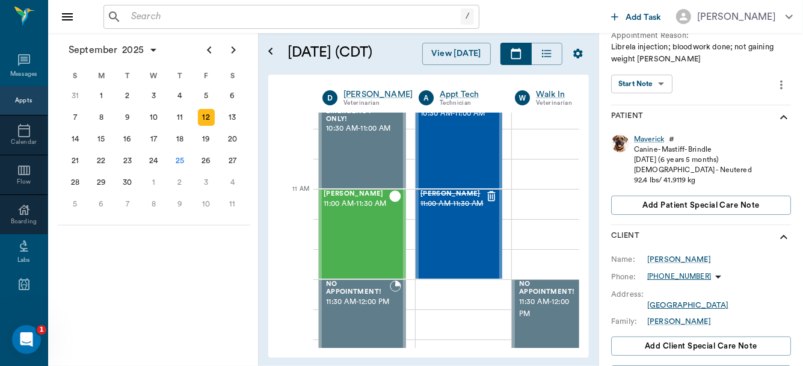
scroll to position [121, 0]
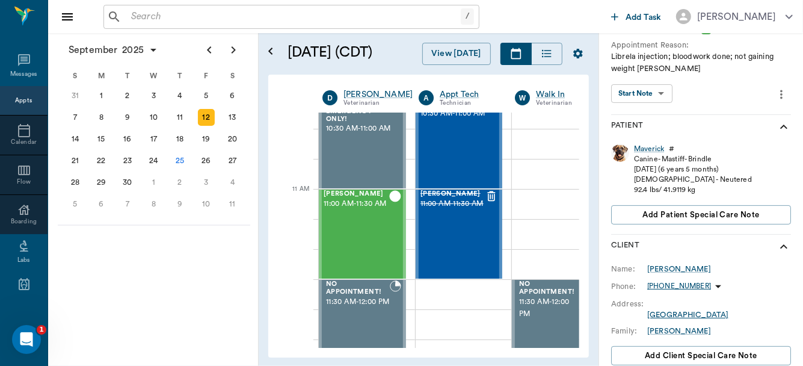
click at [652, 94] on body "/ ​ Add Task [PERSON_NAME] Nectar Messages Appts Calendar Flow Boarding Labs Im…" at bounding box center [401, 183] width 803 height 366
click at [642, 113] on button "View SOAP" at bounding box center [635, 118] width 41 height 14
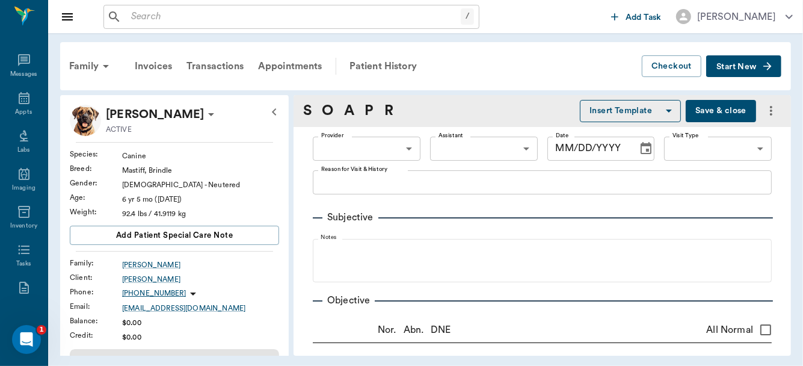
type input "63ec2f075fda476ae8351a4d"
type input "642ef10e332a41444de2bad1"
type input "65d2be4f46e3a538d89b8c14"
type textarea "Librela injection; bloodwork done; not gaining weight [PERSON_NAME]"
radio input "true"
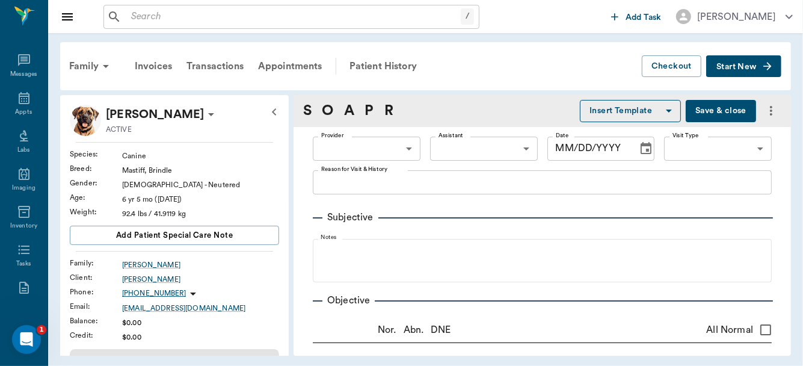
type textarea "some of intestines palpated feel thickened"
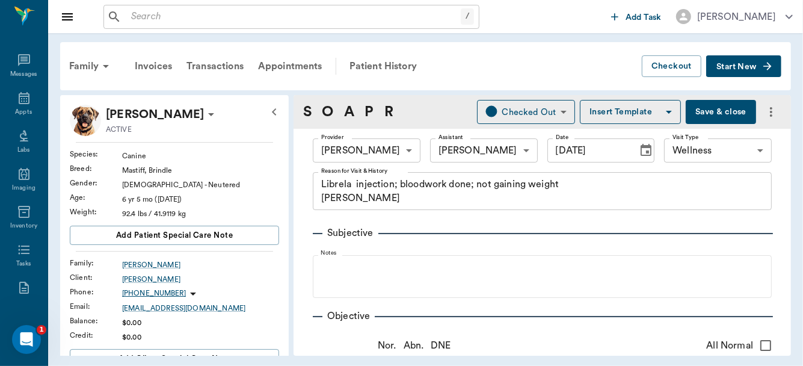
type input "[DATE]"
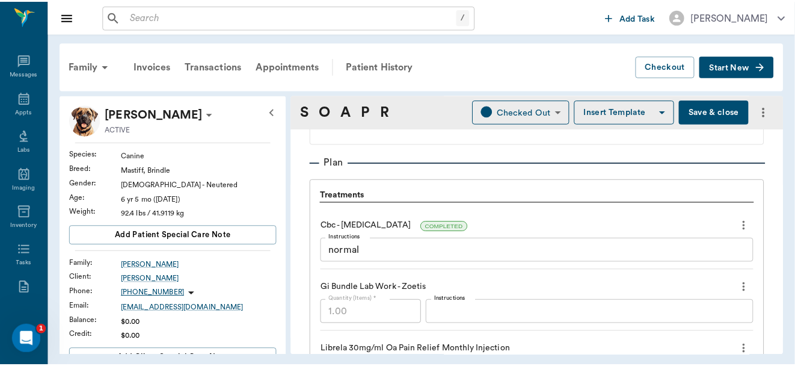
scroll to position [851, 0]
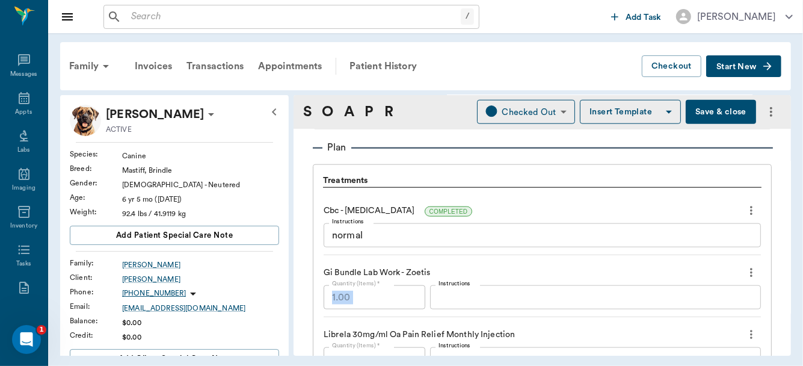
drag, startPoint x: 791, startPoint y: 281, endPoint x: 785, endPoint y: 277, distance: 7.3
click at [785, 277] on div "Family Invoices Transactions Appointments Patient History Checkout Start New Ma…" at bounding box center [425, 198] width 755 height 331
click at [702, 111] on button "Save & close" at bounding box center [720, 112] width 70 height 24
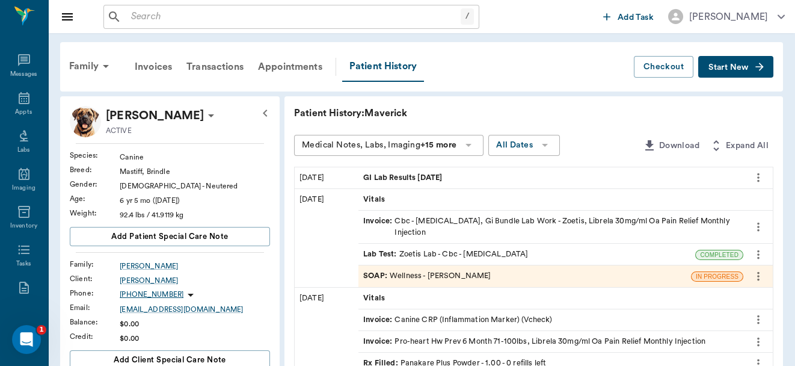
click at [408, 174] on span "GI Lab Results [DATE]" at bounding box center [403, 177] width 81 height 11
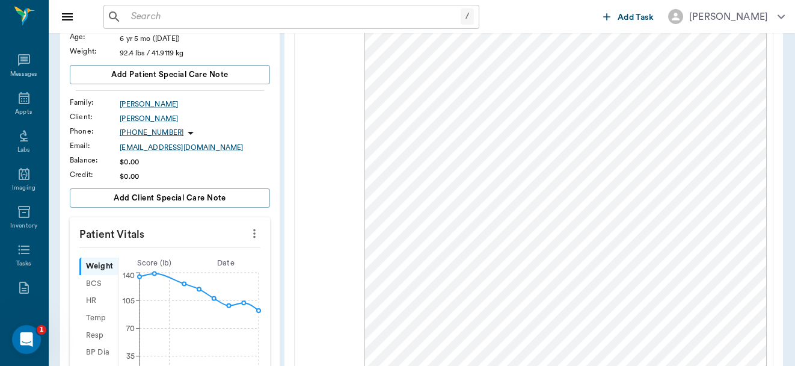
scroll to position [174, 0]
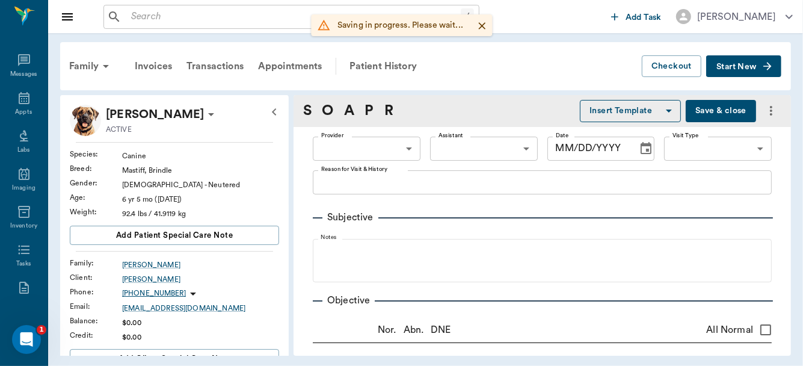
type input "63ec2f075fda476ae8351a4d"
type input "642ef10e332a41444de2bad1"
type input "65d2be4f46e3a538d89b8c14"
type textarea "Librela injection; bloodwork done; not gaining weight [PERSON_NAME]"
radio input "true"
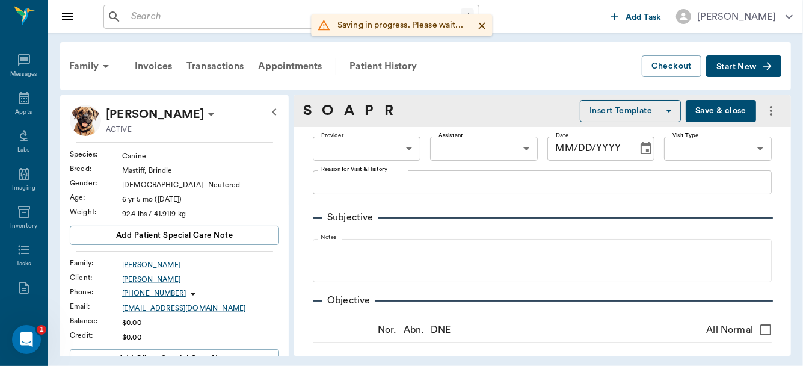
type textarea "some of intestines palpated feel thickened"
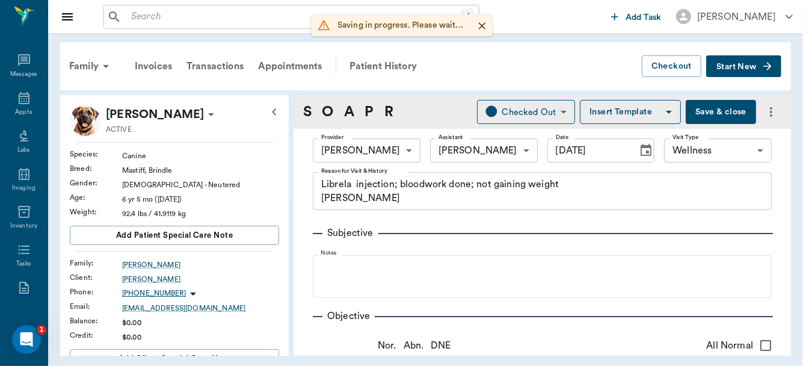
type input "[DATE]"
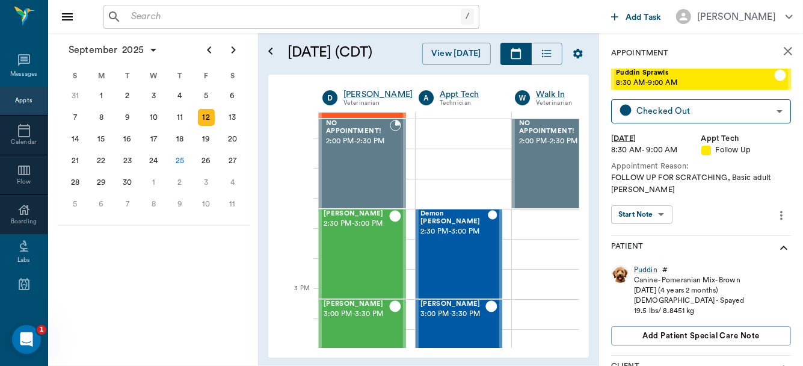
scroll to position [1093, 0]
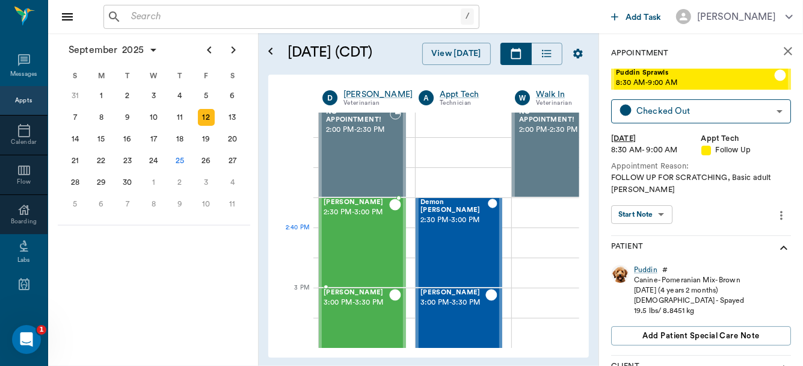
click at [349, 254] on div "[PERSON_NAME] 2:30 PM - 3:00 PM" at bounding box center [356, 242] width 66 height 88
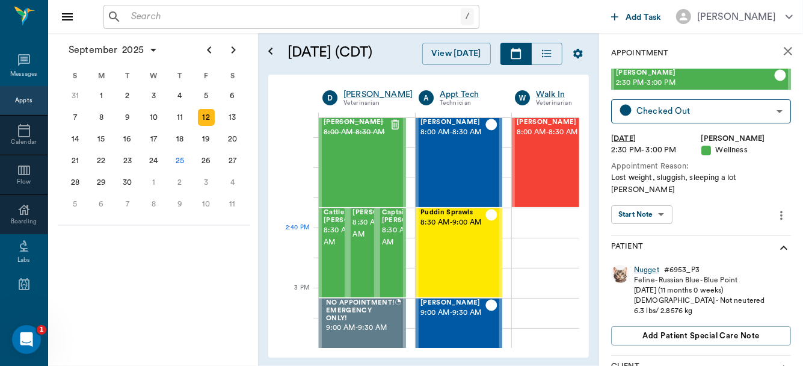
scroll to position [1093, 0]
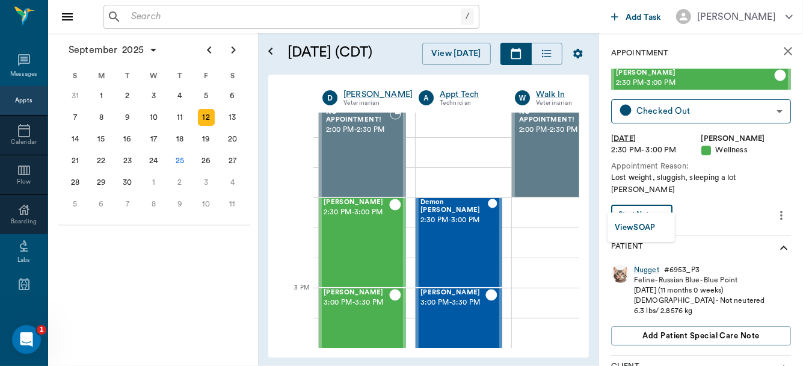
click at [652, 199] on body "/ ​ Add Task [PERSON_NAME] Nectar Messages Appts Calendar Flow Boarding Labs Im…" at bounding box center [401, 183] width 803 height 366
click at [643, 227] on button "View SOAP" at bounding box center [635, 228] width 41 height 14
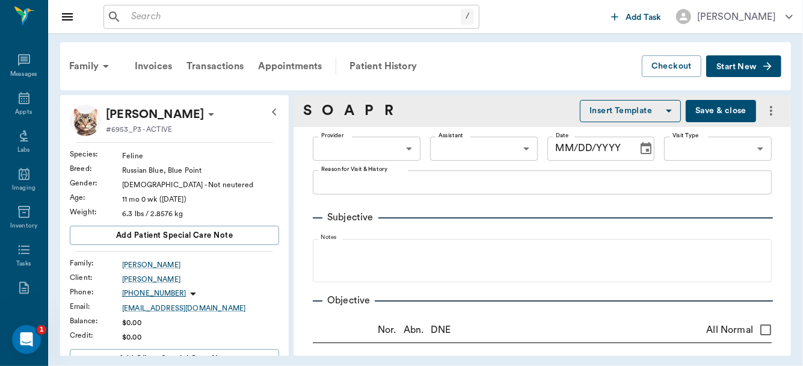
type input "63ec2f075fda476ae8351a4d"
type input "65d2be4f46e3a538d89b8c14"
type textarea "Lost weight, sluggish, sleeping a lot [PERSON_NAME]"
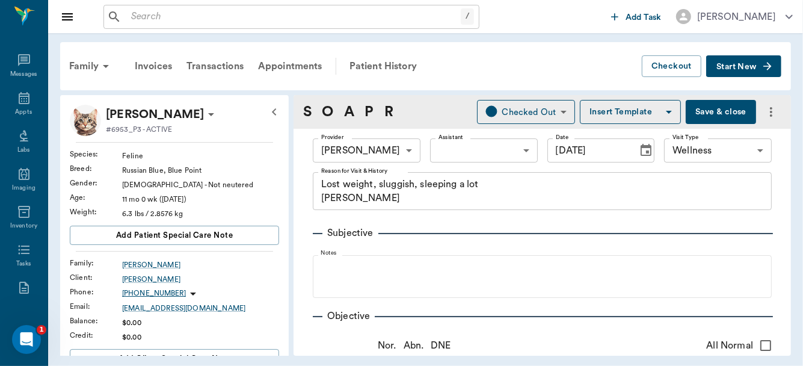
type input "[DATE]"
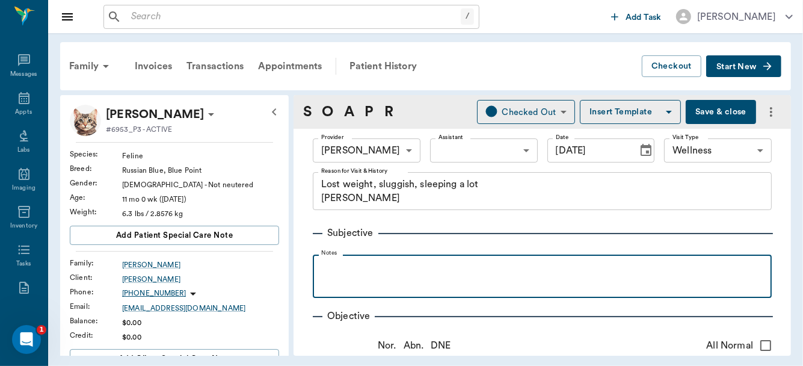
click at [317, 265] on fieldset "Notes" at bounding box center [542, 274] width 459 height 48
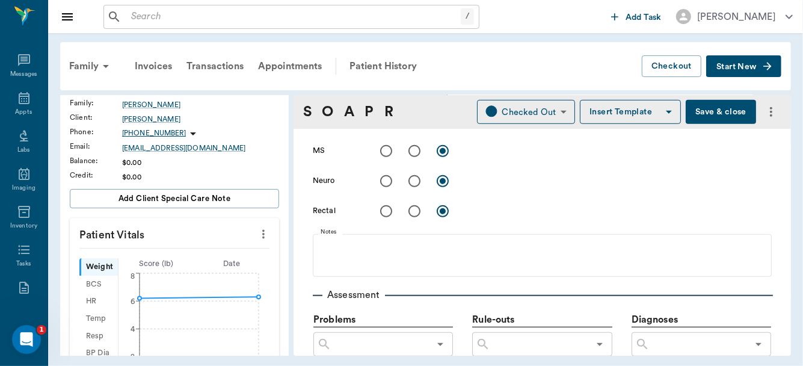
scroll to position [916, 0]
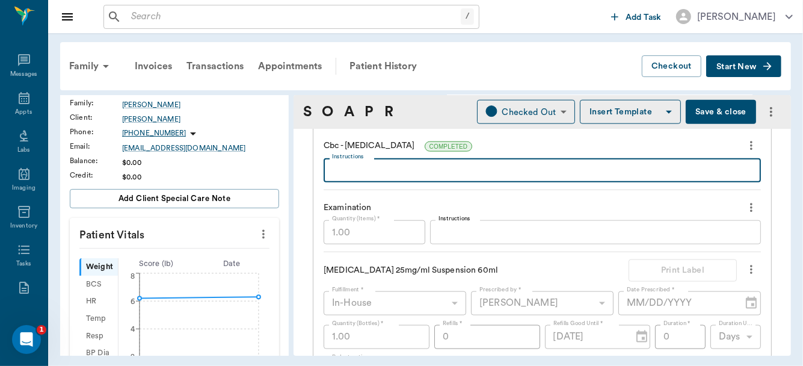
click at [399, 170] on textarea "Instructions" at bounding box center [542, 171] width 420 height 14
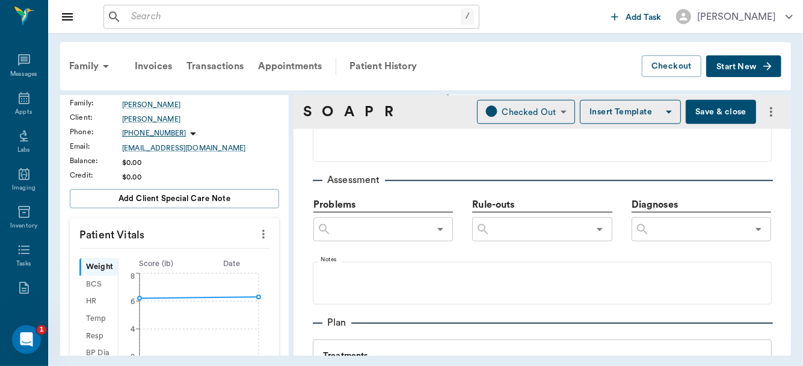
scroll to position [679, 0]
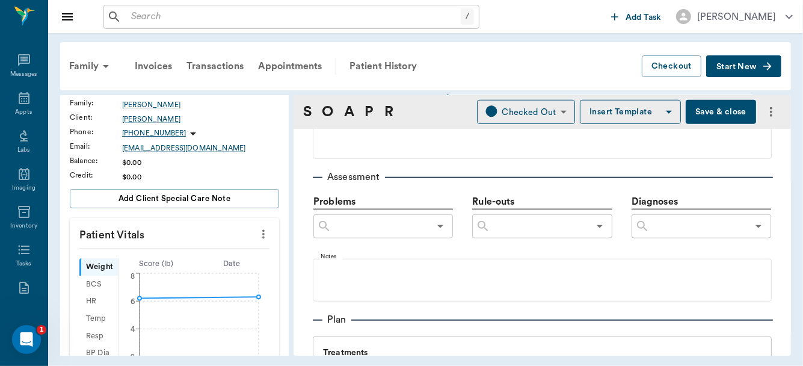
type textarea "Severe anemia 5% macrocytic and chromic, low platelets"
click at [521, 226] on input "text" at bounding box center [539, 226] width 98 height 17
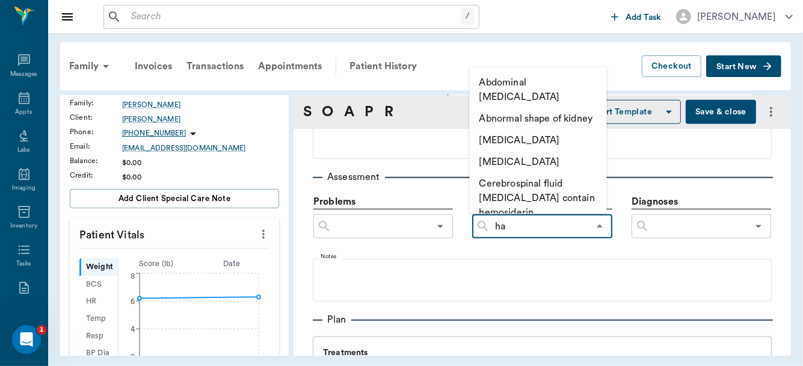
type input "h"
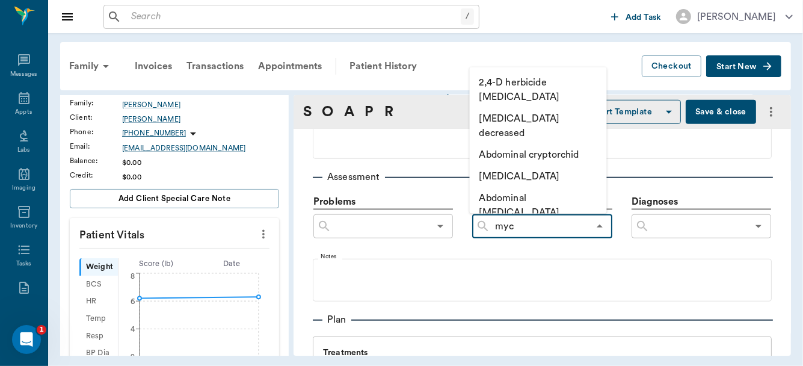
type input "myco"
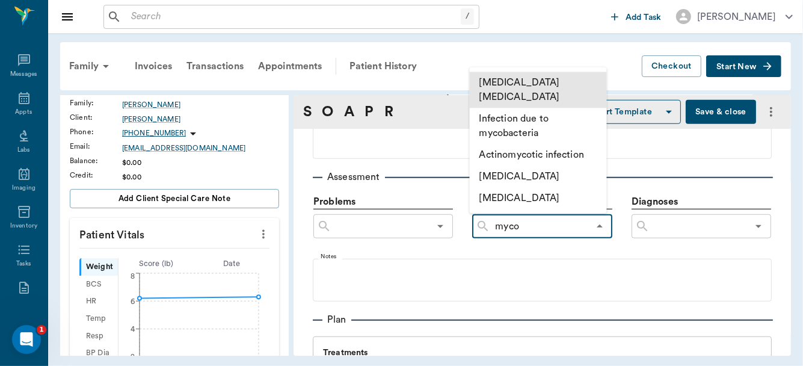
click at [514, 79] on li "[MEDICAL_DATA] [MEDICAL_DATA]" at bounding box center [538, 90] width 137 height 36
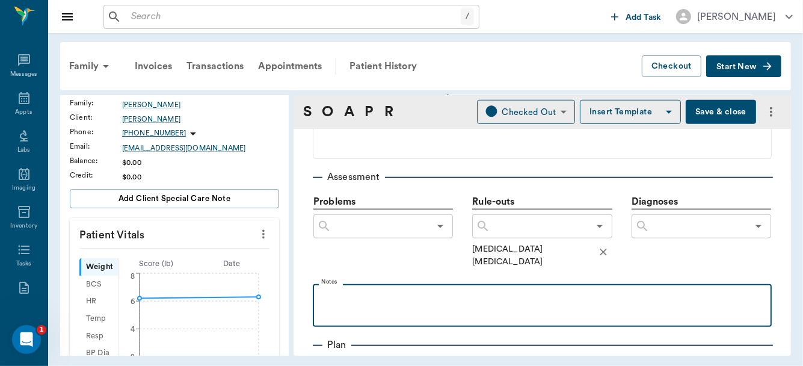
click at [361, 293] on p at bounding box center [542, 297] width 447 height 14
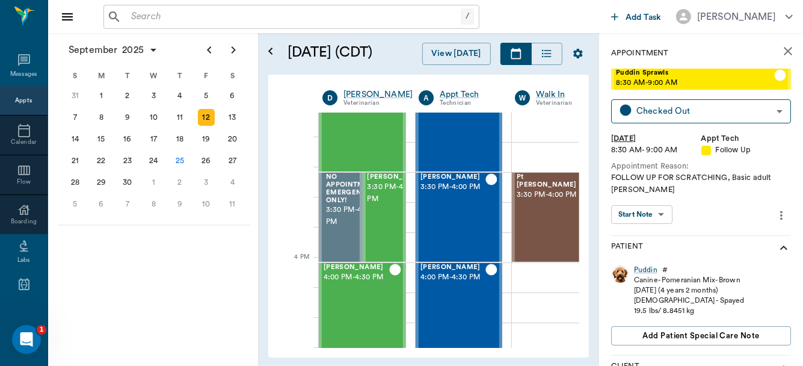
scroll to position [1303, 0]
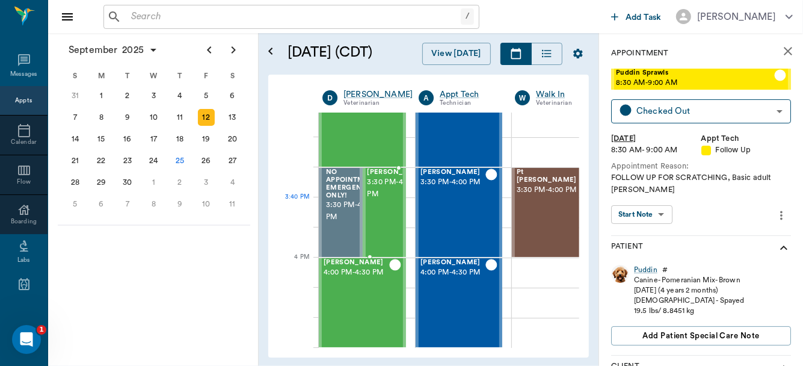
click at [375, 222] on div "Morgana Coleman 3:30 PM - 4:00 PM" at bounding box center [397, 212] width 60 height 88
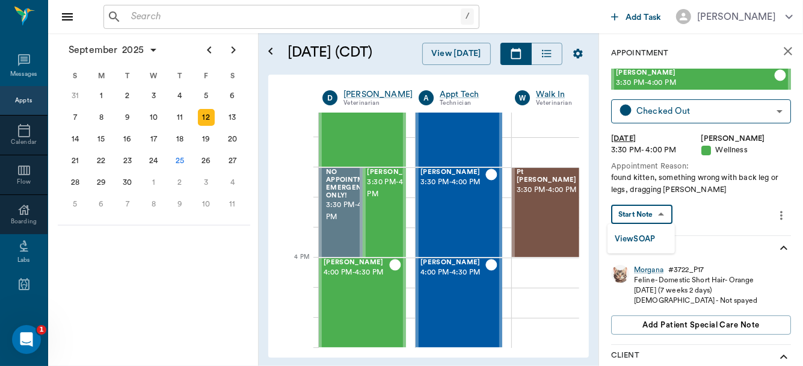
click at [643, 212] on body "/ ​ Add Task Dr. Bert Ellsworth Nectar Messages Appts Calendar Flow Boarding La…" at bounding box center [401, 183] width 803 height 366
click at [641, 237] on button "View SOAP" at bounding box center [635, 239] width 41 height 14
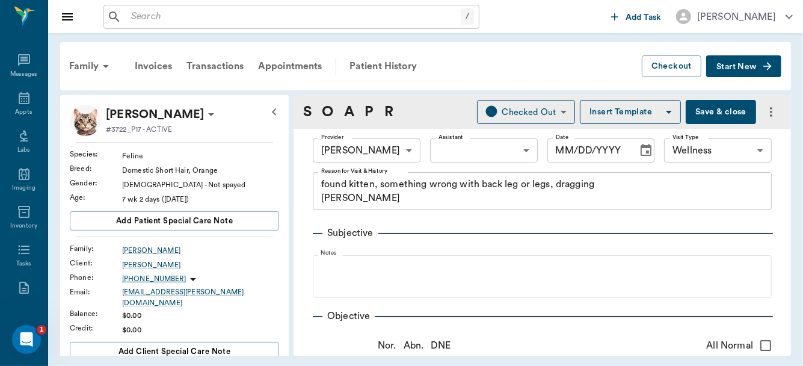
type input "63ec2f075fda476ae8351a4d"
type input "65d2be4f46e3a538d89b8c14"
type textarea "found kitten, something wrong with back leg or legs, dragging Christy"
type input "[DATE]"
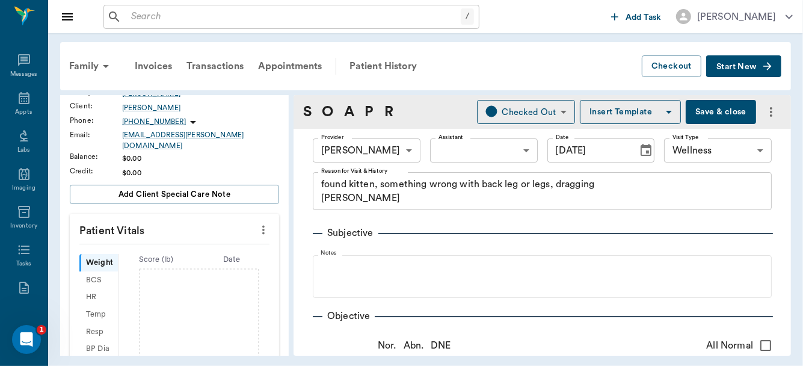
scroll to position [178, 0]
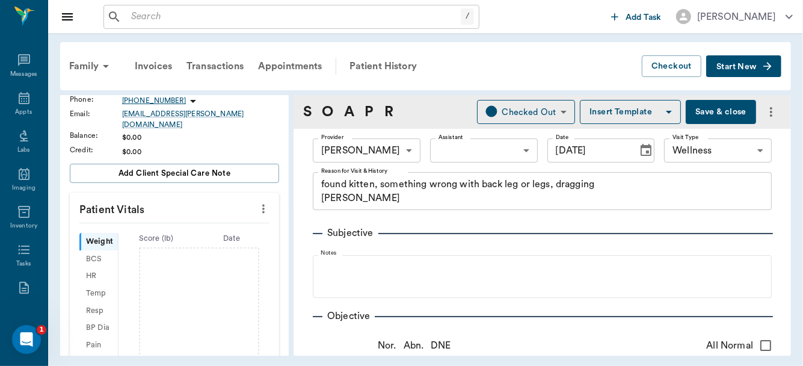
click at [262, 204] on icon "more" at bounding box center [263, 208] width 2 height 9
click at [211, 221] on span "Enter Vitals" at bounding box center [205, 221] width 101 height 13
click at [172, 238] on input "text" at bounding box center [173, 245] width 105 height 24
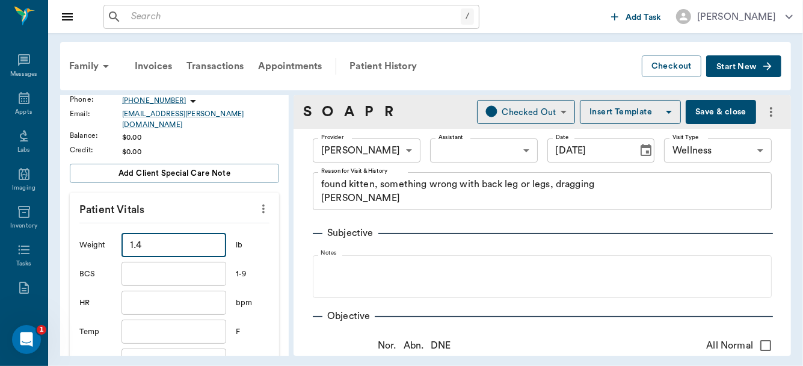
type input "1.4"
click at [156, 326] on input "text" at bounding box center [173, 331] width 105 height 24
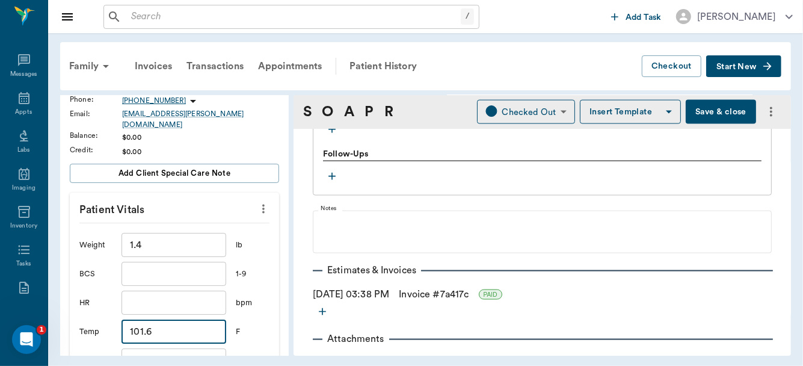
scroll to position [1177, 0]
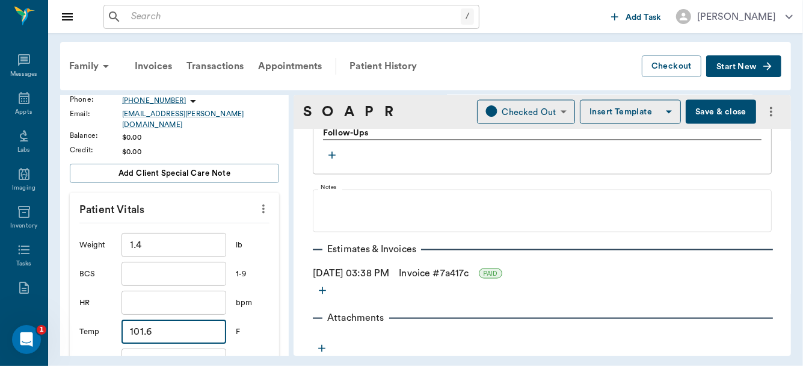
type input "101.6"
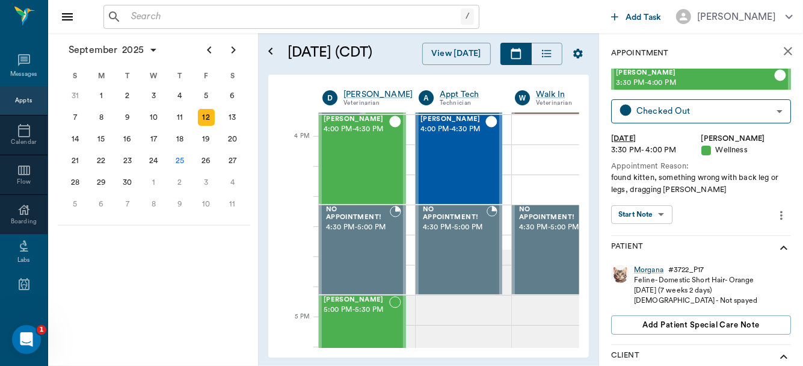
scroll to position [1414, 0]
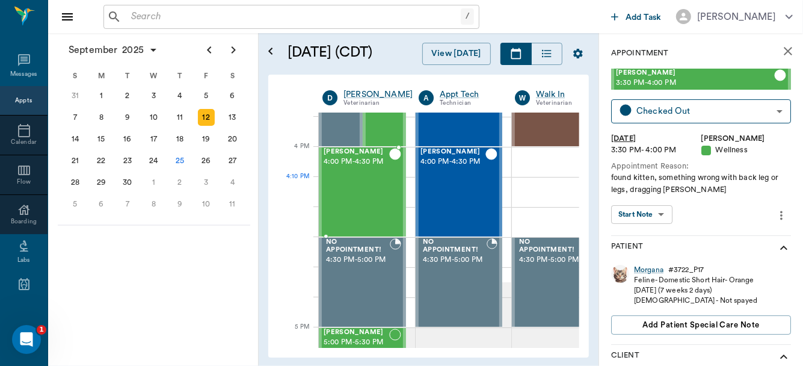
click at [369, 194] on div "Boagrius Walker 4:00 PM - 4:30 PM" at bounding box center [356, 192] width 66 height 88
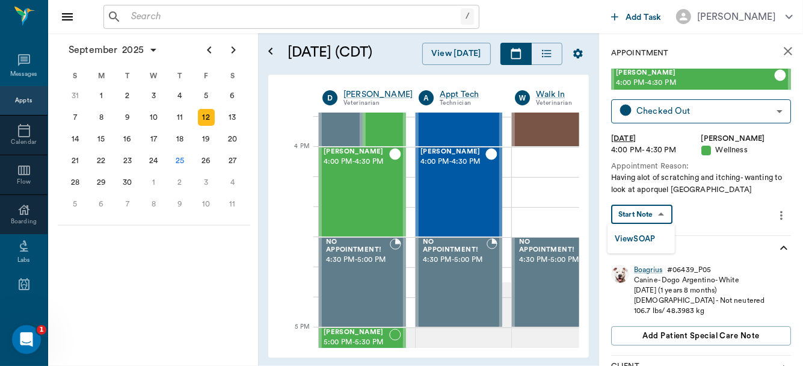
click at [652, 215] on body "/ ​ Add Task Dr. Bert Ellsworth Nectar Messages Appts Calendar Flow Boarding La…" at bounding box center [401, 183] width 803 height 366
click at [638, 238] on button "View SOAP" at bounding box center [635, 239] width 41 height 14
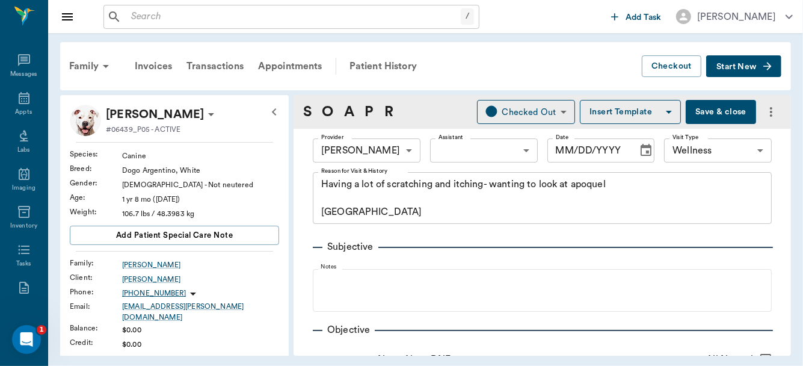
type input "63ec2f075fda476ae8351a4d"
type input "65d2be4f46e3a538d89b8c14"
type textarea "Having a lot of scratching and itching- wanting to look at apoquel Caryn"
type input "[DATE]"
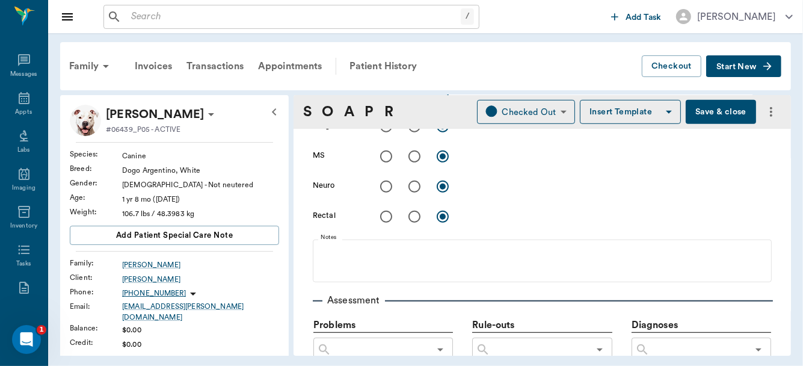
scroll to position [635, 0]
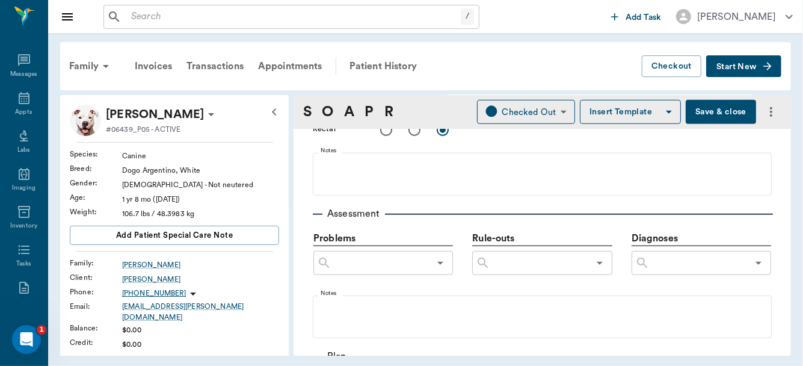
click at [685, 263] on input "text" at bounding box center [698, 262] width 98 height 17
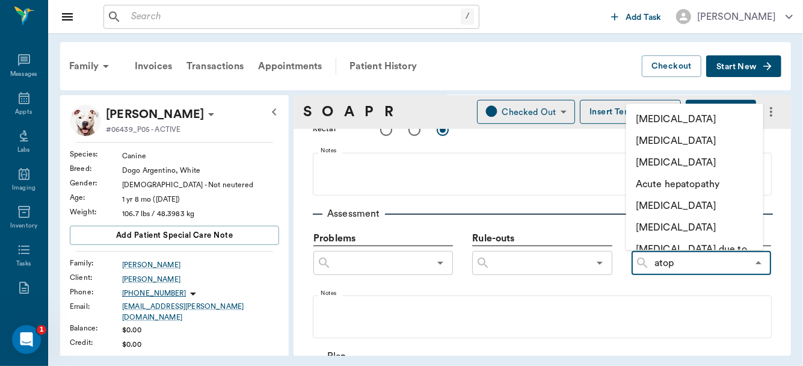
type input "atopy"
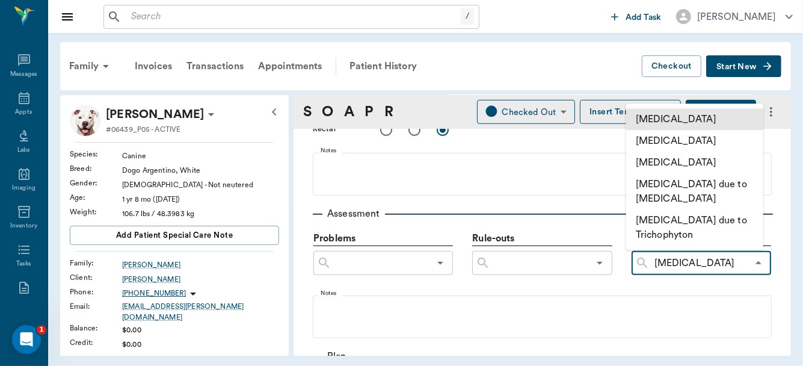
click at [651, 117] on li "[MEDICAL_DATA]" at bounding box center [694, 119] width 137 height 22
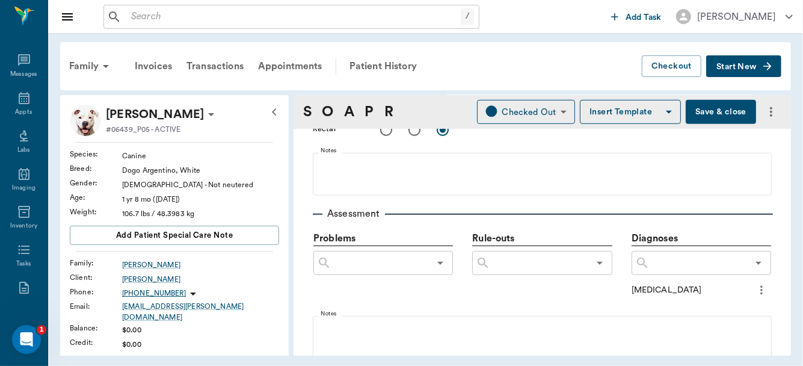
click at [703, 112] on button "Save & close" at bounding box center [720, 112] width 70 height 24
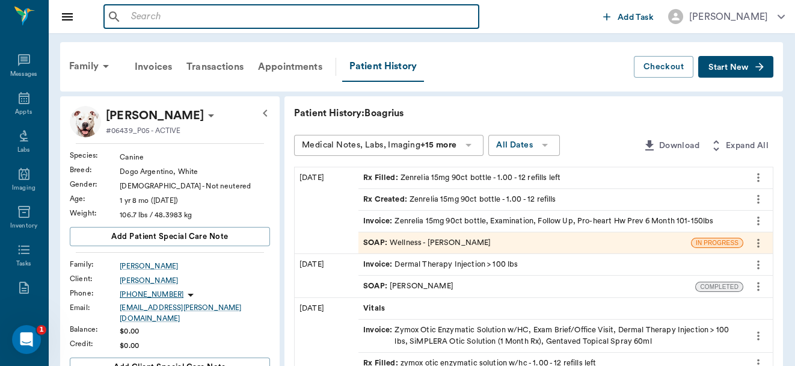
click at [165, 14] on input "text" at bounding box center [300, 16] width 348 height 17
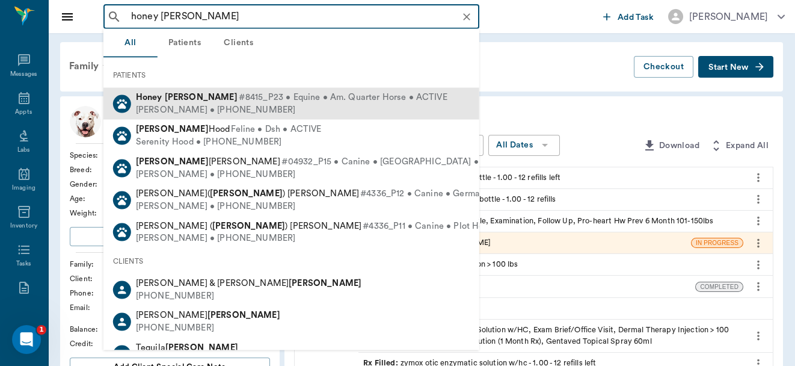
click at [183, 100] on b "Foster" at bounding box center [201, 97] width 73 height 9
type input "honey foster"
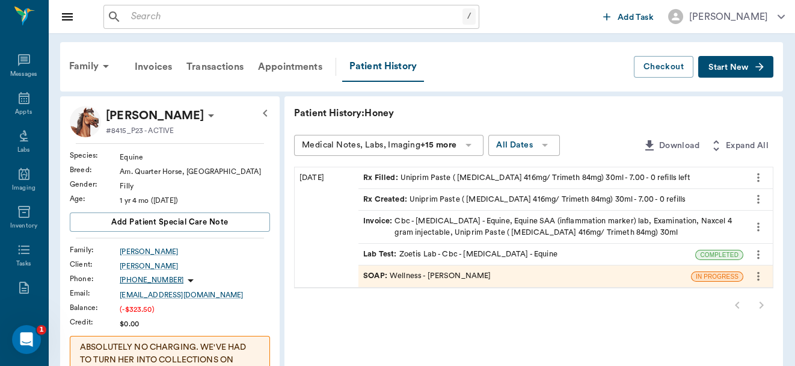
click at [446, 273] on div "SOAP : Wellness - Dr. Bert Ellsworth" at bounding box center [426, 275] width 127 height 11
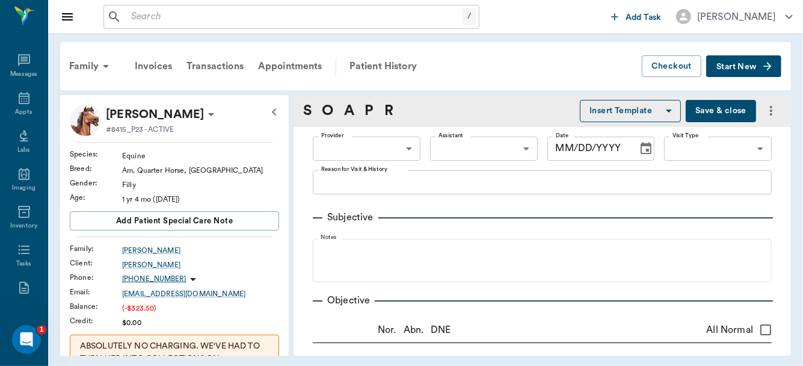
type input "63ec2f075fda476ae8351a4d"
type input "65d2be4f46e3a538d89b8c14"
type textarea "snotty nose, weak, neck swollen Christy"
radio input "true"
type textarea "Had urticaria on R neck, seems to be resolving. suspect pen inj rxn"
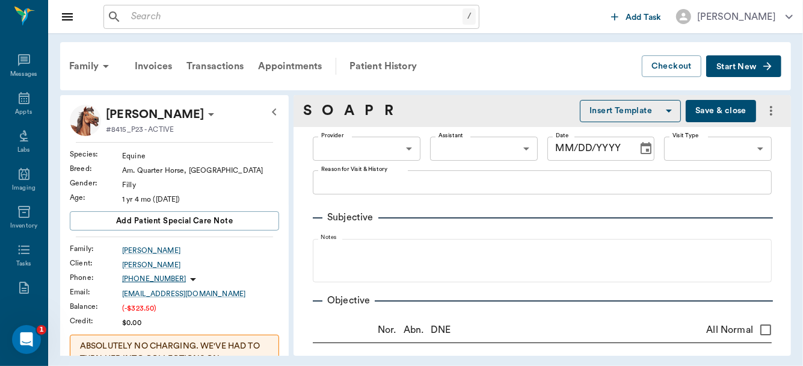
radio input "true"
type textarea "Rough sounds"
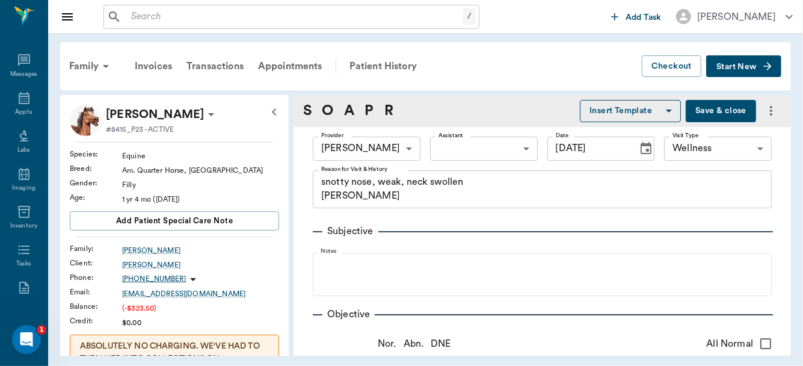
type input "09/17/2025"
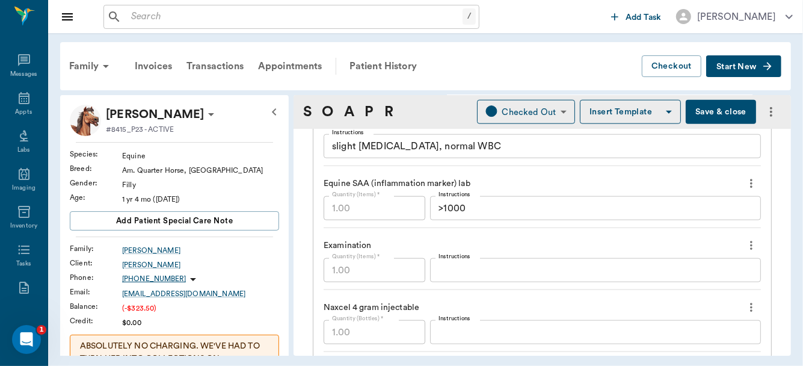
scroll to position [916, 0]
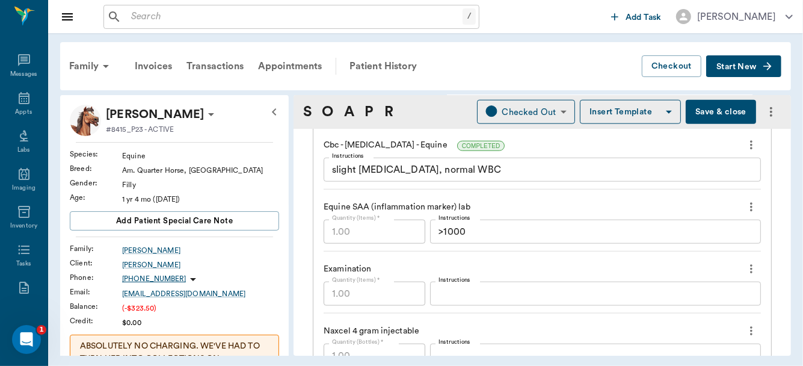
click at [794, 270] on div "Family Invoices Transactions Appointments Patient History Checkout Start New Ho…" at bounding box center [425, 198] width 755 height 331
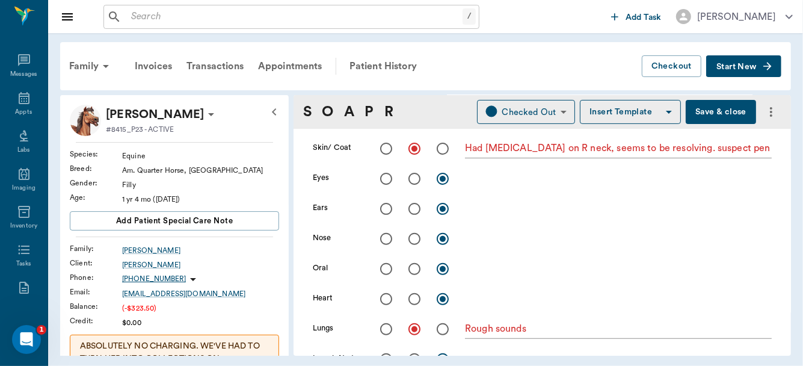
scroll to position [218, 0]
